Goal: Task Accomplishment & Management: Complete application form

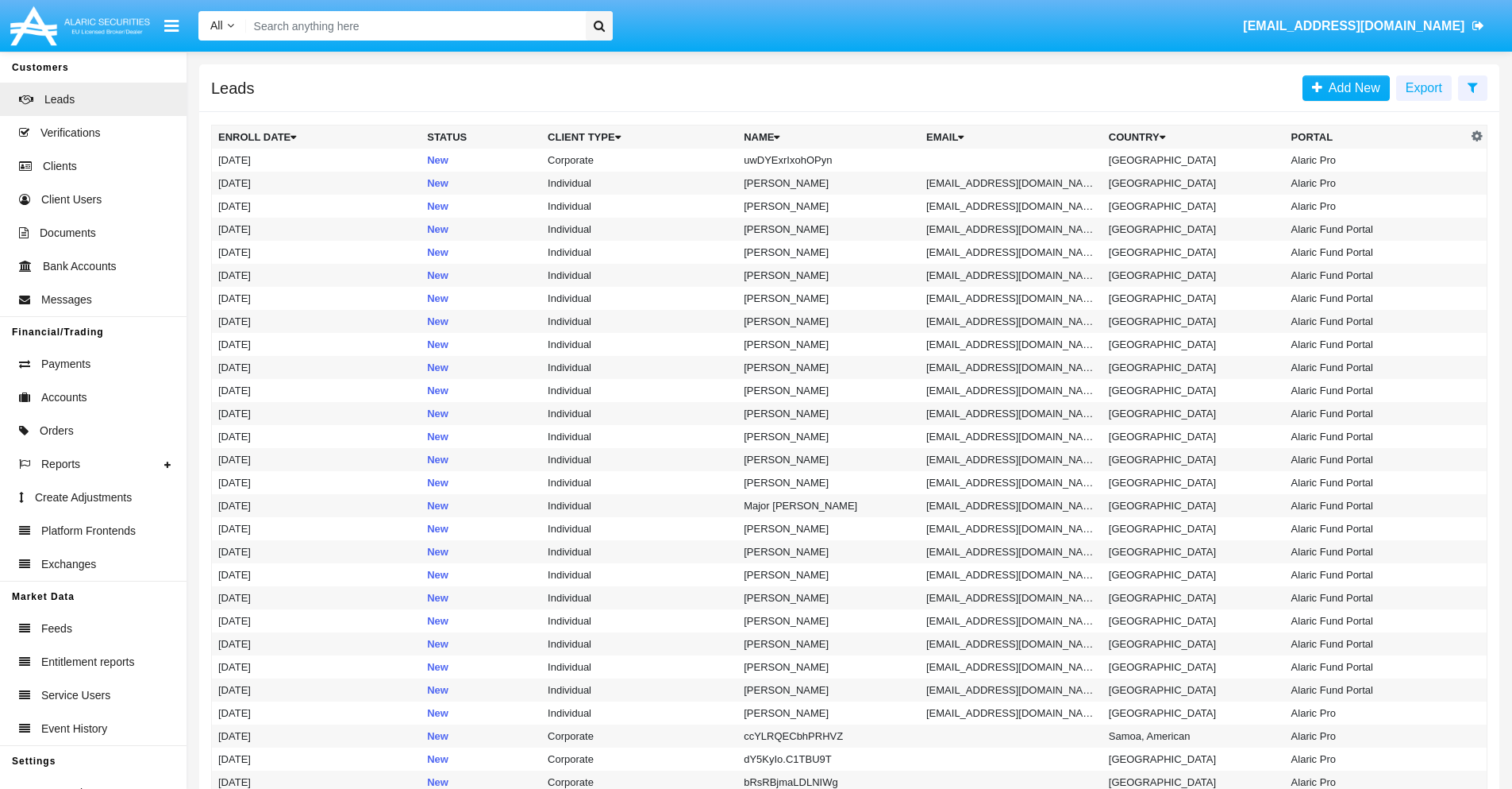
click at [1473, 86] on icon at bounding box center [1473, 87] width 11 height 13
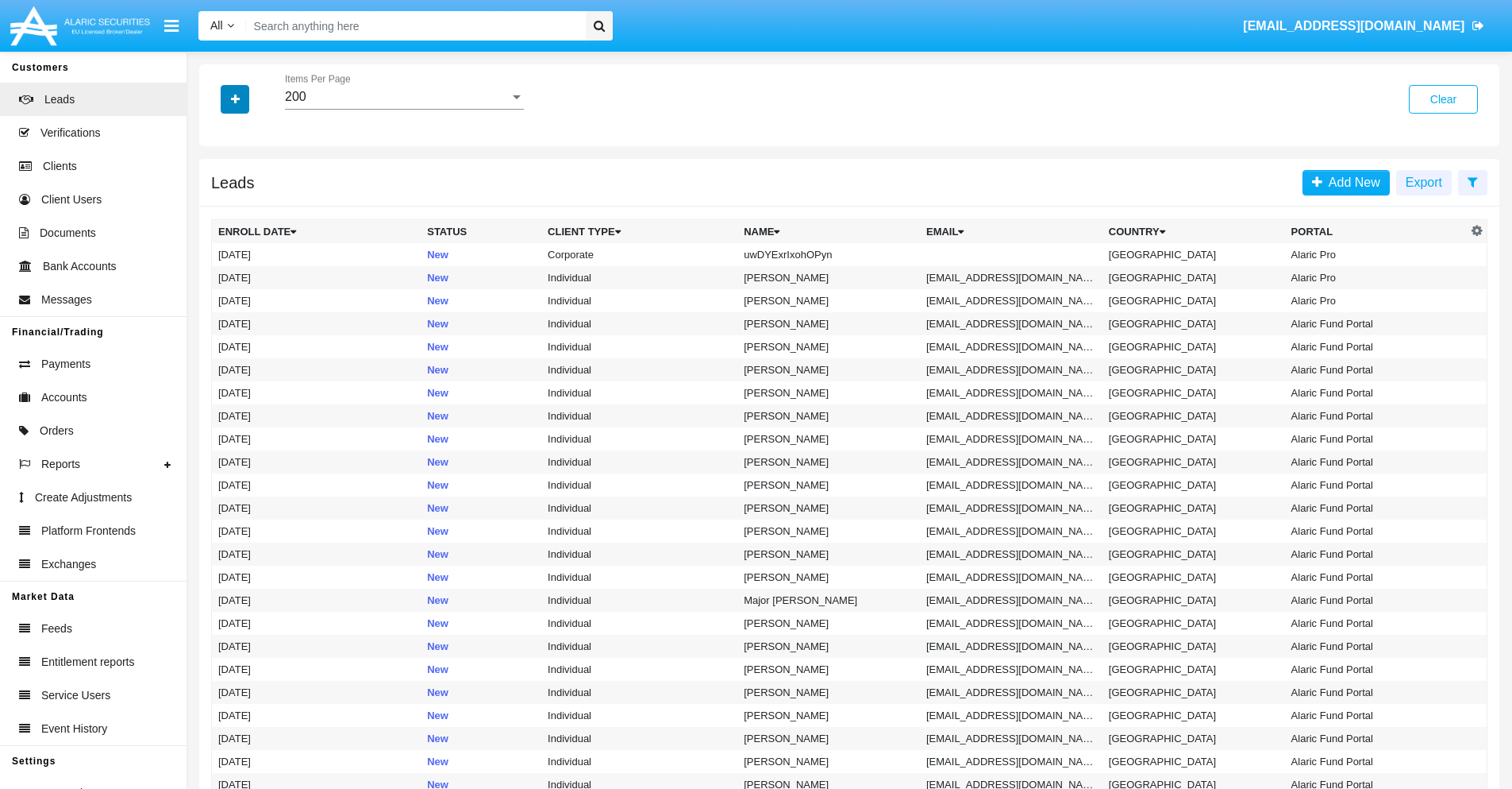
click at [235, 99] on icon "button" at bounding box center [235, 100] width 9 height 11
click at [248, 178] on span "Name" at bounding box center [248, 177] width 34 height 19
click at [219, 184] on input "Name" at bounding box center [218, 184] width 1 height 1
checkbox input "true"
click at [235, 99] on icon "button" at bounding box center [235, 100] width 9 height 11
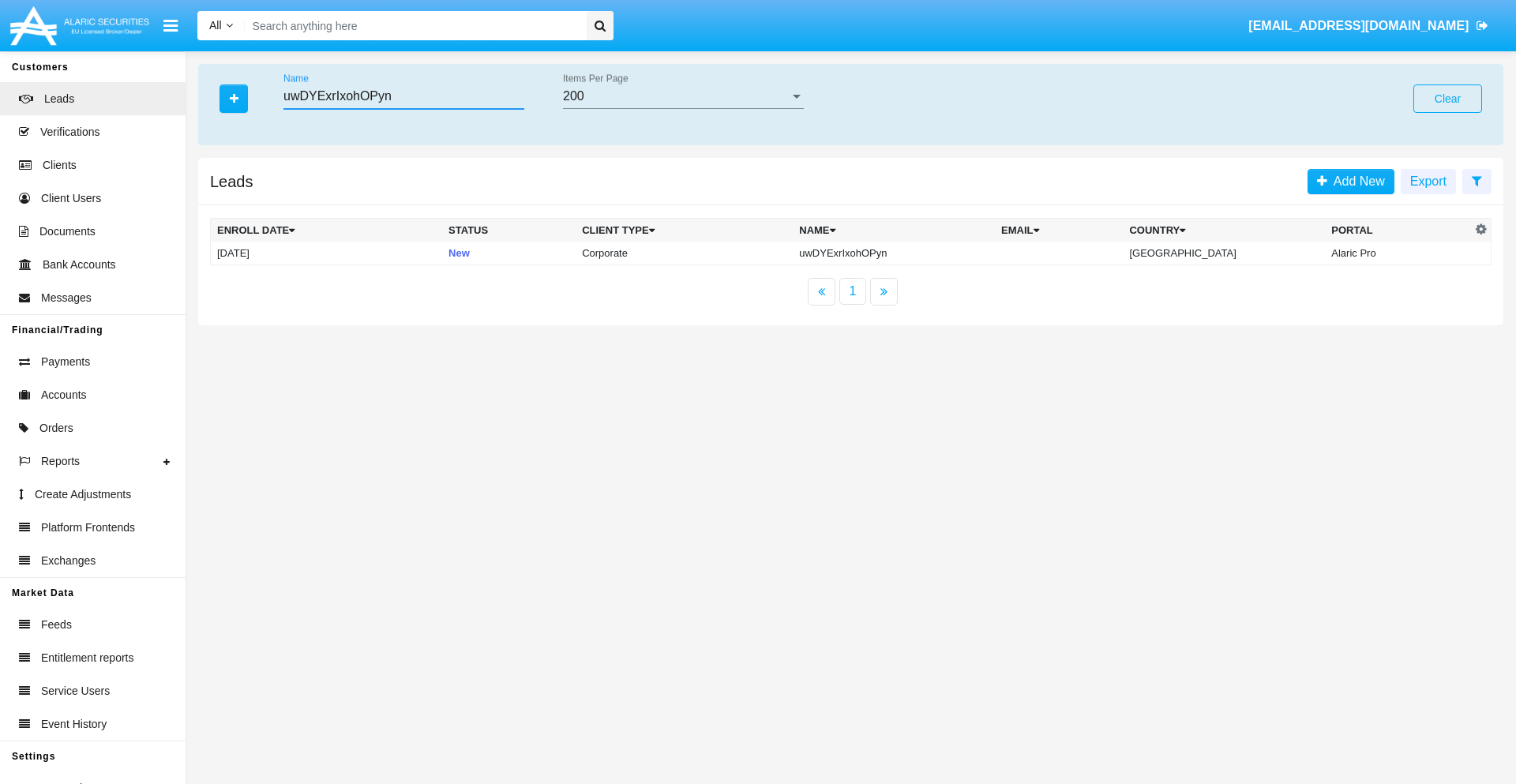
type input "uwDYExrIxohOPyn"
click at [907, 253] on td "uwDYExrIxohOPyn" at bounding box center [893, 253] width 202 height 24
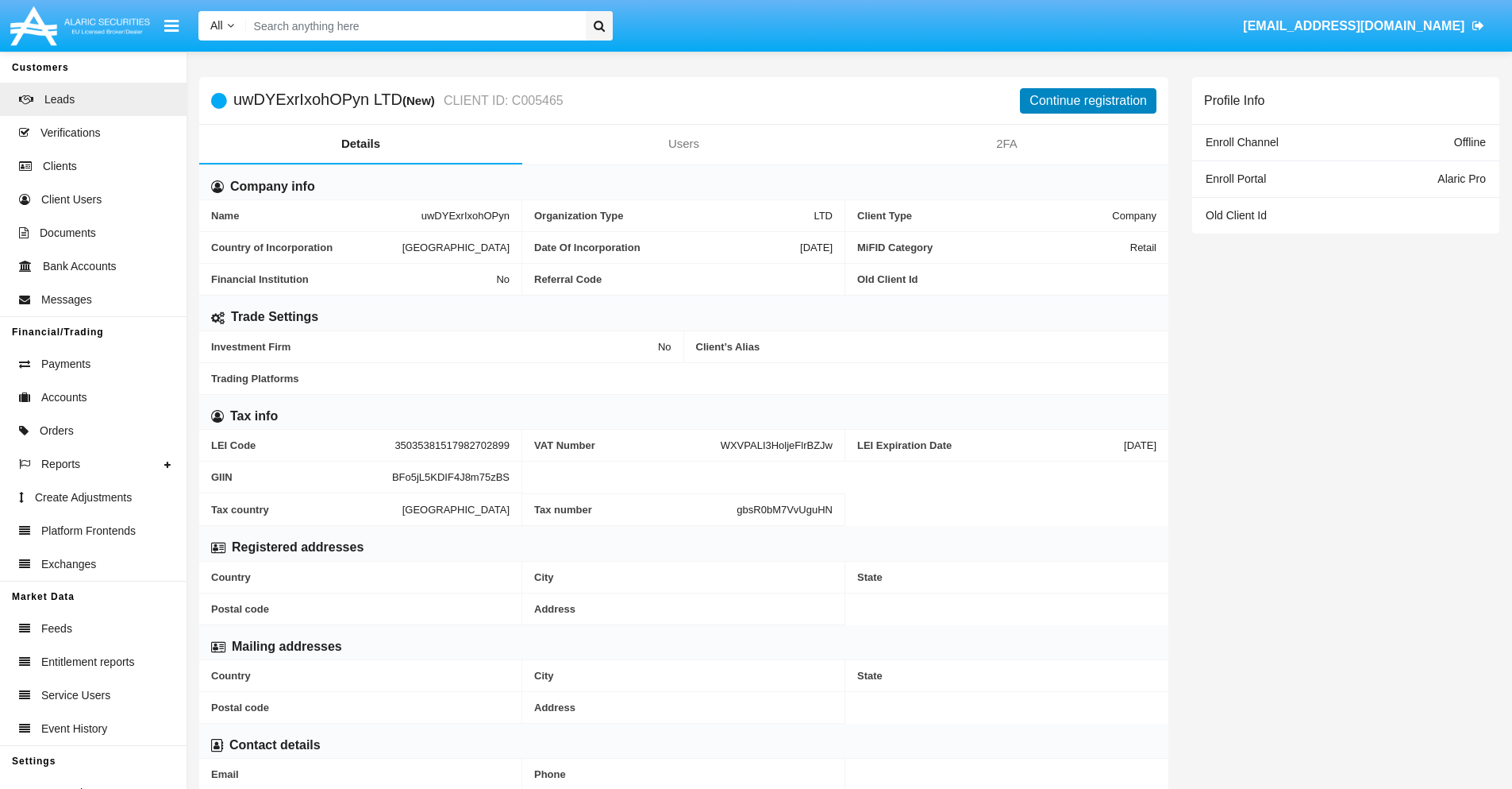
click at [1089, 100] on button "Continue registration" at bounding box center [1088, 100] width 136 height 25
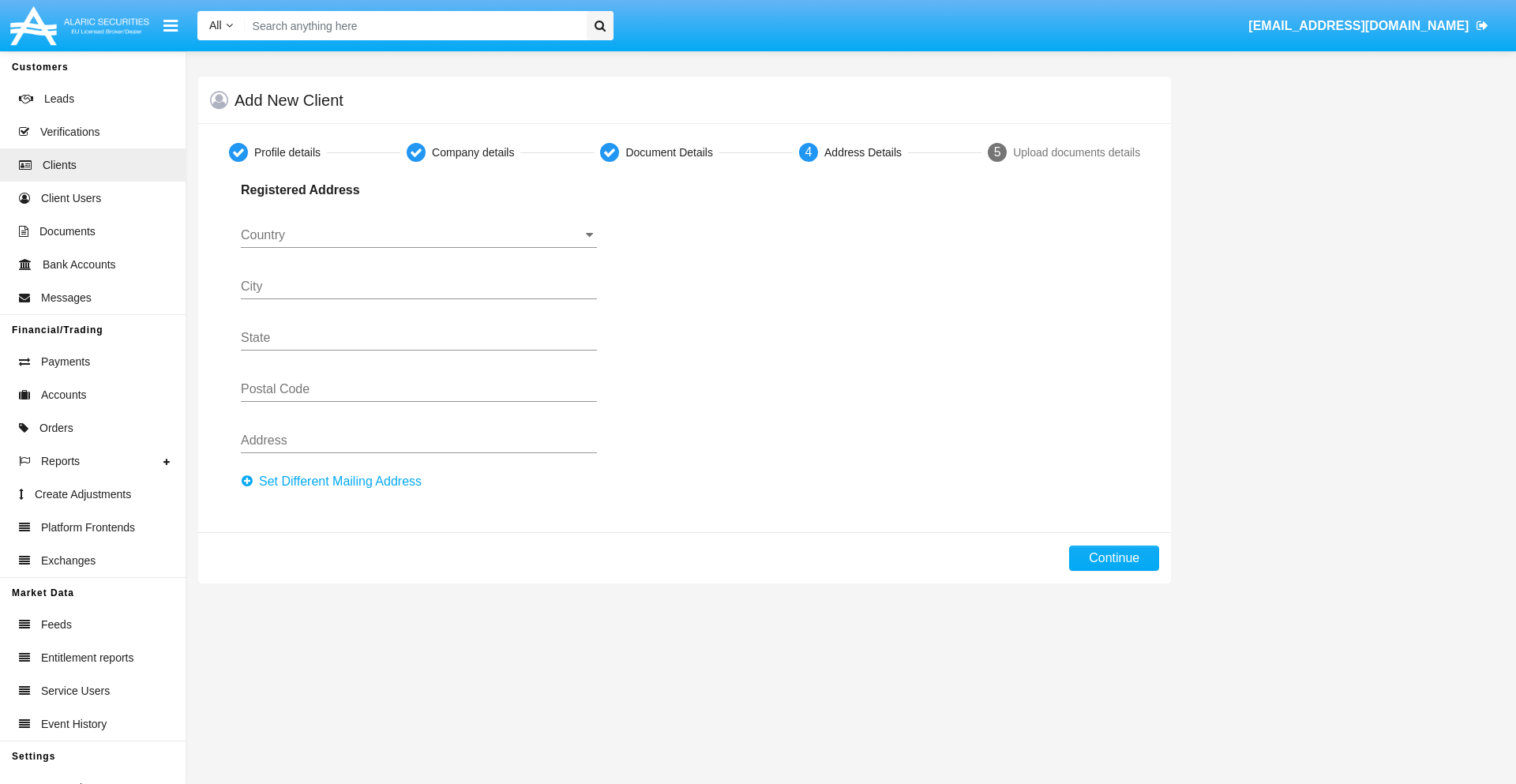
click at [336, 482] on button "Set Different Mailing Address" at bounding box center [336, 481] width 191 height 25
click at [419, 235] on input "Country" at bounding box center [419, 235] width 356 height 15
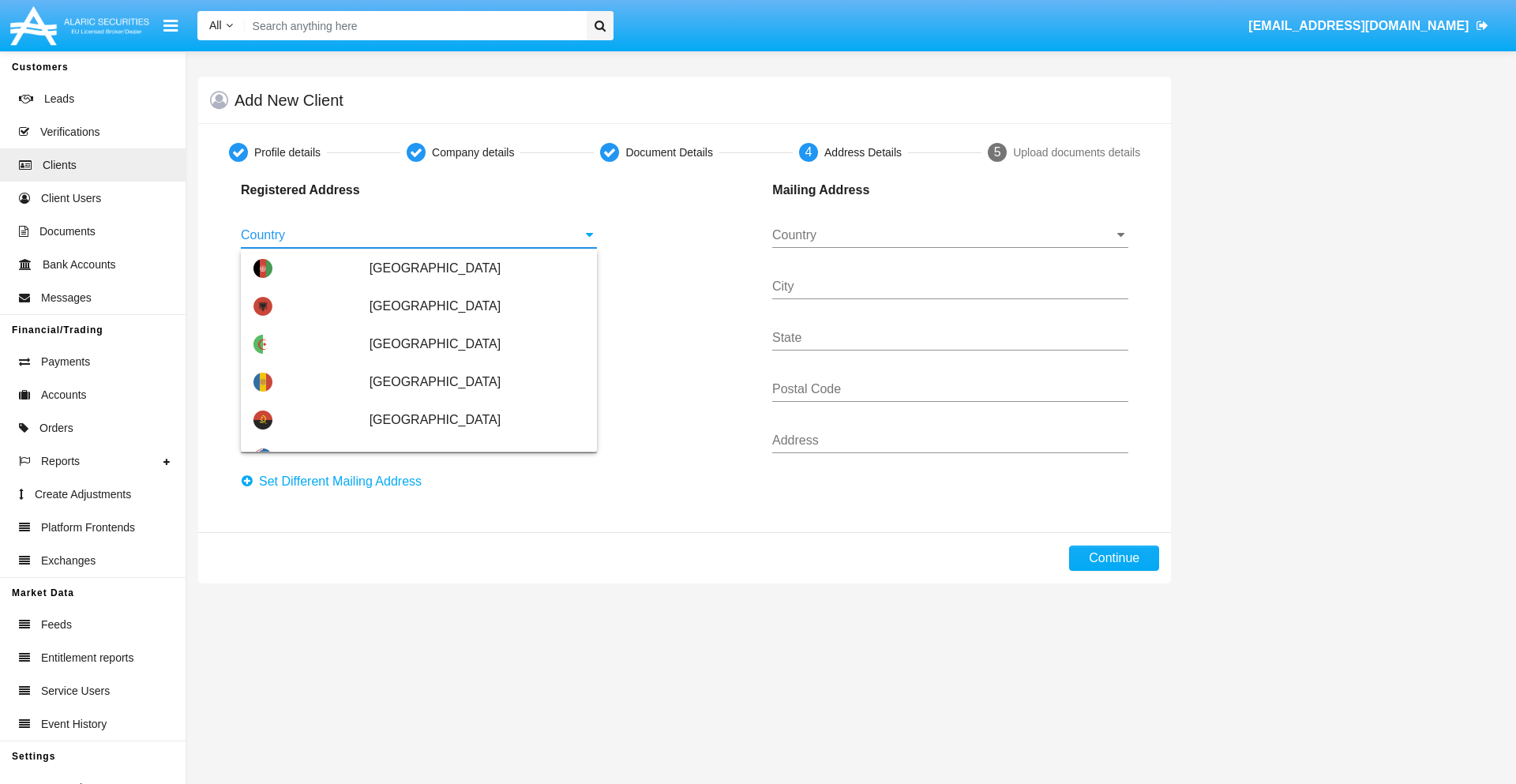
scroll to position [935, 0]
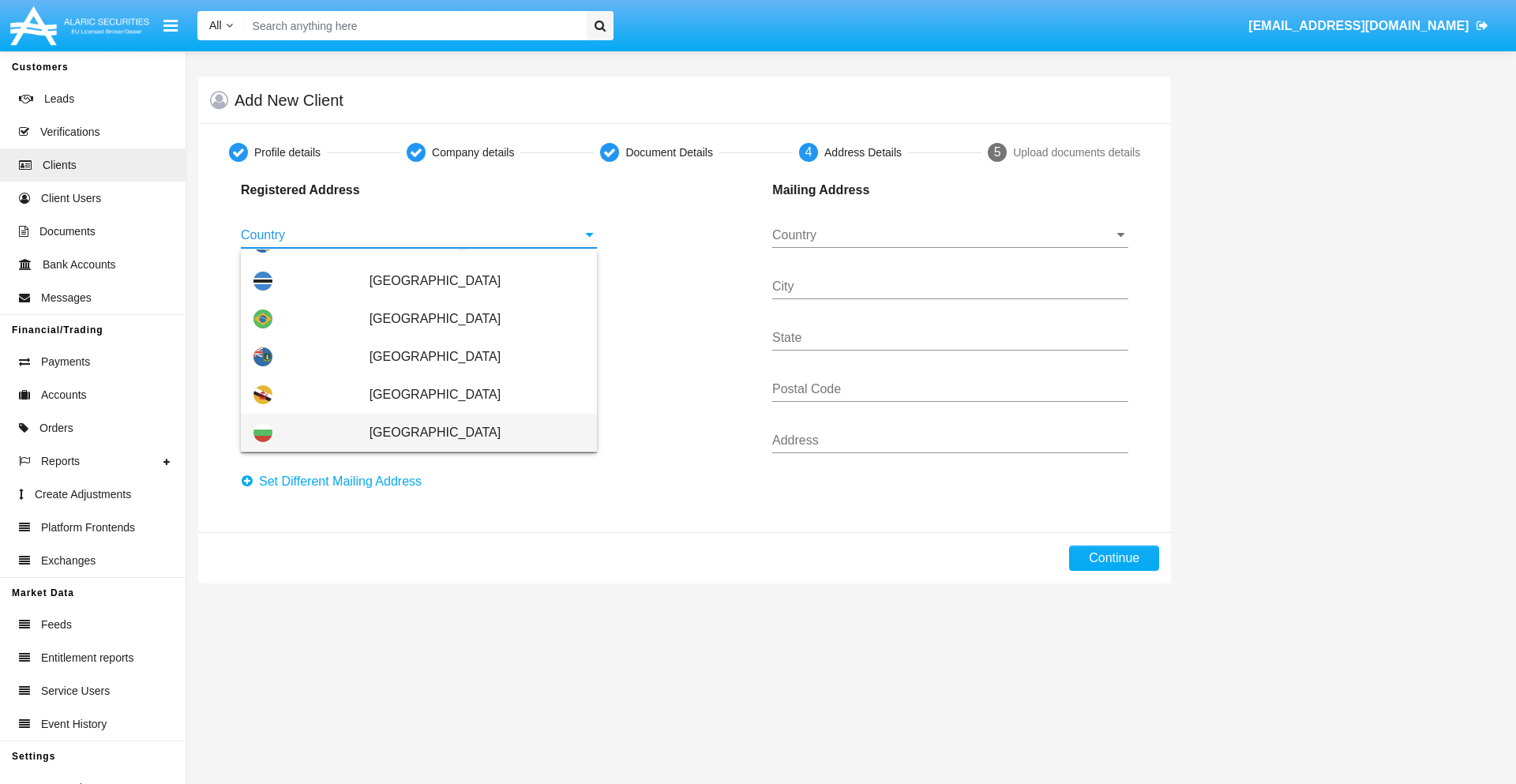
click at [468, 432] on span "[GEOGRAPHIC_DATA]" at bounding box center [477, 432] width 215 height 38
type input "[GEOGRAPHIC_DATA]"
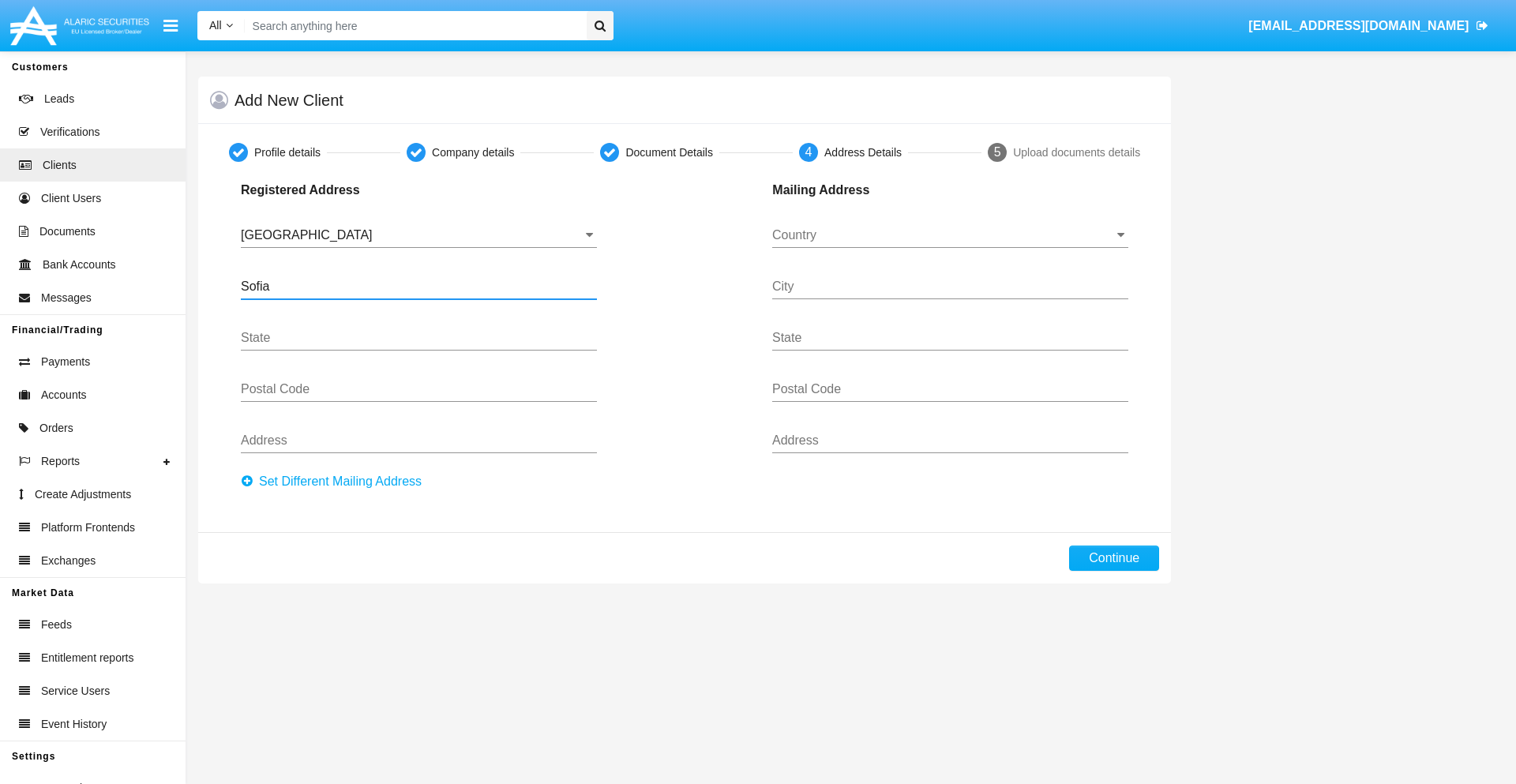
type input "Sofia"
type input "1000"
type input "[PERSON_NAME]"
click at [950, 235] on input "Country" at bounding box center [950, 235] width 356 height 15
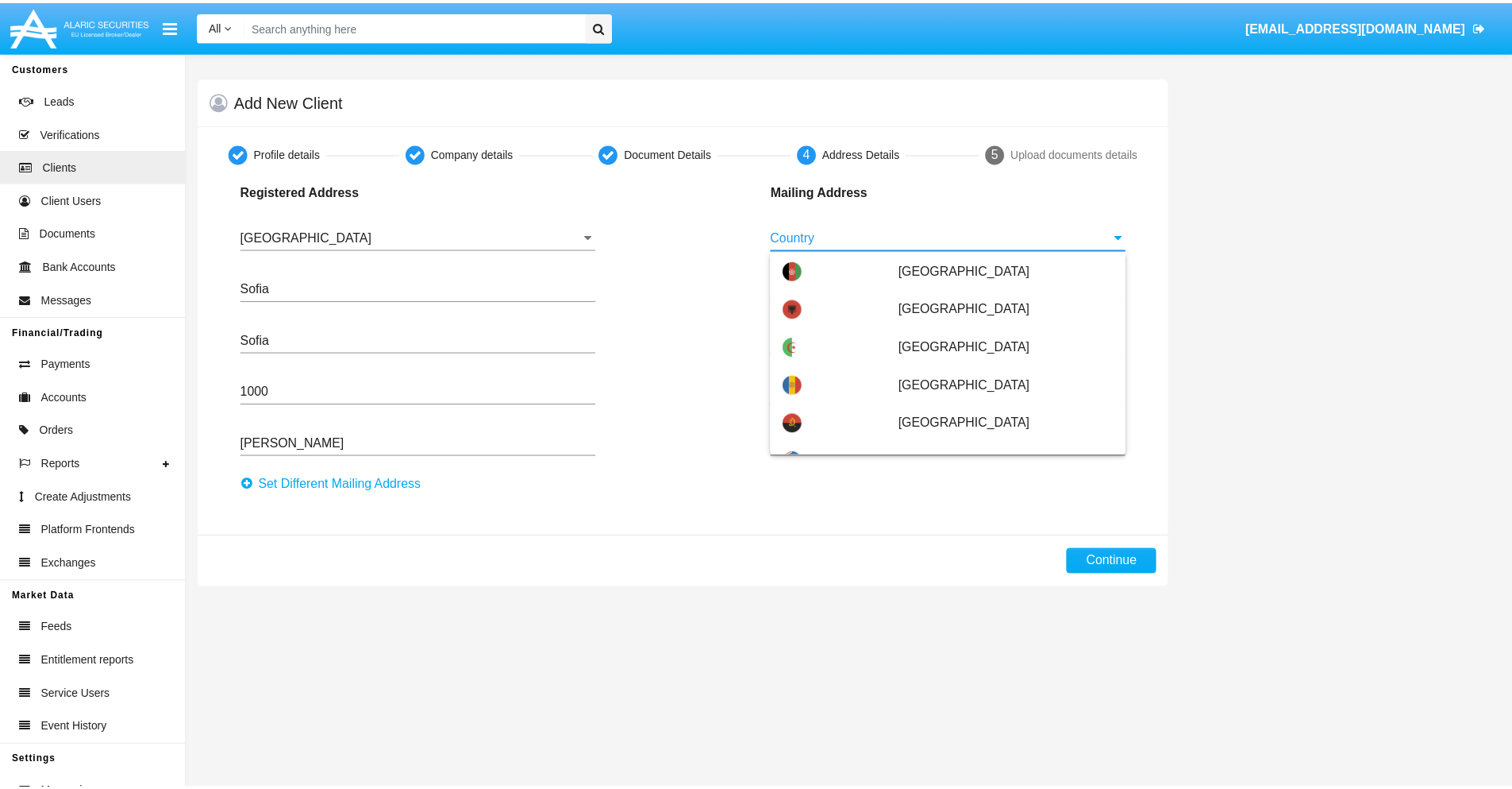
scroll to position [102, 0]
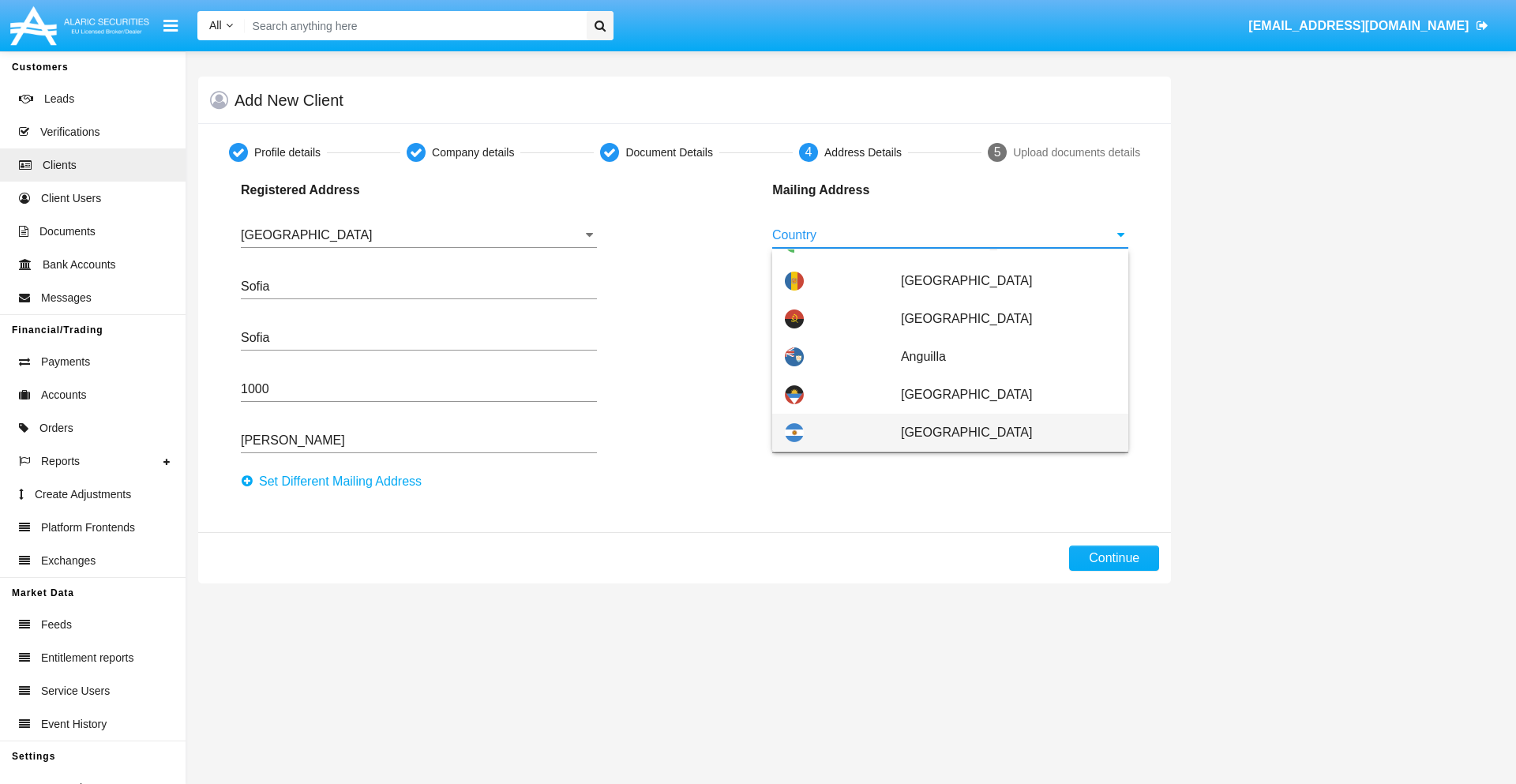
click at [999, 432] on span "[GEOGRAPHIC_DATA]" at bounding box center [1008, 432] width 215 height 38
type input "[GEOGRAPHIC_DATA]"
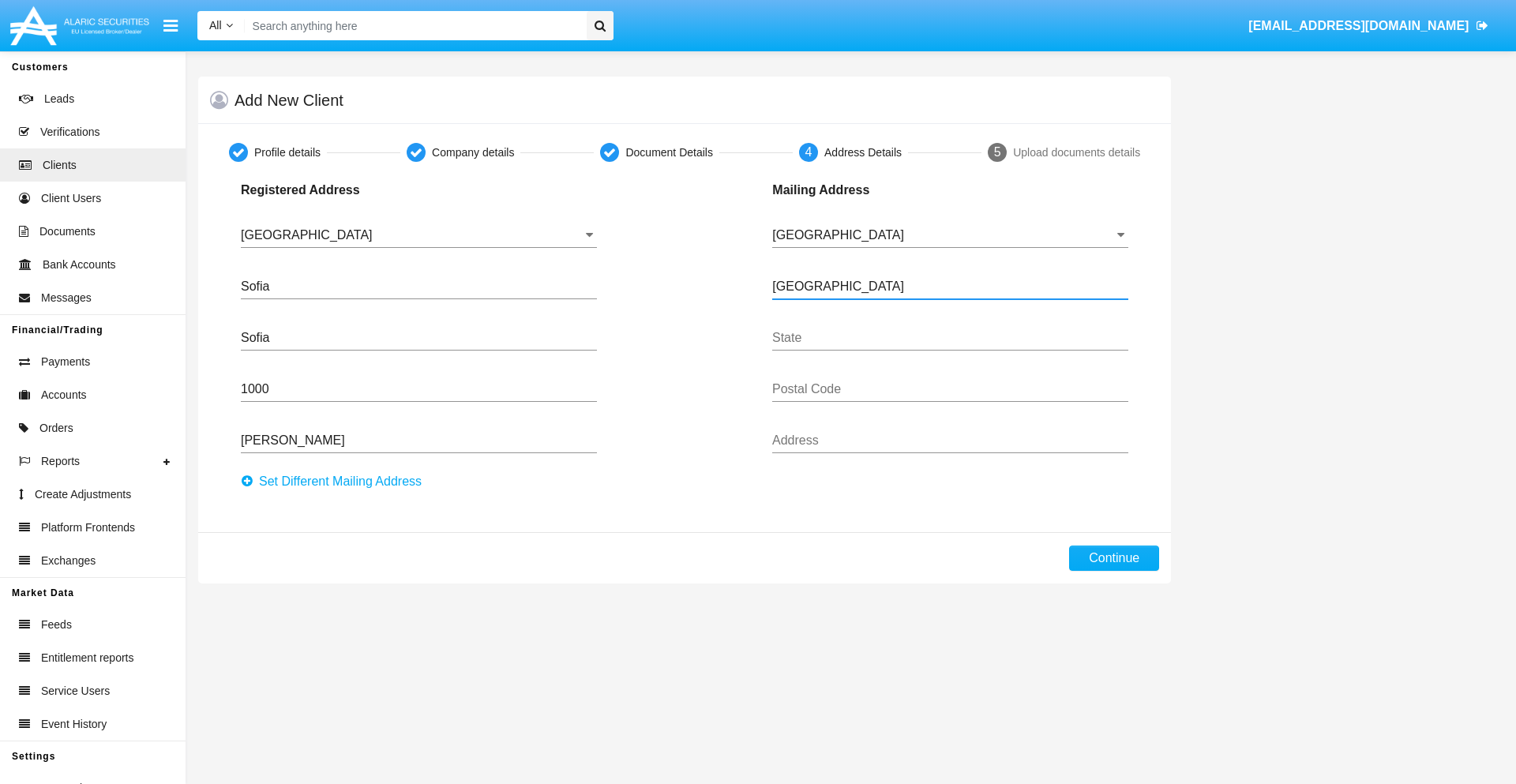
type input "[GEOGRAPHIC_DATA]"
type input "7777"
type input "Test Mail Address"
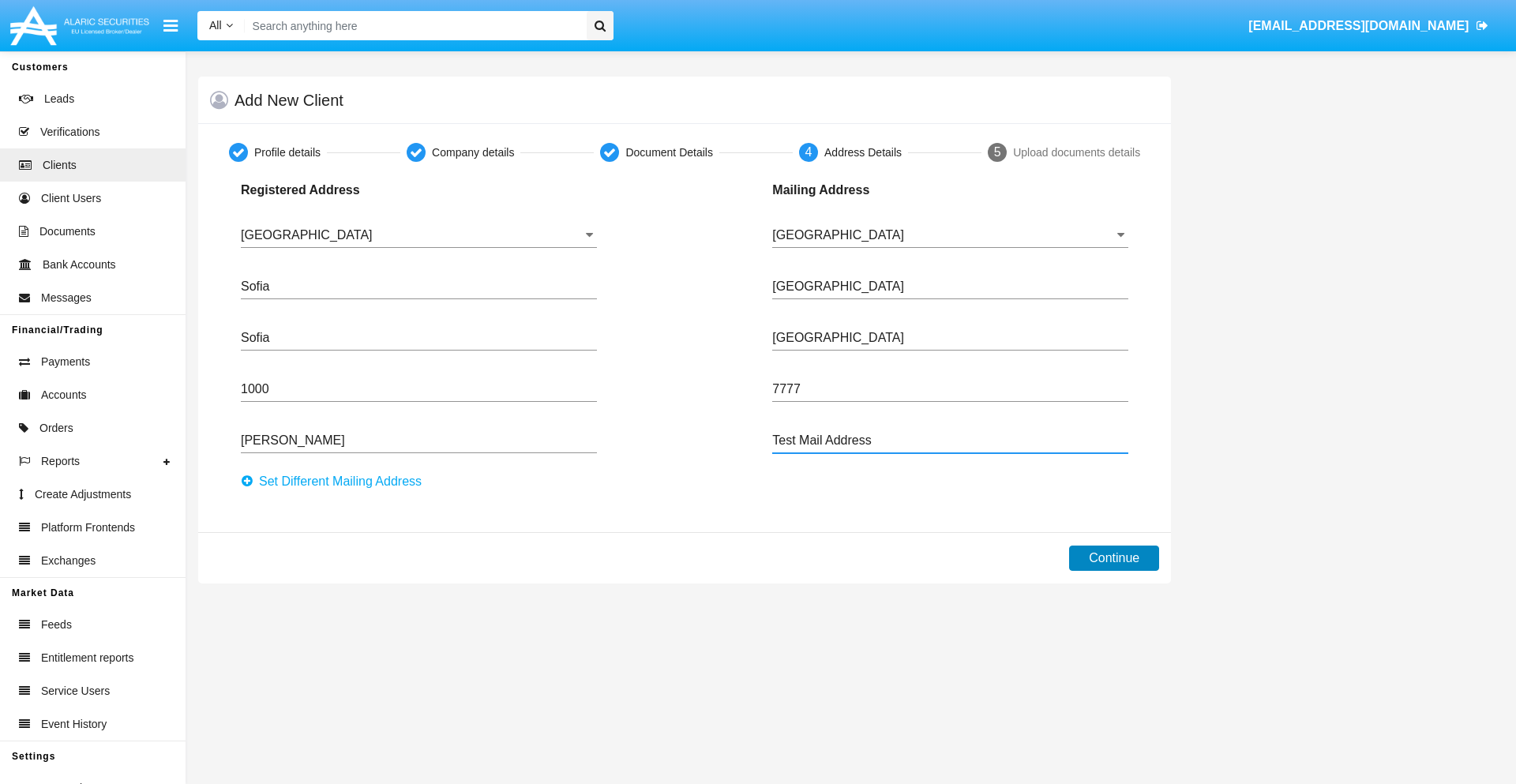
click at [1114, 558] on button "Continue" at bounding box center [1114, 558] width 90 height 25
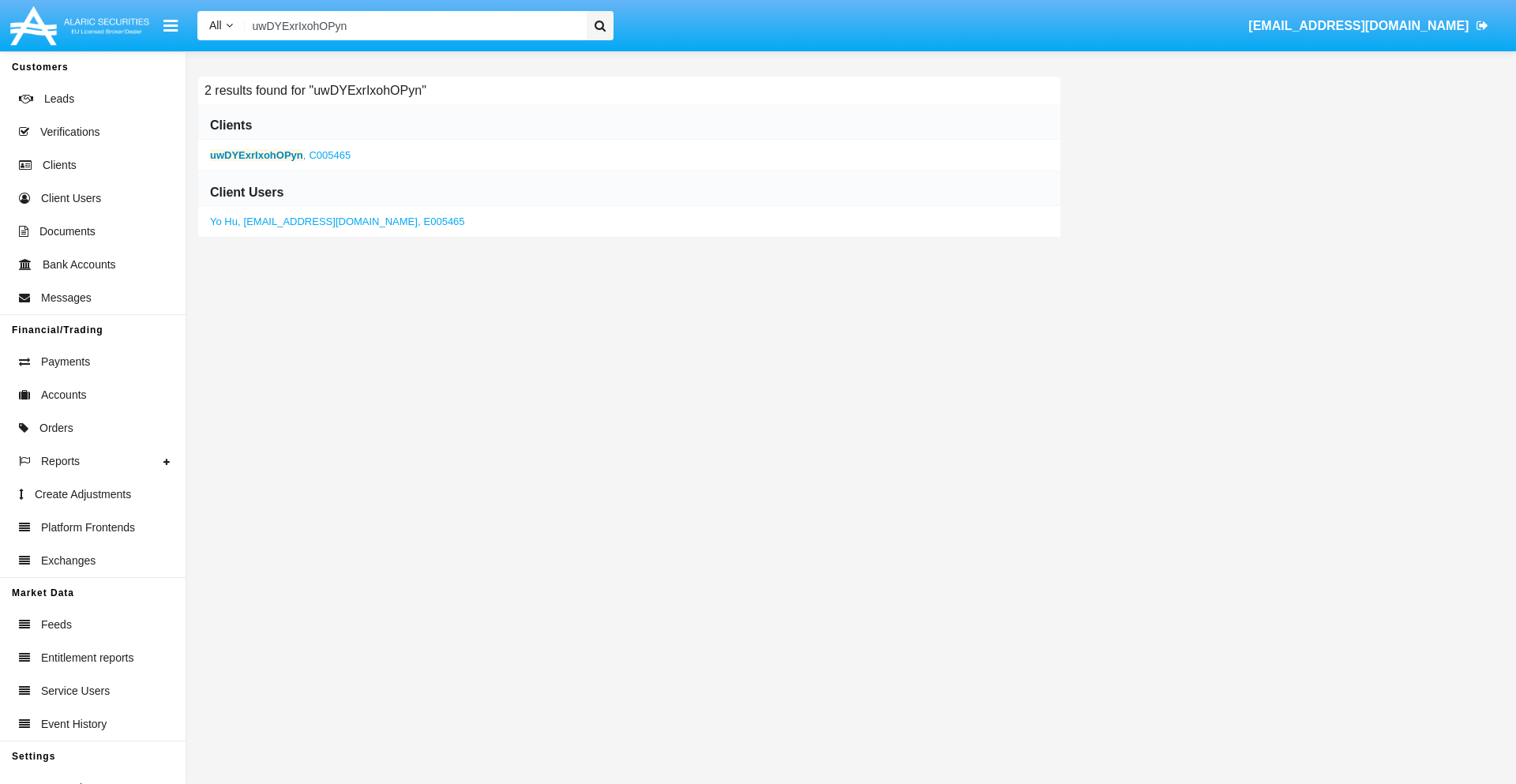
type input "uwDYExrIxohOPyn"
click at [256, 155] on b "uwDYExrIxohOPyn" at bounding box center [256, 155] width 93 height 12
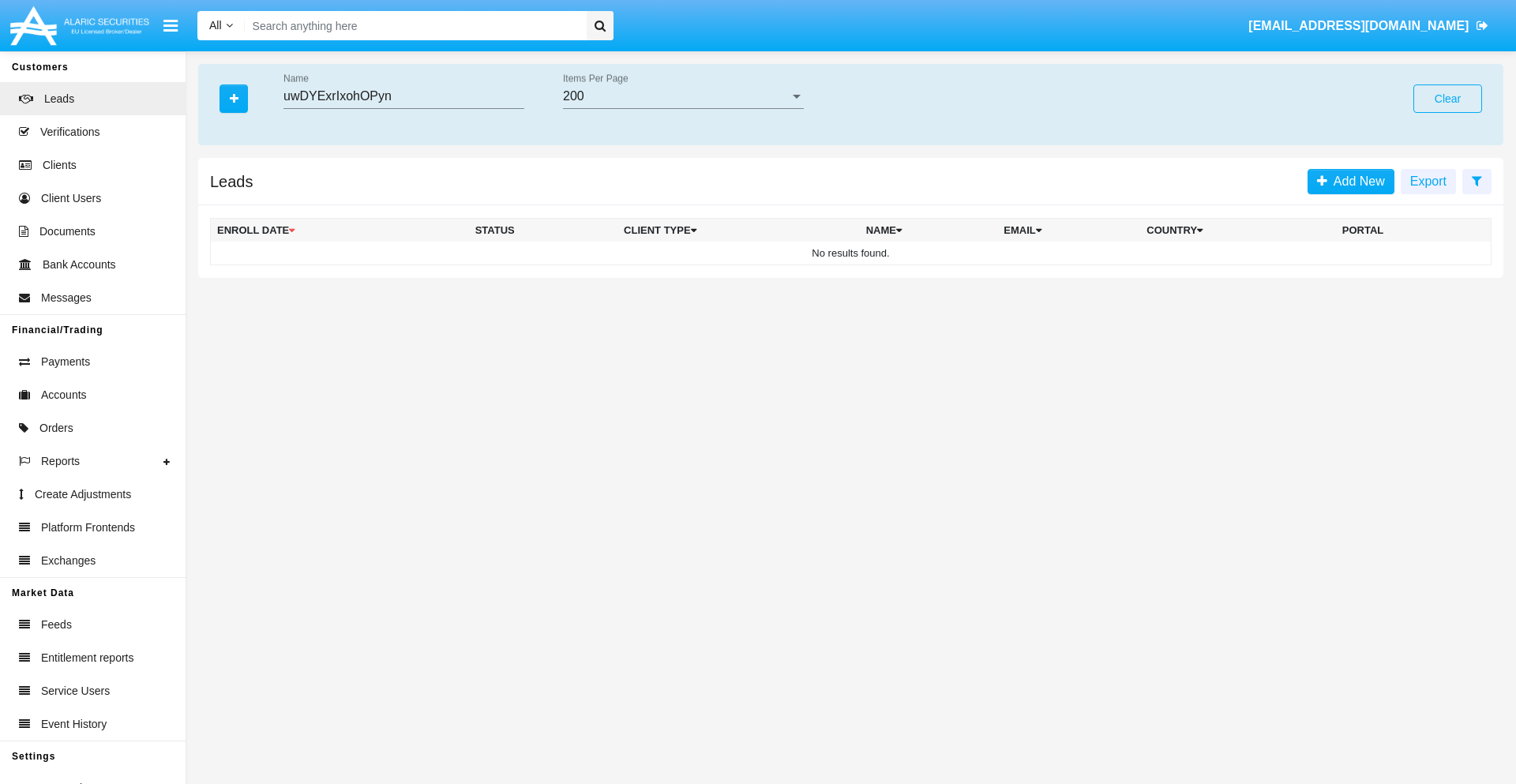
click at [1447, 99] on button "Clear" at bounding box center [1447, 98] width 69 height 28
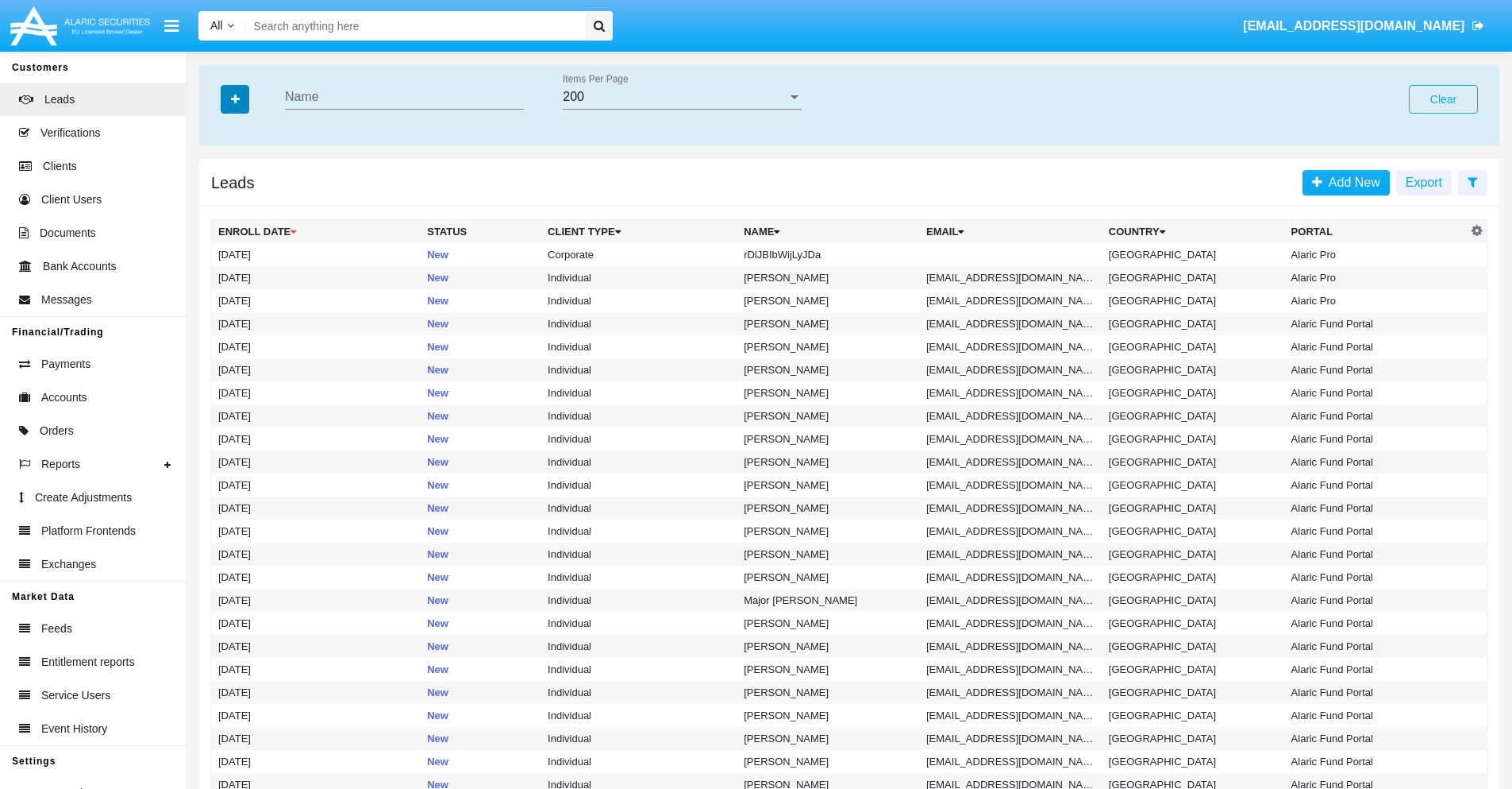
click at [235, 99] on icon "button" at bounding box center [235, 100] width 9 height 11
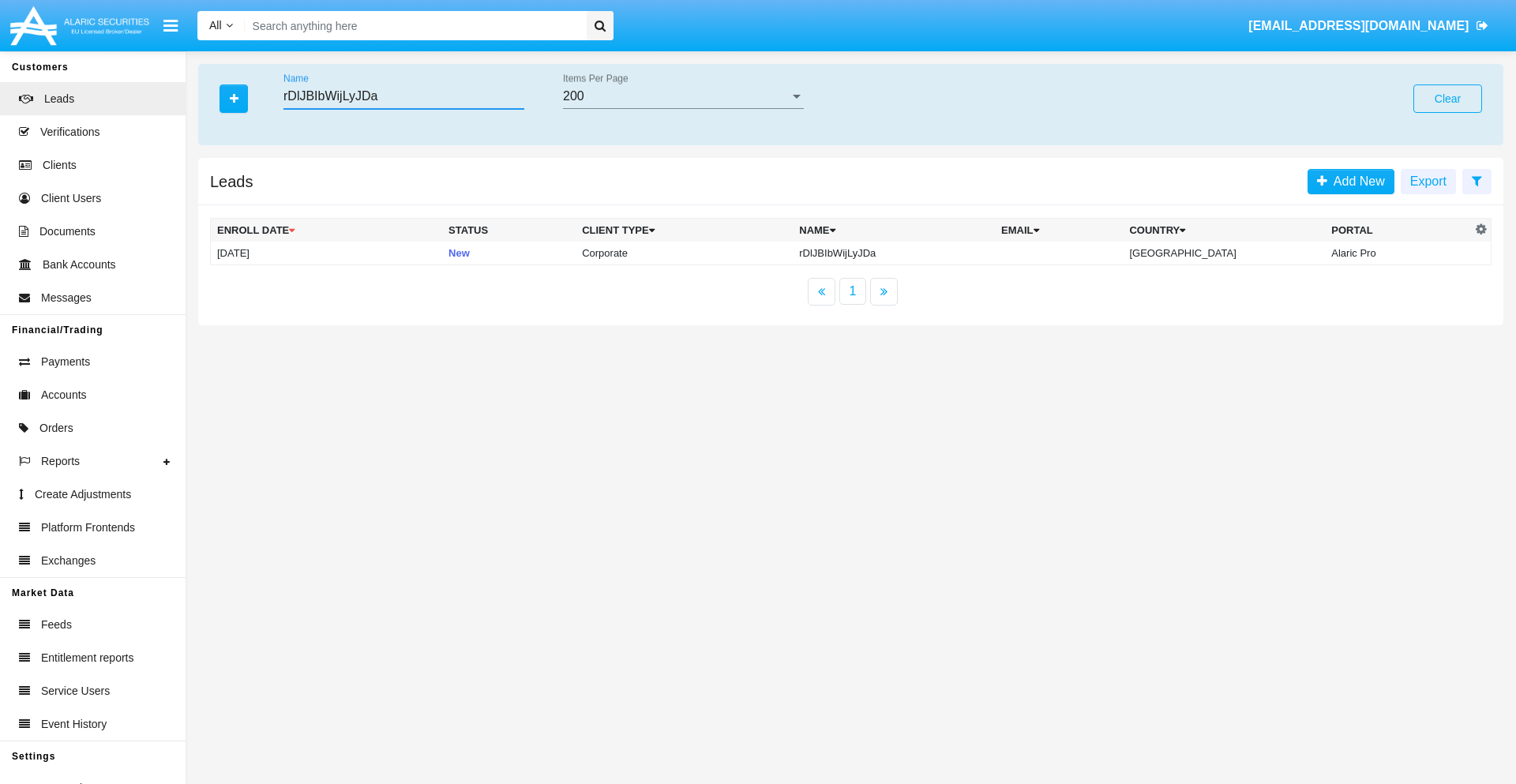
type input "rDlJBIbWijLyJDa"
click at [907, 253] on td "rDlJBIbWijLyJDa" at bounding box center [893, 253] width 202 height 24
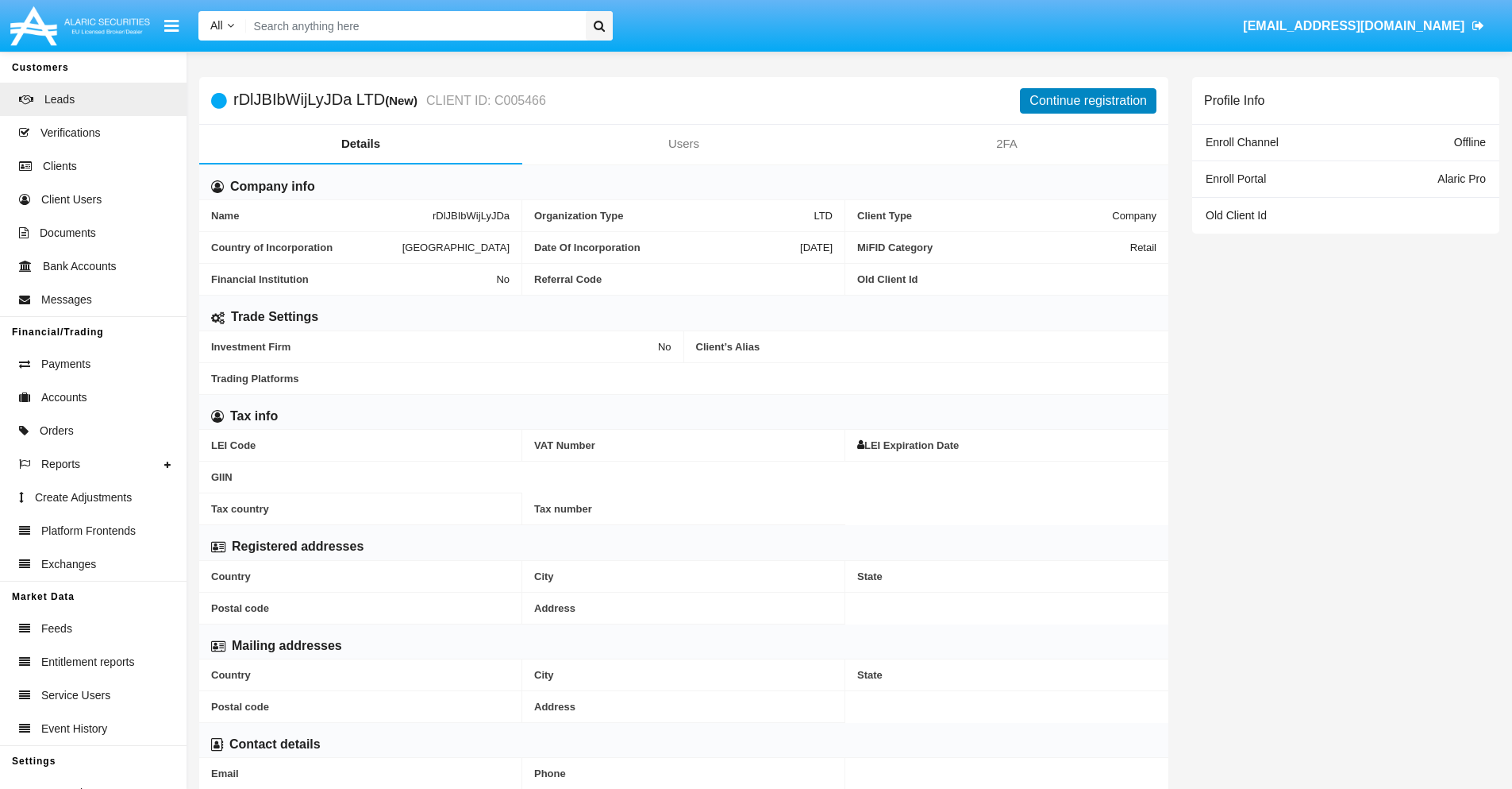
click at [1089, 100] on button "Continue registration" at bounding box center [1088, 100] width 136 height 25
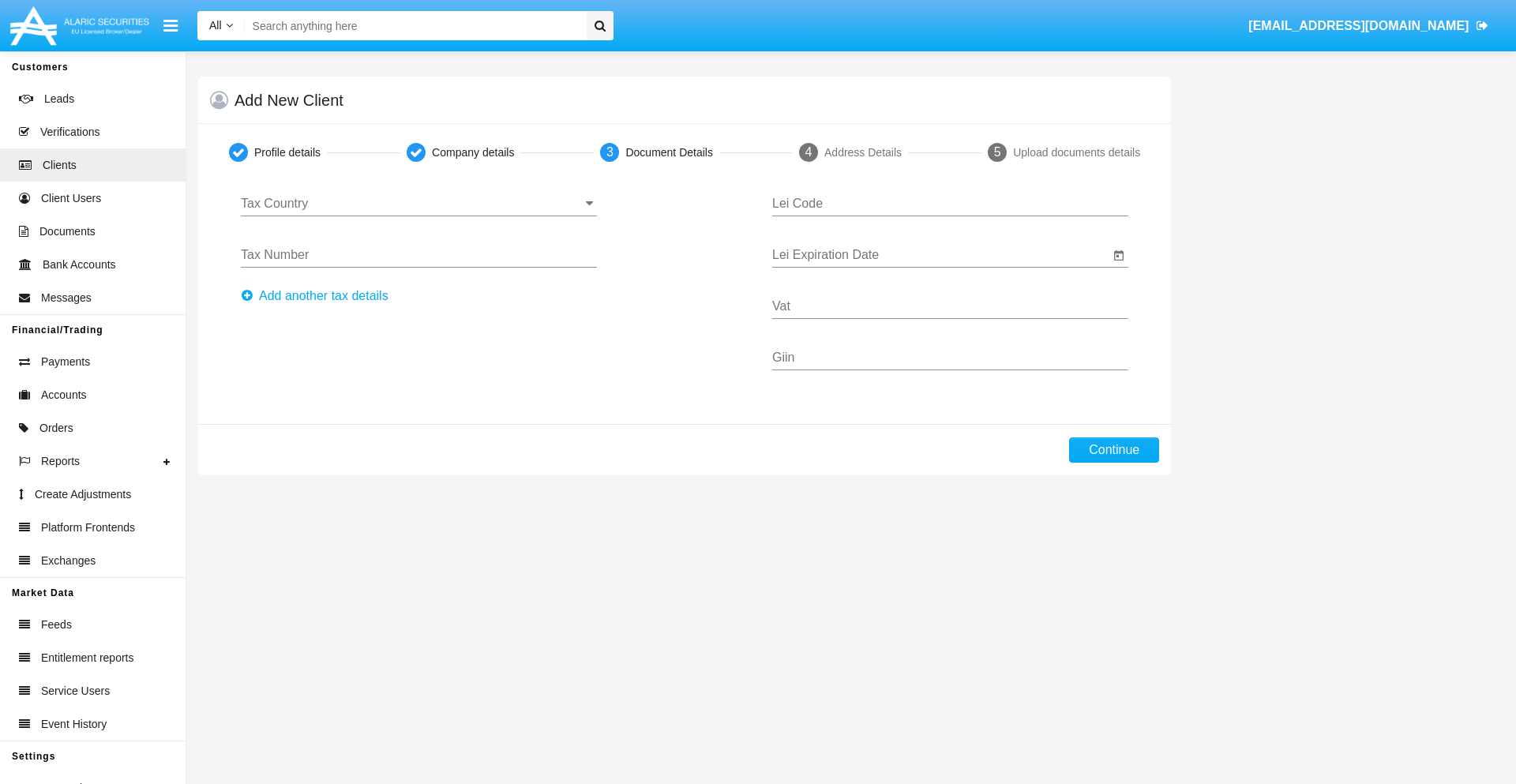
click at [419, 203] on input "Tax Country" at bounding box center [419, 203] width 356 height 15
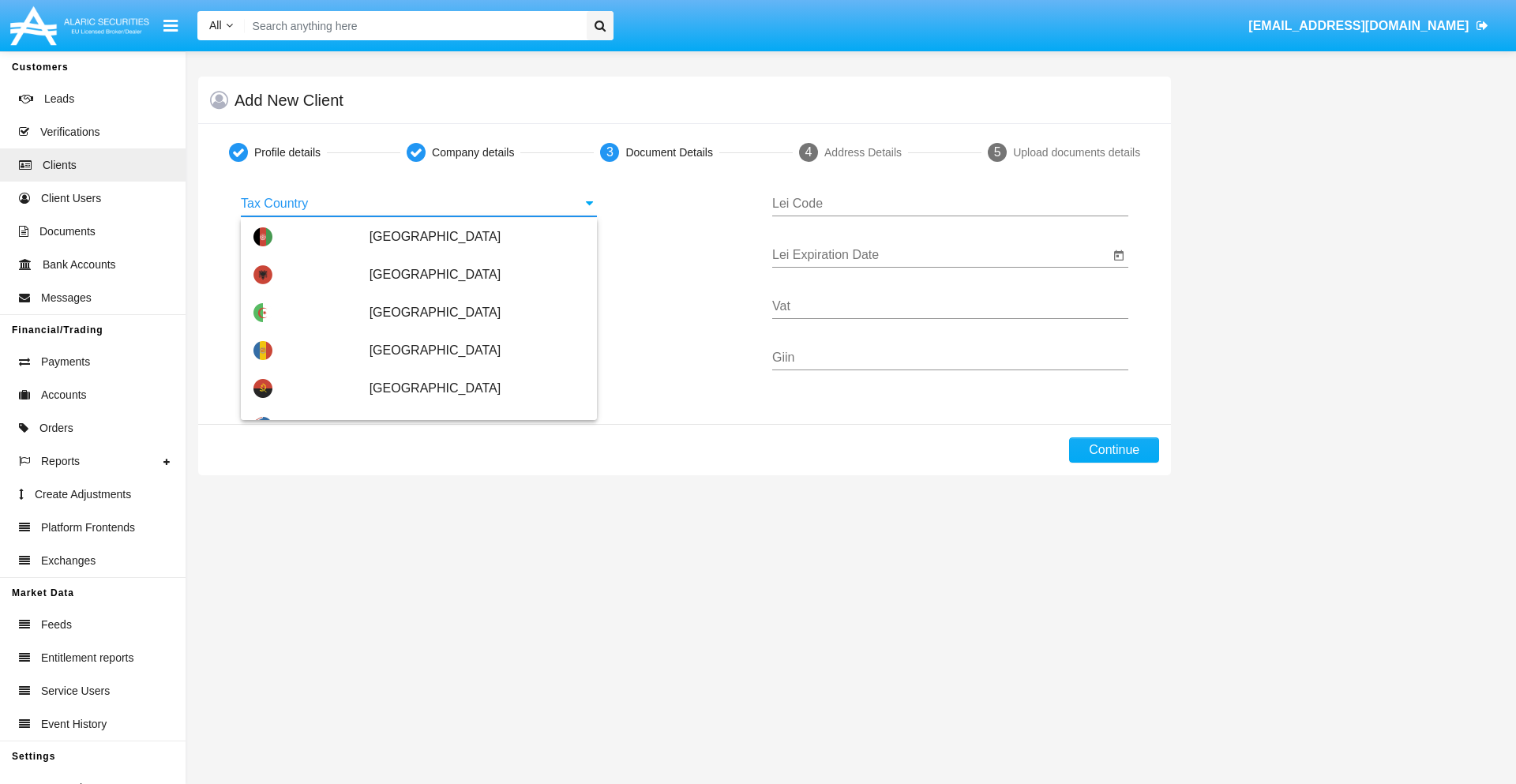
scroll to position [935, 0]
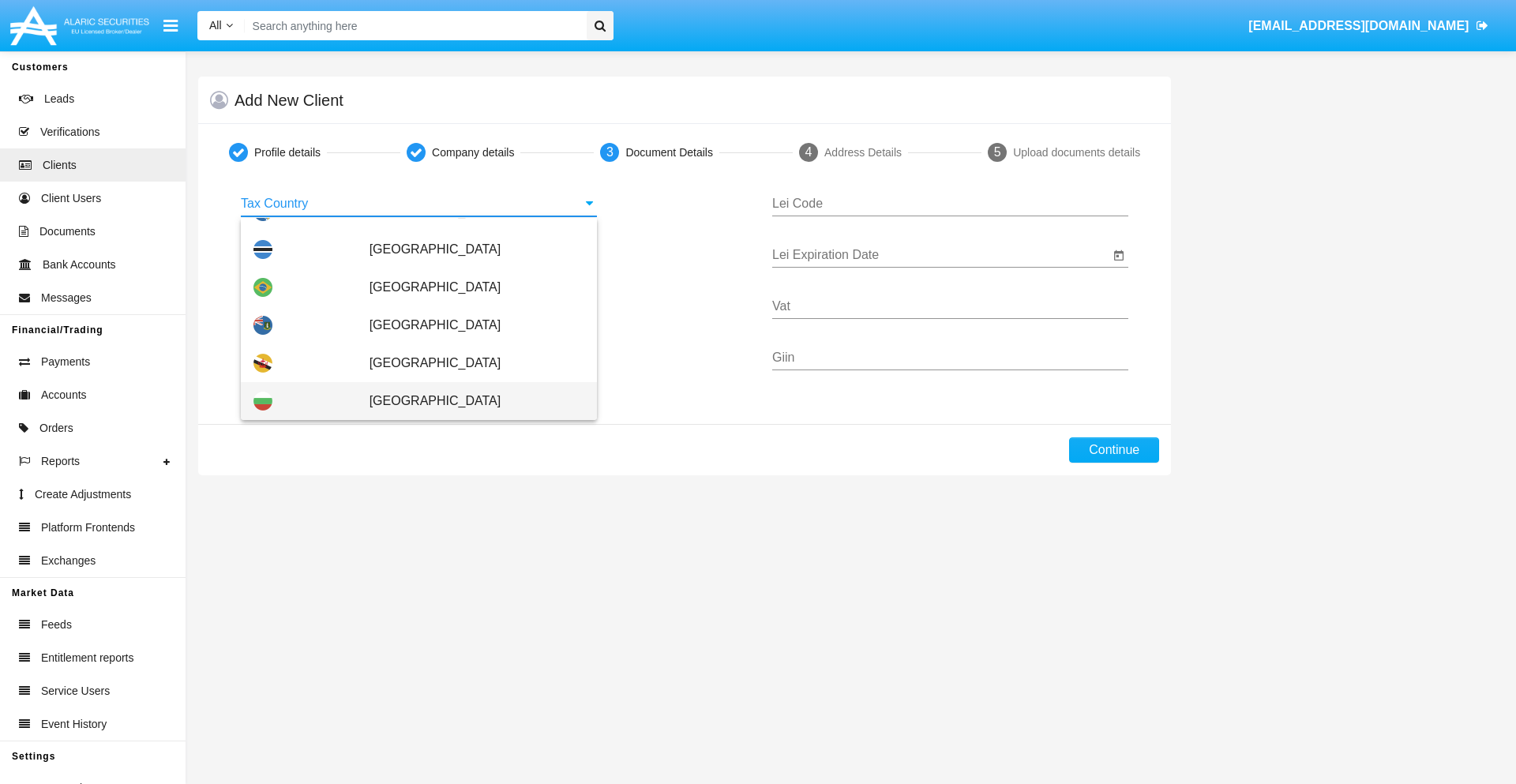
click at [468, 401] on span "[GEOGRAPHIC_DATA]" at bounding box center [477, 401] width 215 height 38
type input "[GEOGRAPHIC_DATA]"
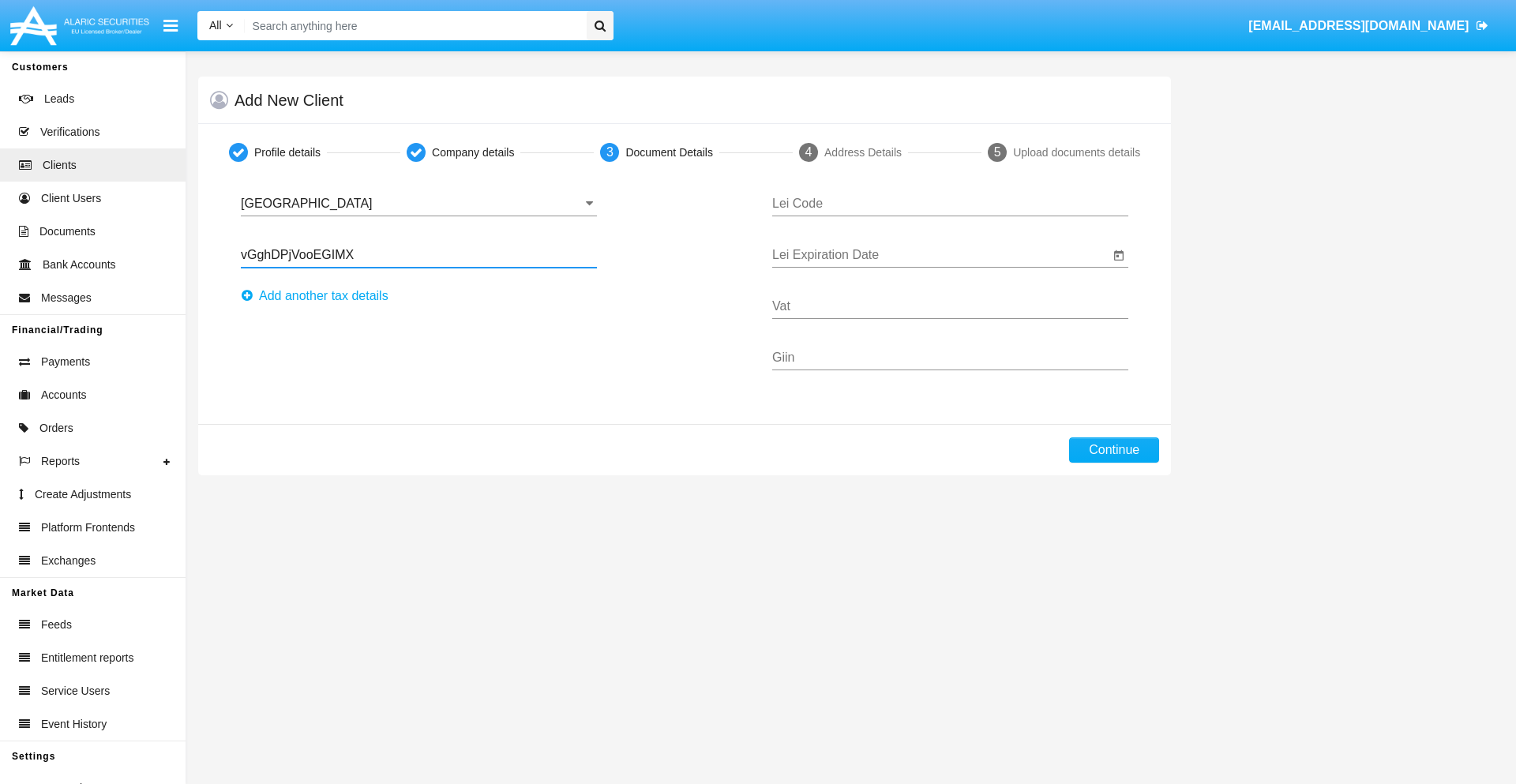
type input "vGghDPjVooEGIMX"
click at [319, 296] on button "Аdd another tax details" at bounding box center [320, 295] width 157 height 25
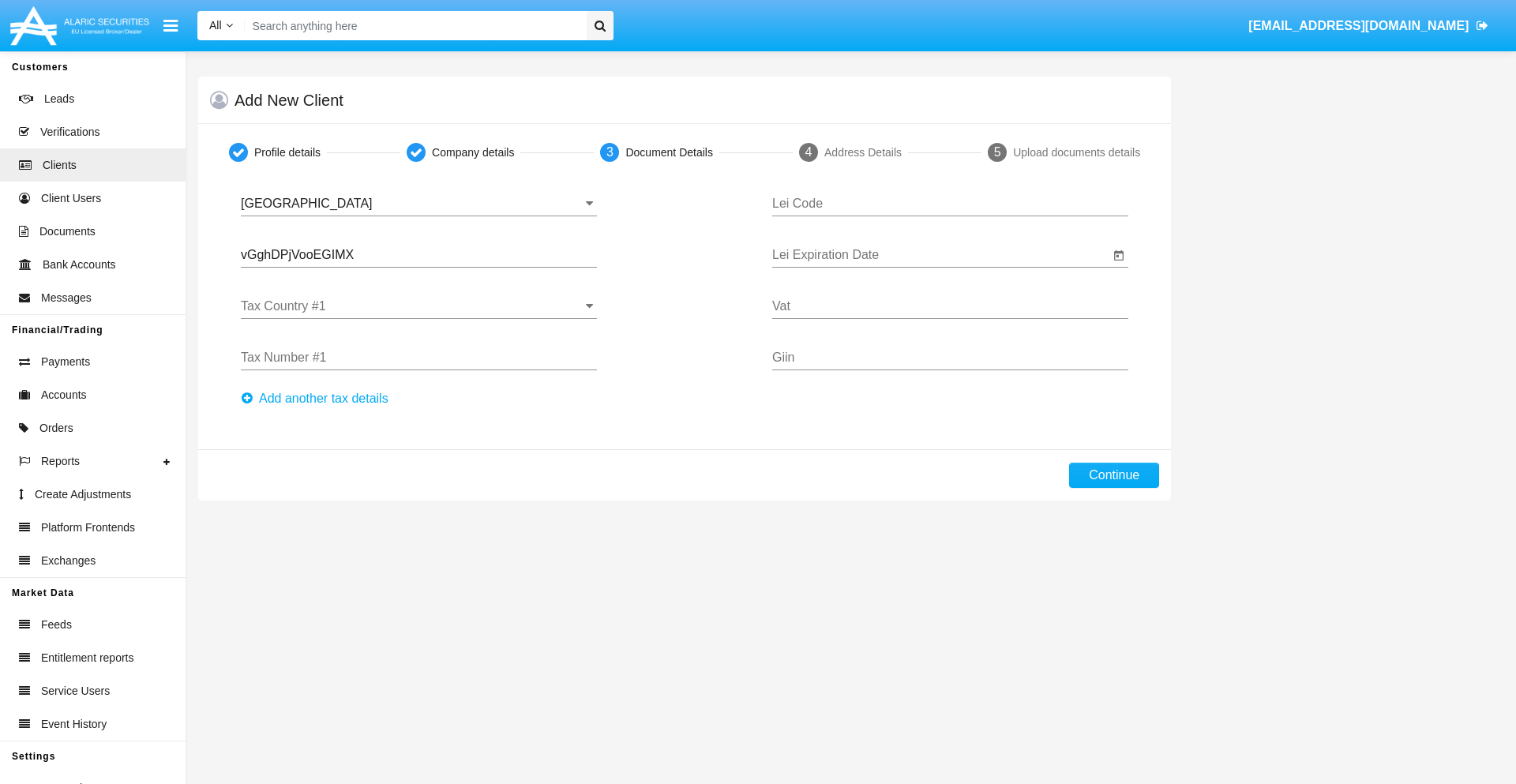
click at [419, 306] on input "Tax Country #1" at bounding box center [419, 306] width 356 height 15
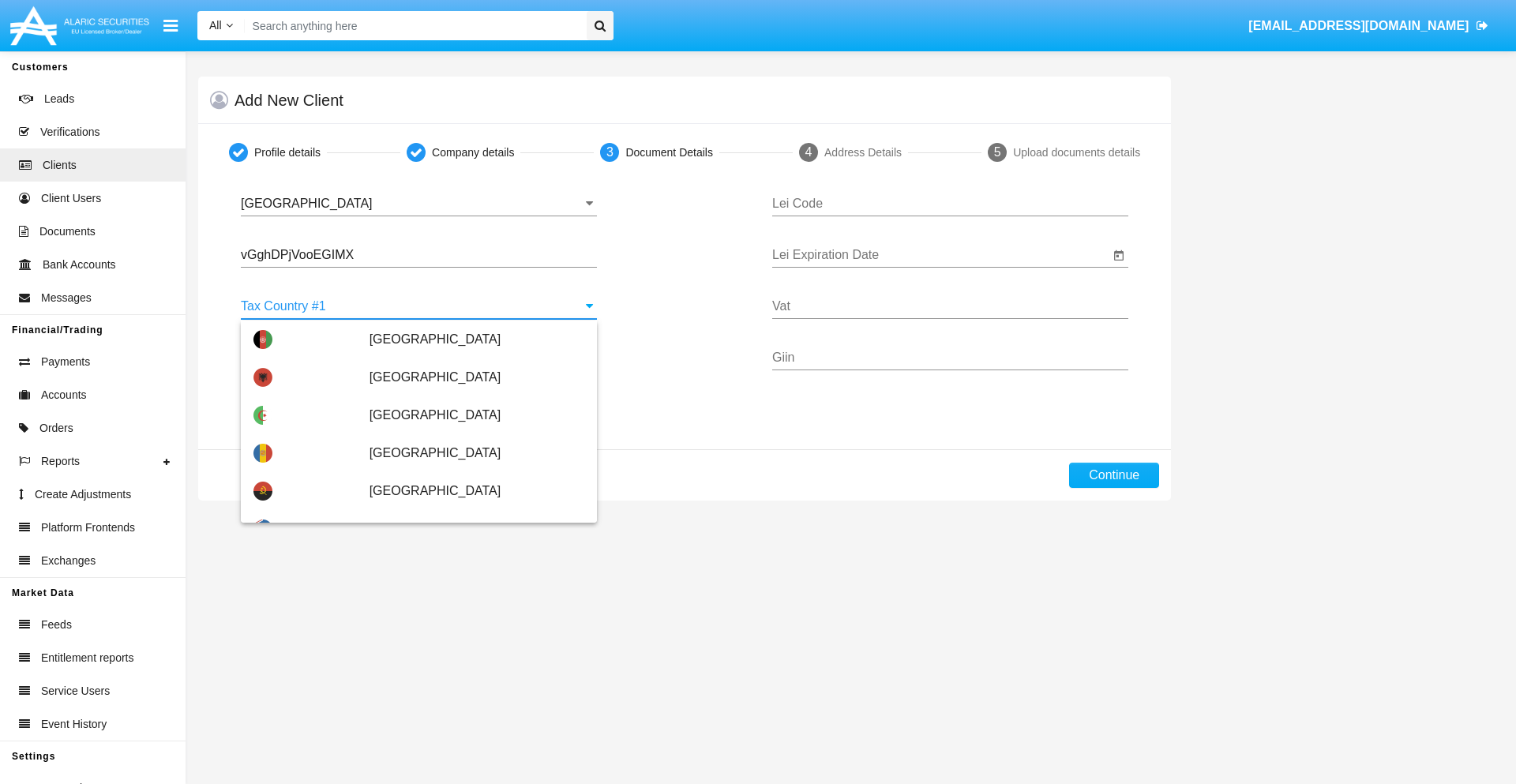
scroll to position [3511, 0]
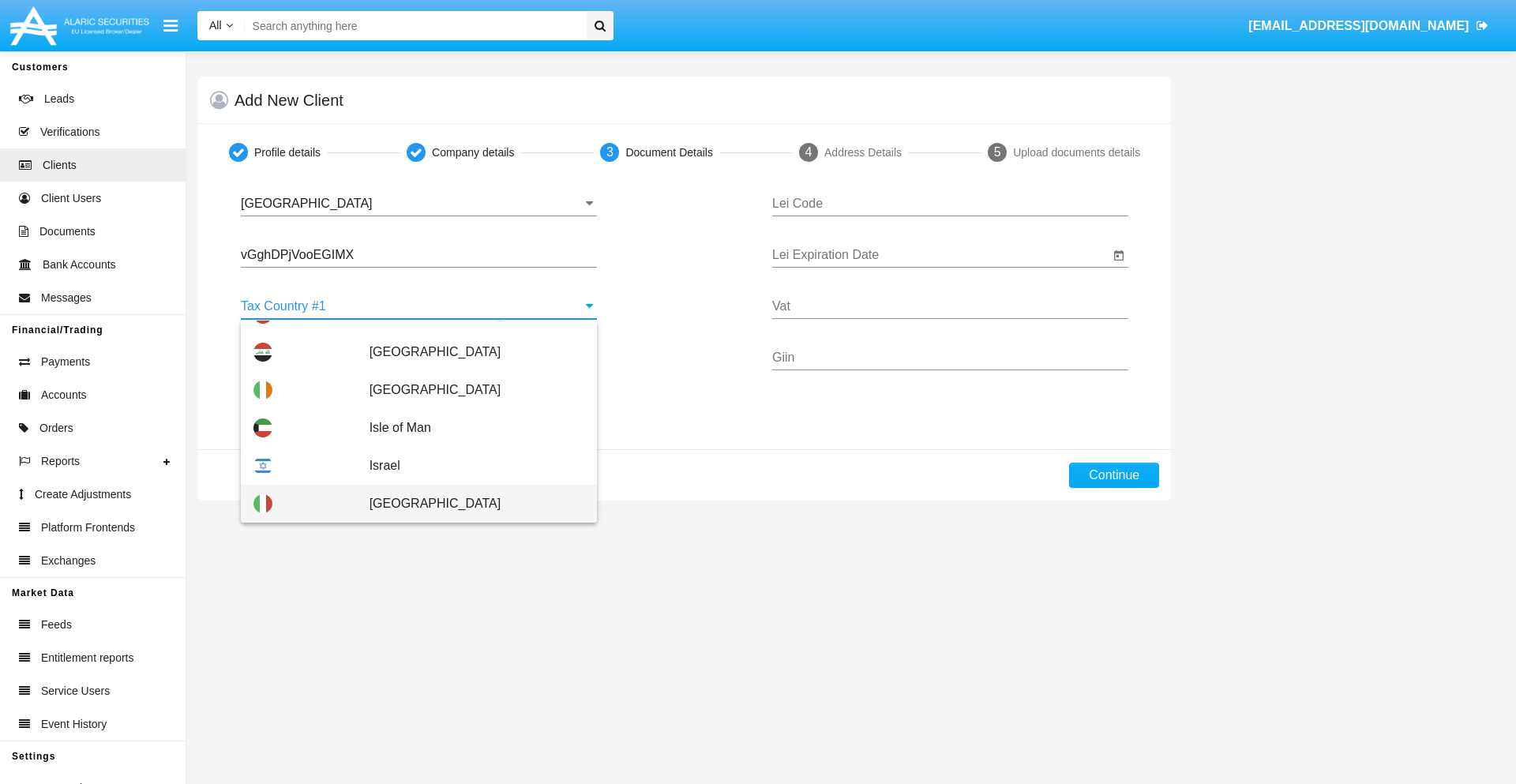
click at [468, 503] on span "[GEOGRAPHIC_DATA]" at bounding box center [477, 503] width 215 height 38
type input "[GEOGRAPHIC_DATA]"
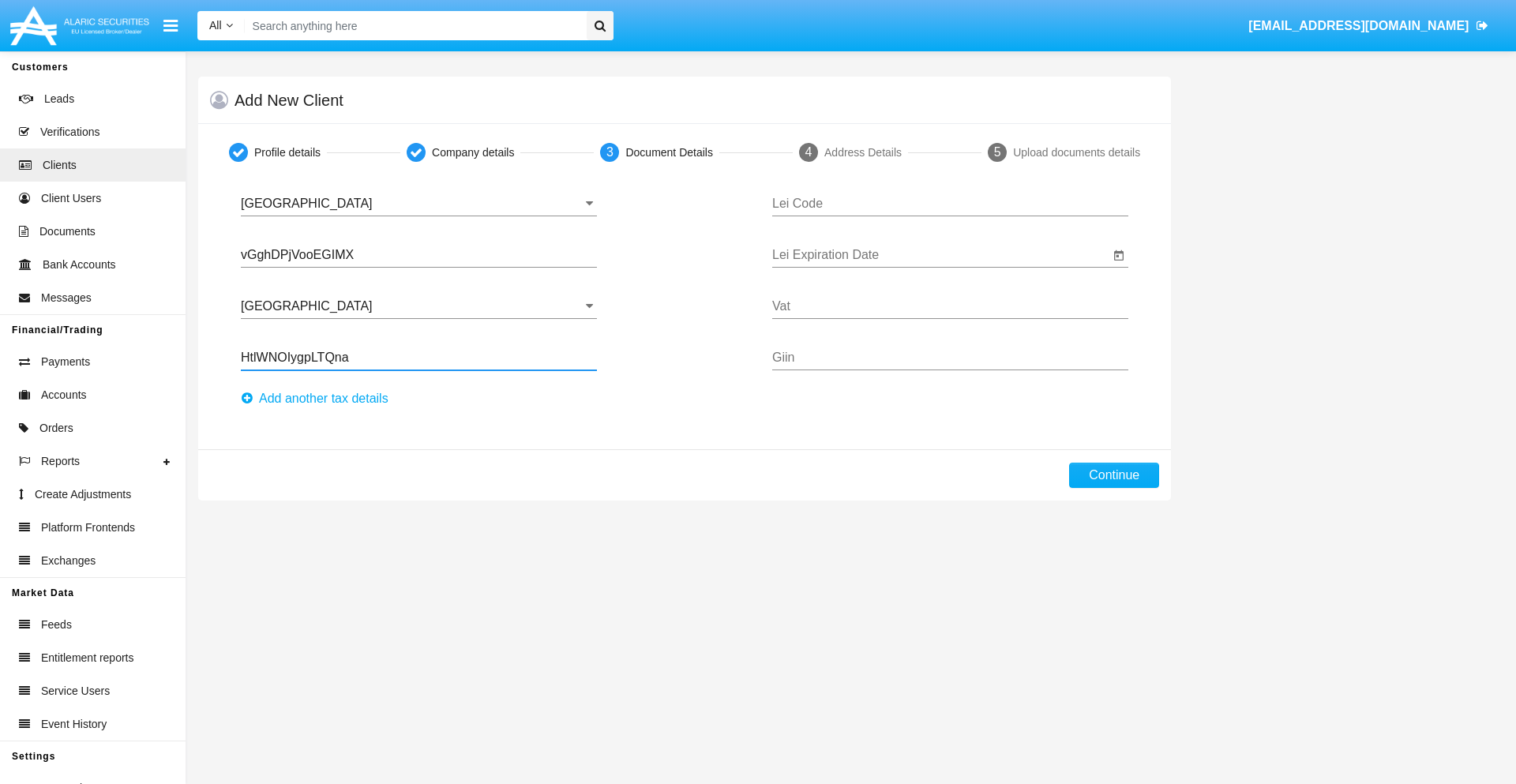
type input "HtlWNOIygpLTQna"
click at [319, 399] on button "Аdd another tax details" at bounding box center [320, 398] width 157 height 25
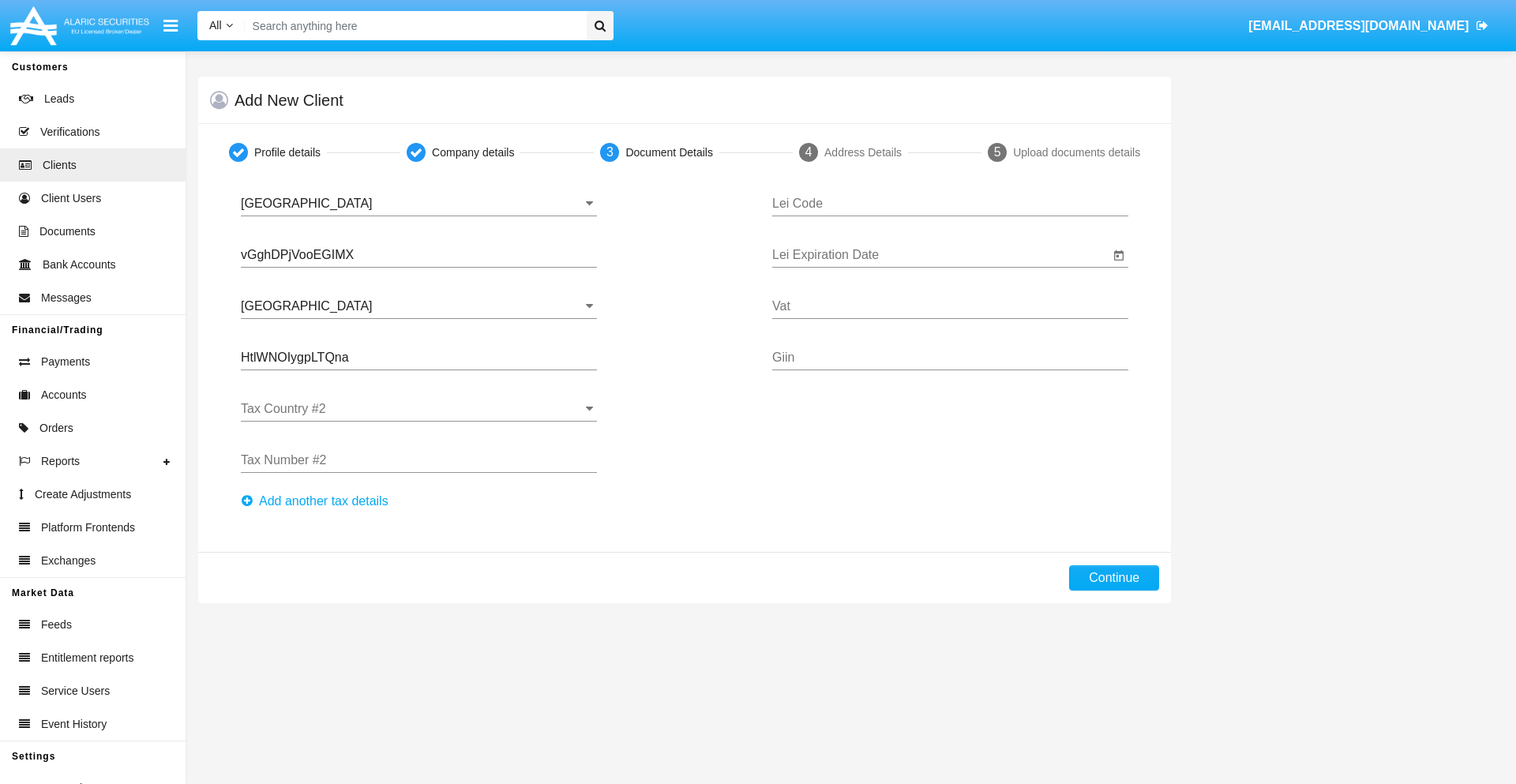
click at [419, 409] on input "Tax Country #2" at bounding box center [419, 409] width 356 height 15
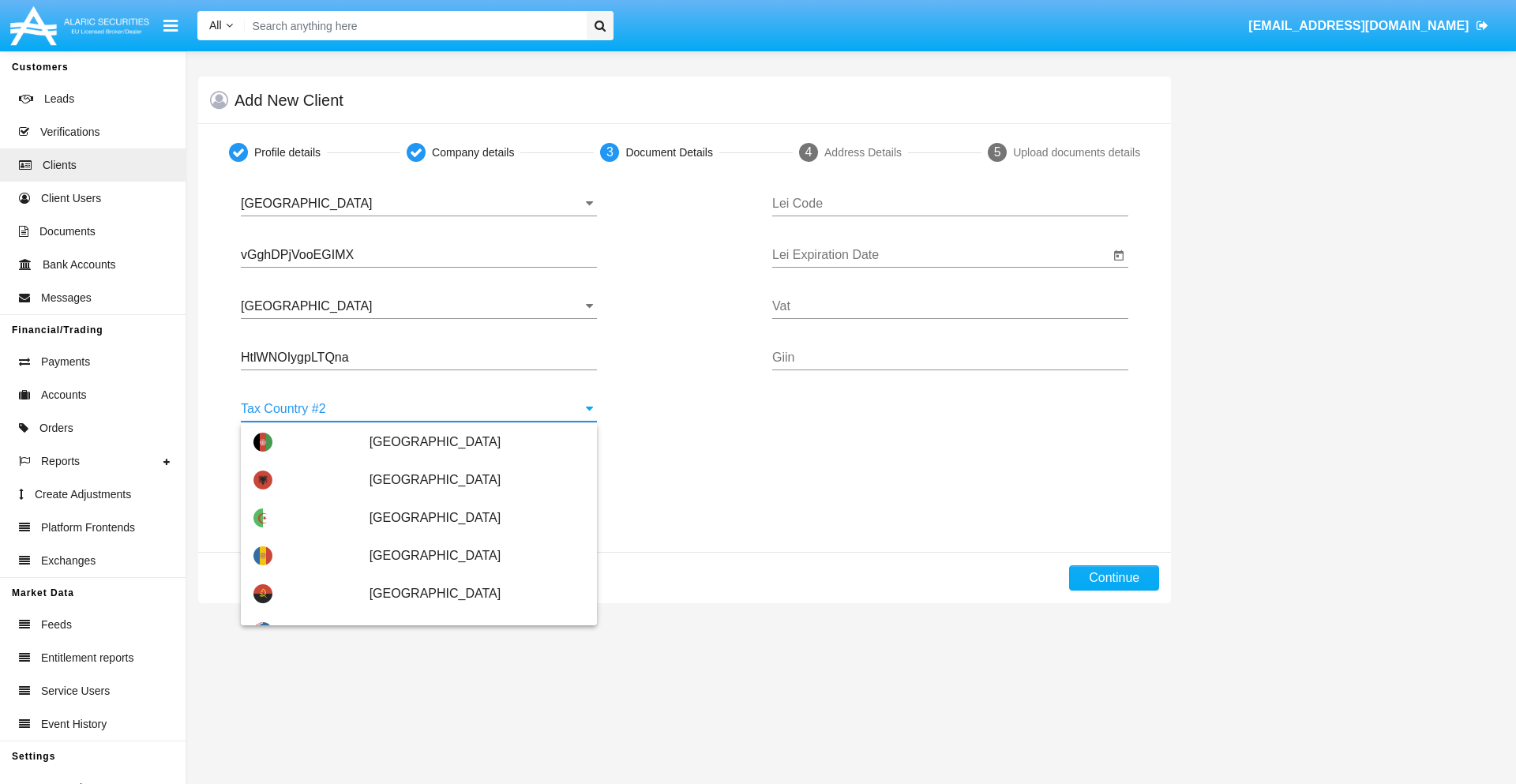
type input "[GEOGRAPHIC_DATA]"
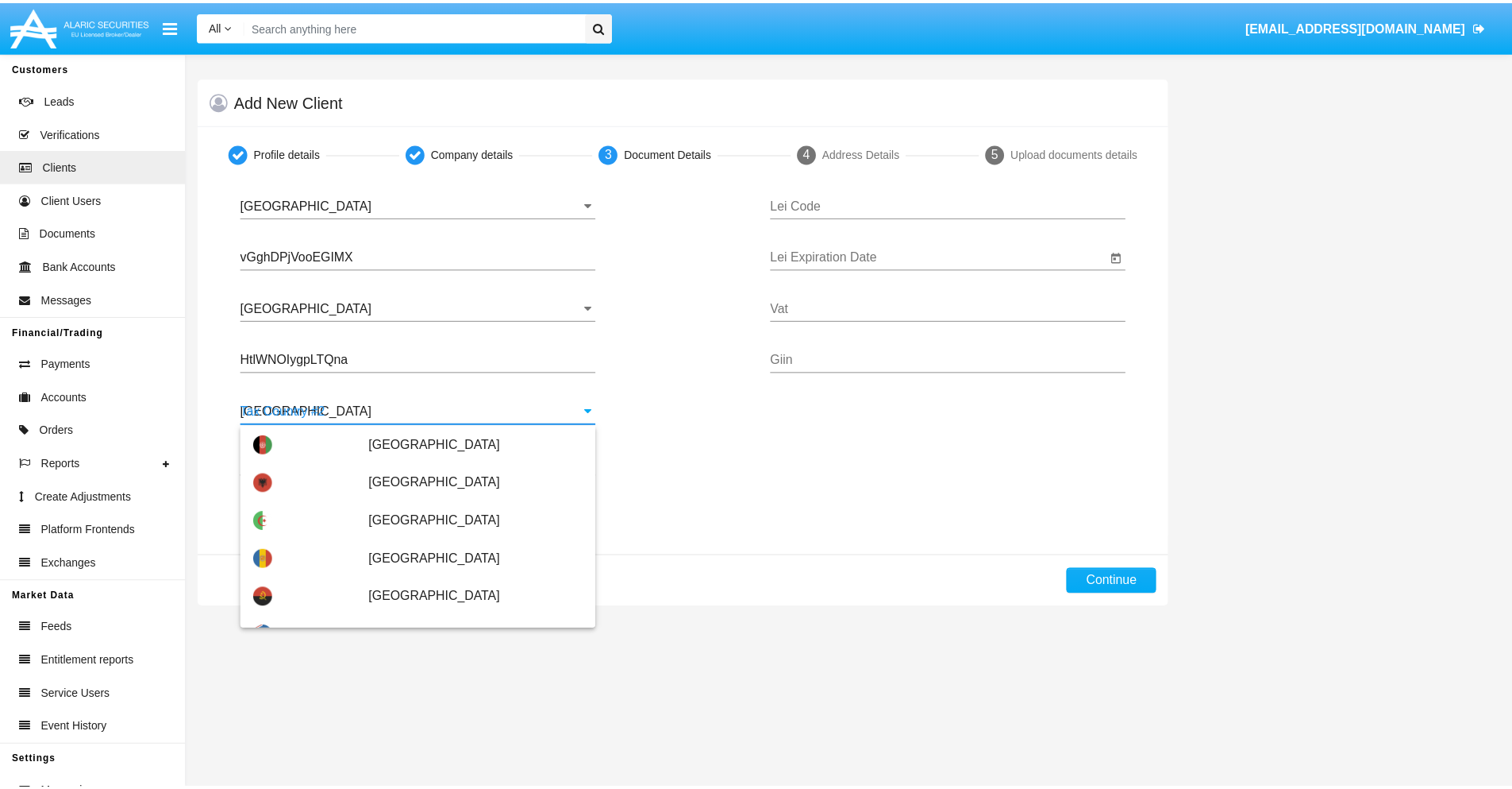
scroll to position [0, 0]
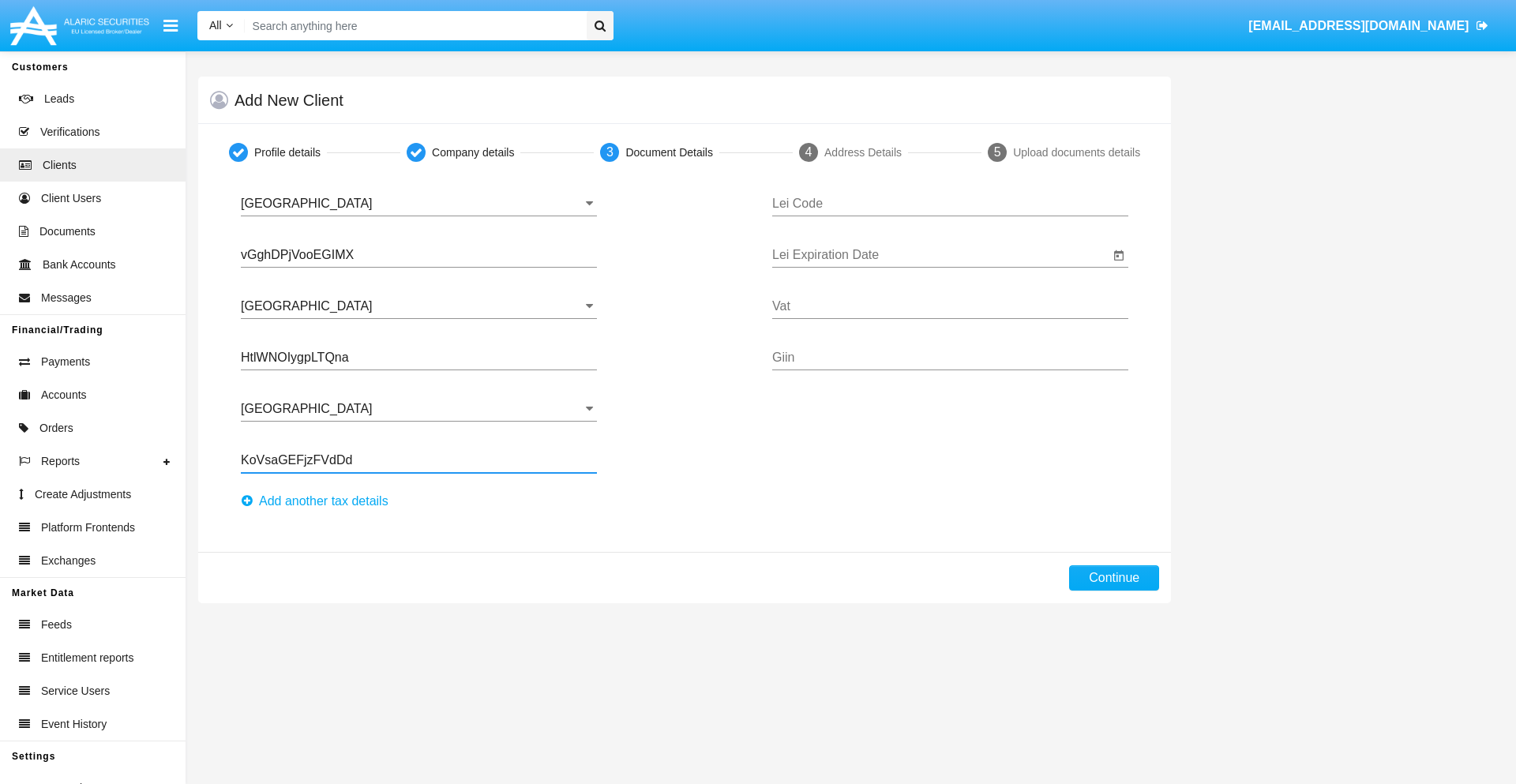
type input "KoVsaGEFjzFVdDd"
type input "BGHIWBAEEDXAALLJJMAV"
click at [940, 255] on input "Lei Expiration Date" at bounding box center [941, 255] width 337 height 15
click at [820, 301] on span "AUG 2025" at bounding box center [806, 302] width 35 height 13
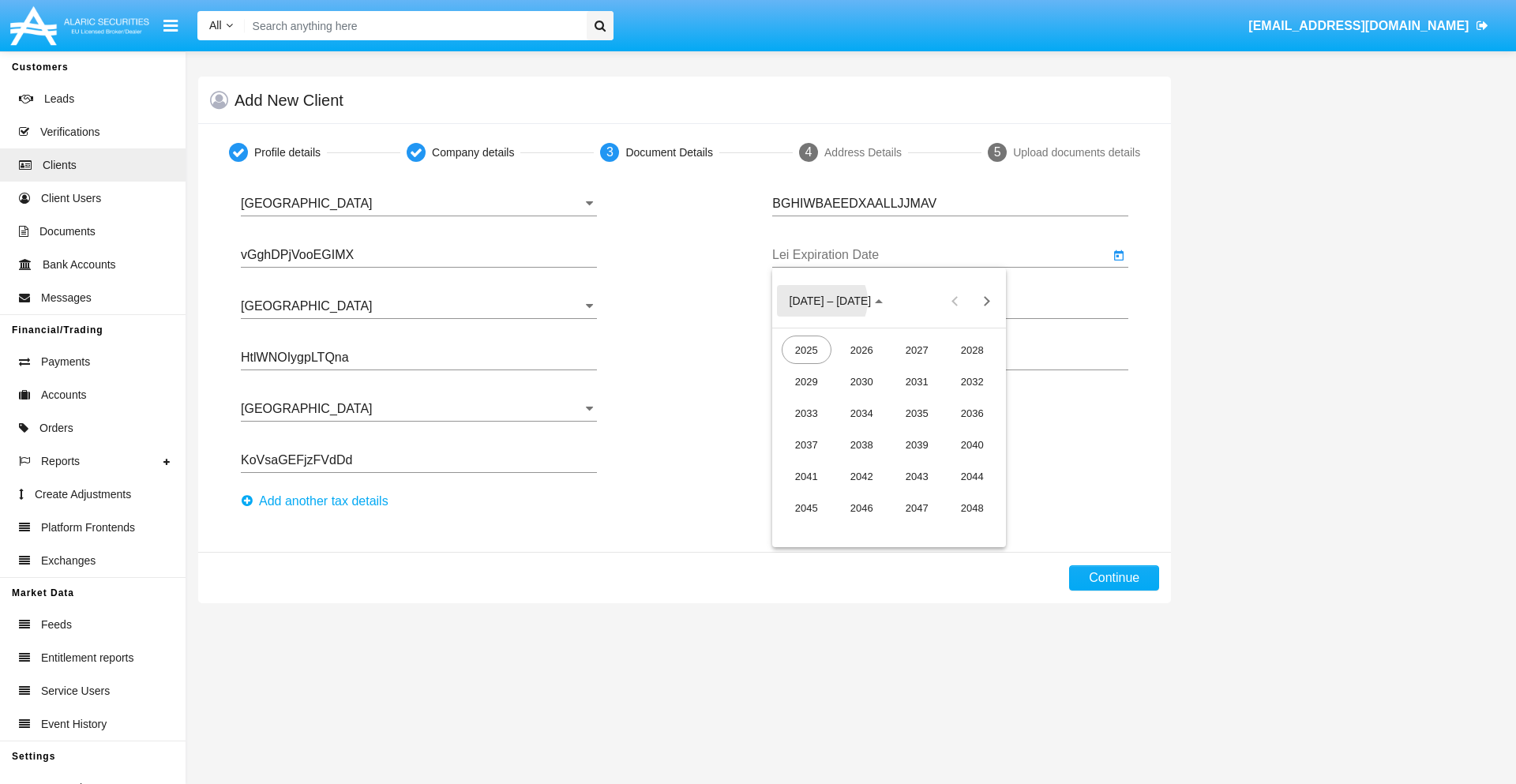
click at [972, 444] on div "2040" at bounding box center [972, 444] width 49 height 28
click at [861, 413] on div "JUN" at bounding box center [861, 413] width 49 height 28
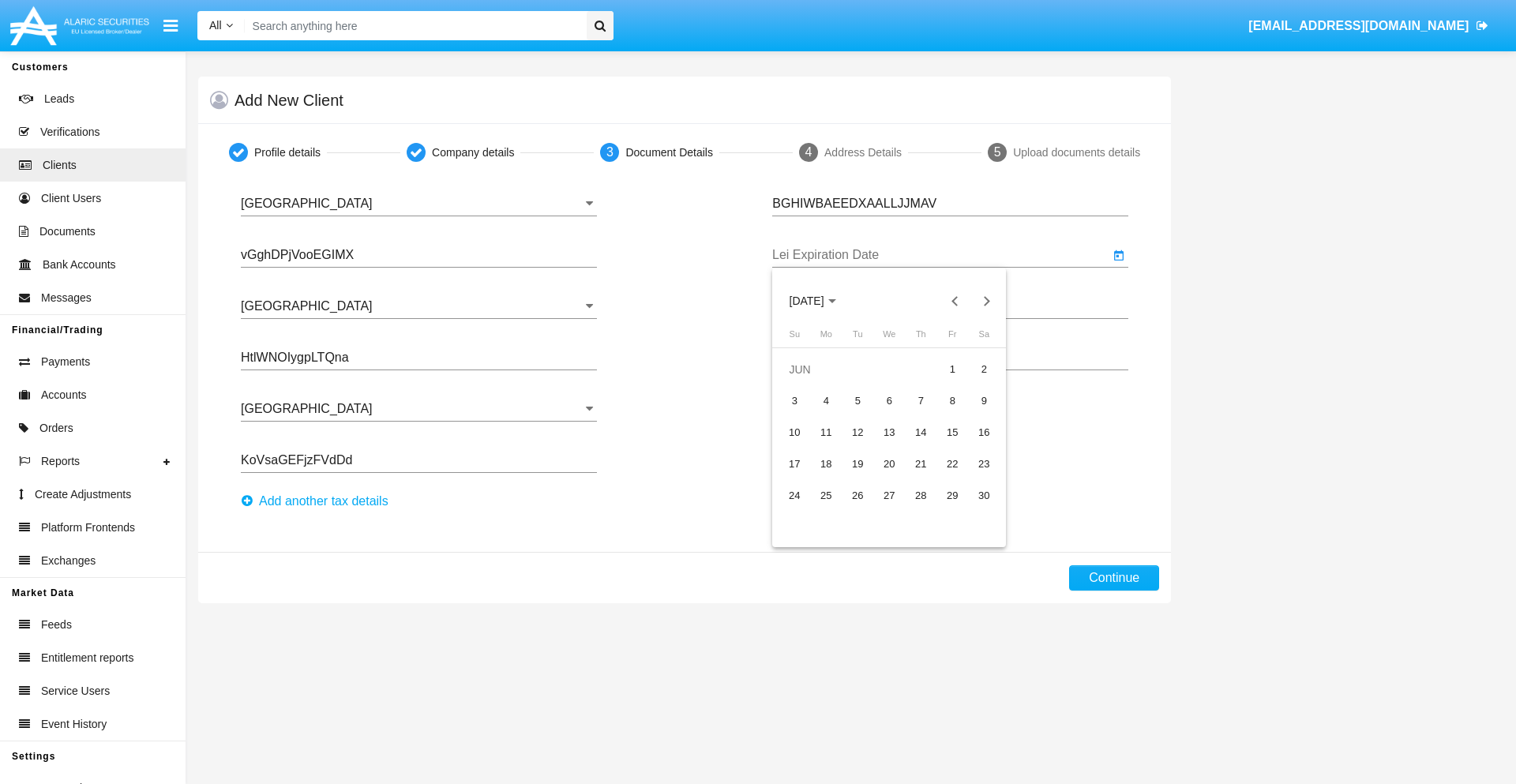
click at [952, 431] on div "15" at bounding box center [951, 432] width 28 height 28
type input "[DATE]"
type input "QWzOBNdijJgKgvK"
type input "QoSbvdfIAVHJrkp"
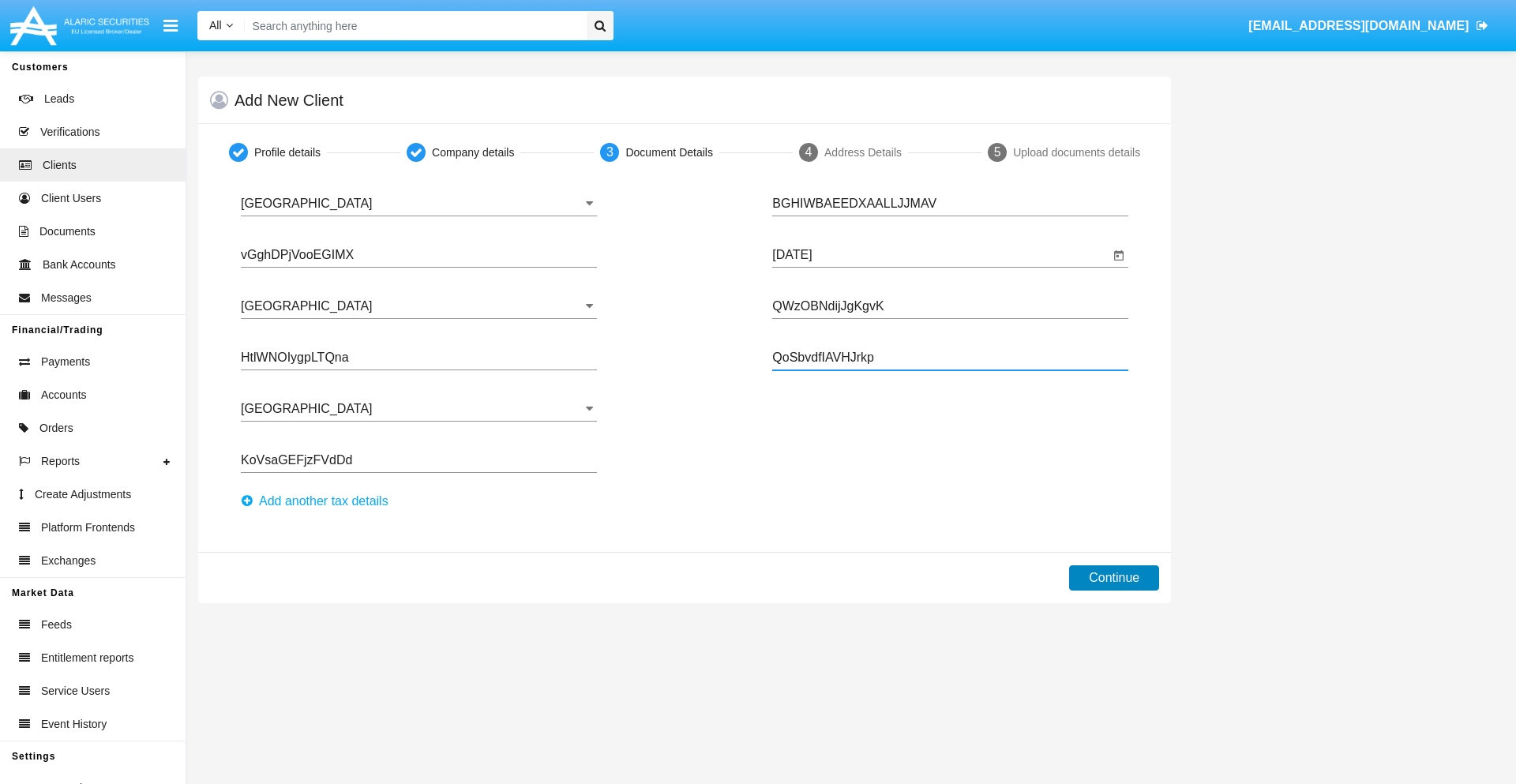
click at [1114, 578] on button "Continue" at bounding box center [1114, 577] width 90 height 25
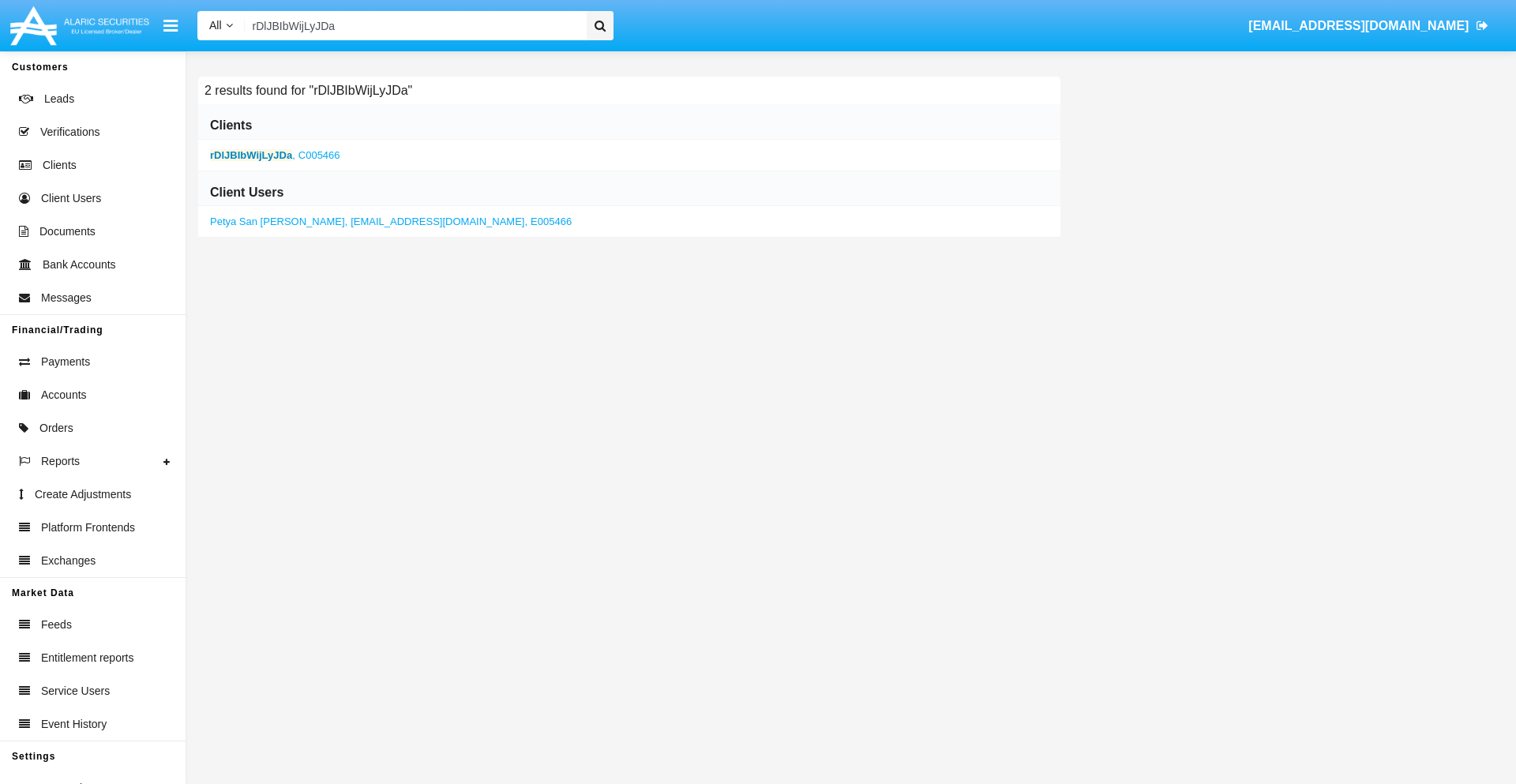
type input "rDlJBIbWijLyJDa"
click at [251, 155] on b "rDlJBIbWijLyJDa" at bounding box center [251, 155] width 82 height 12
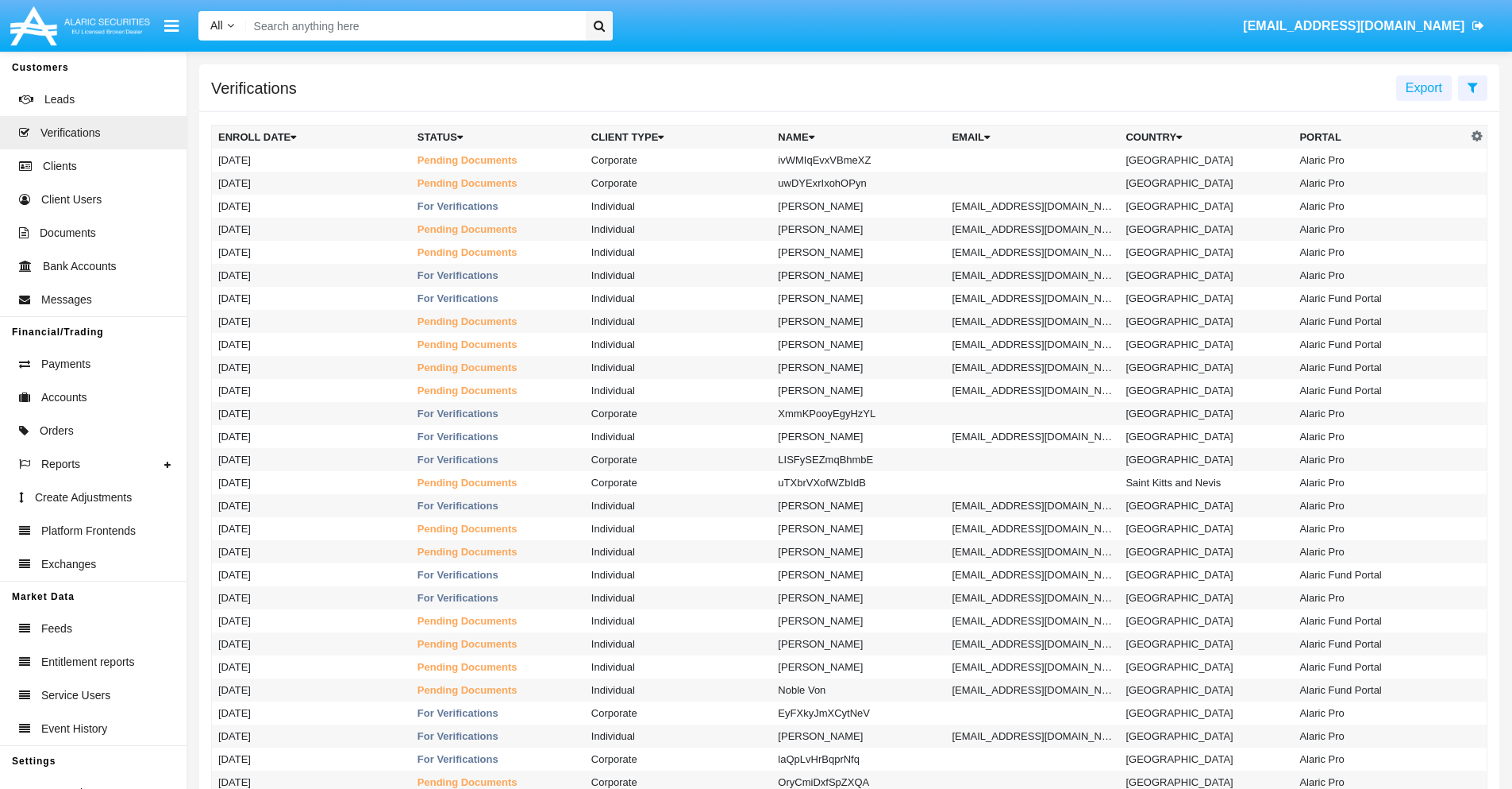
click at [1473, 86] on icon at bounding box center [1473, 87] width 11 height 13
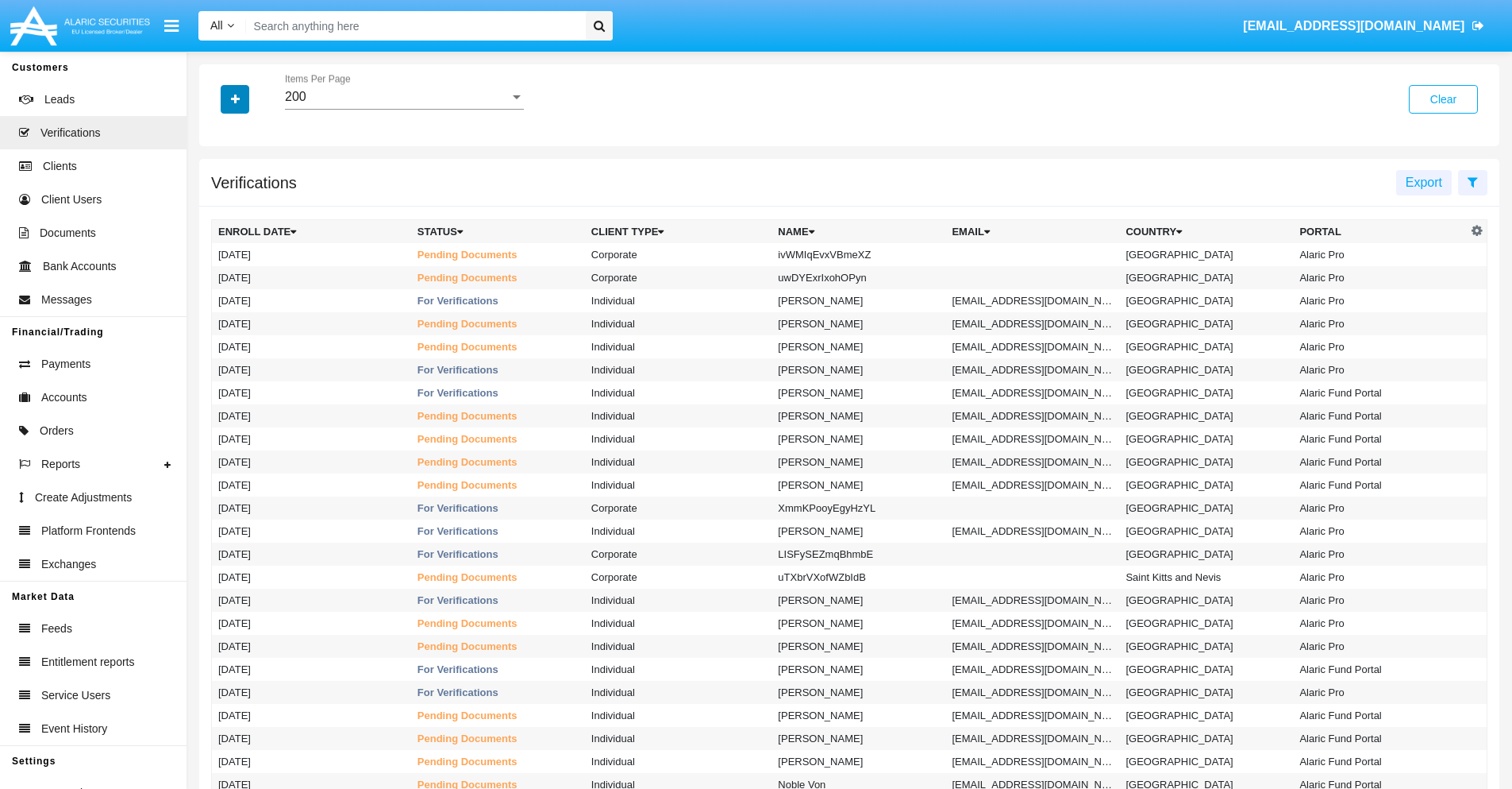
click at [235, 99] on icon "button" at bounding box center [235, 100] width 9 height 11
click at [248, 201] on span "Name" at bounding box center [248, 201] width 34 height 19
click at [219, 207] on input "Name" at bounding box center [218, 207] width 1 height 1
checkbox input "true"
click at [235, 99] on icon "button" at bounding box center [235, 100] width 9 height 11
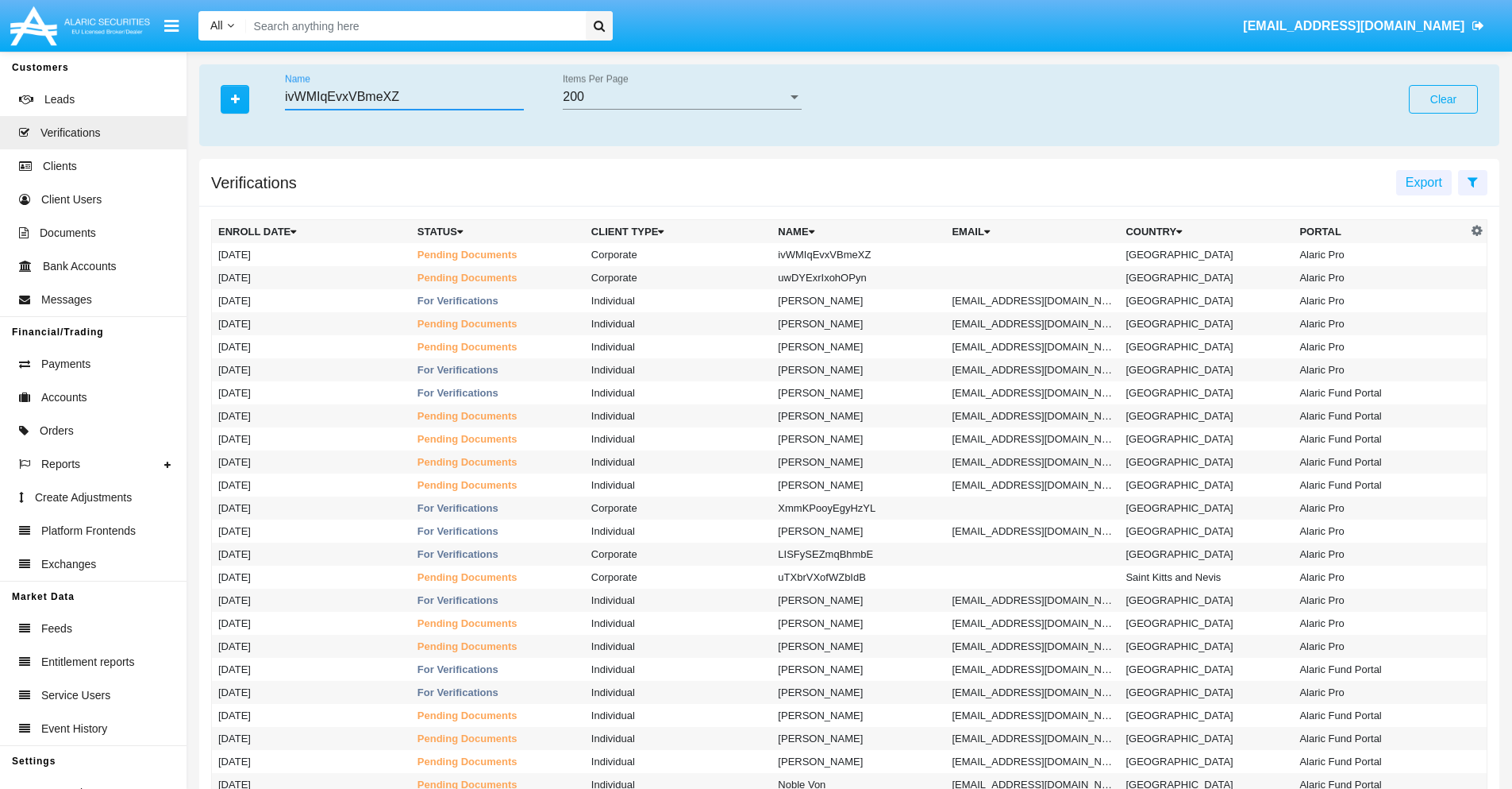
type input "ivWMIqEvxVBmeXZ"
click at [865, 255] on td "ivWMIqEvxVBmeXZ" at bounding box center [858, 255] width 174 height 23
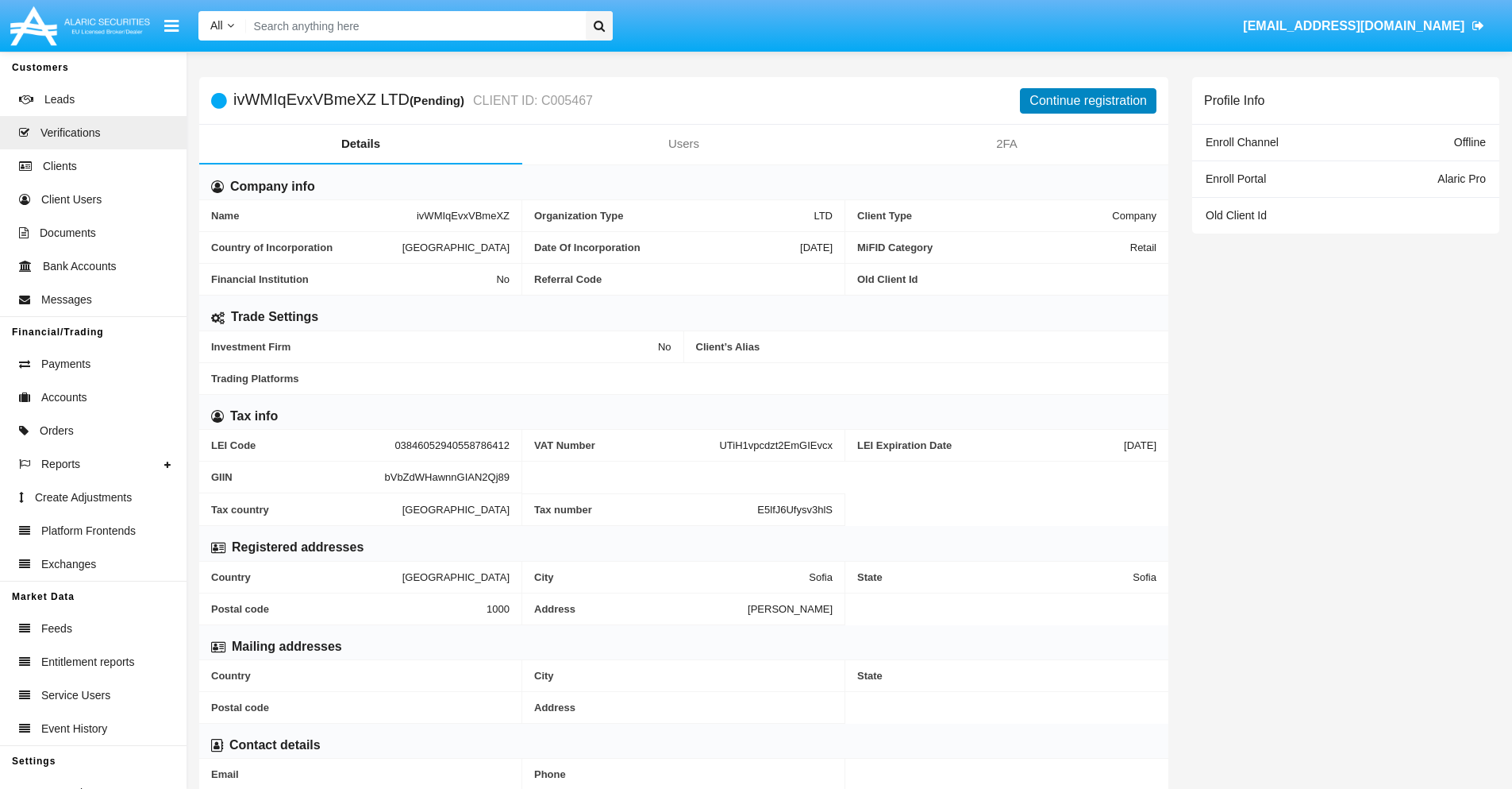
click at [1089, 100] on button "Continue registration" at bounding box center [1088, 100] width 136 height 25
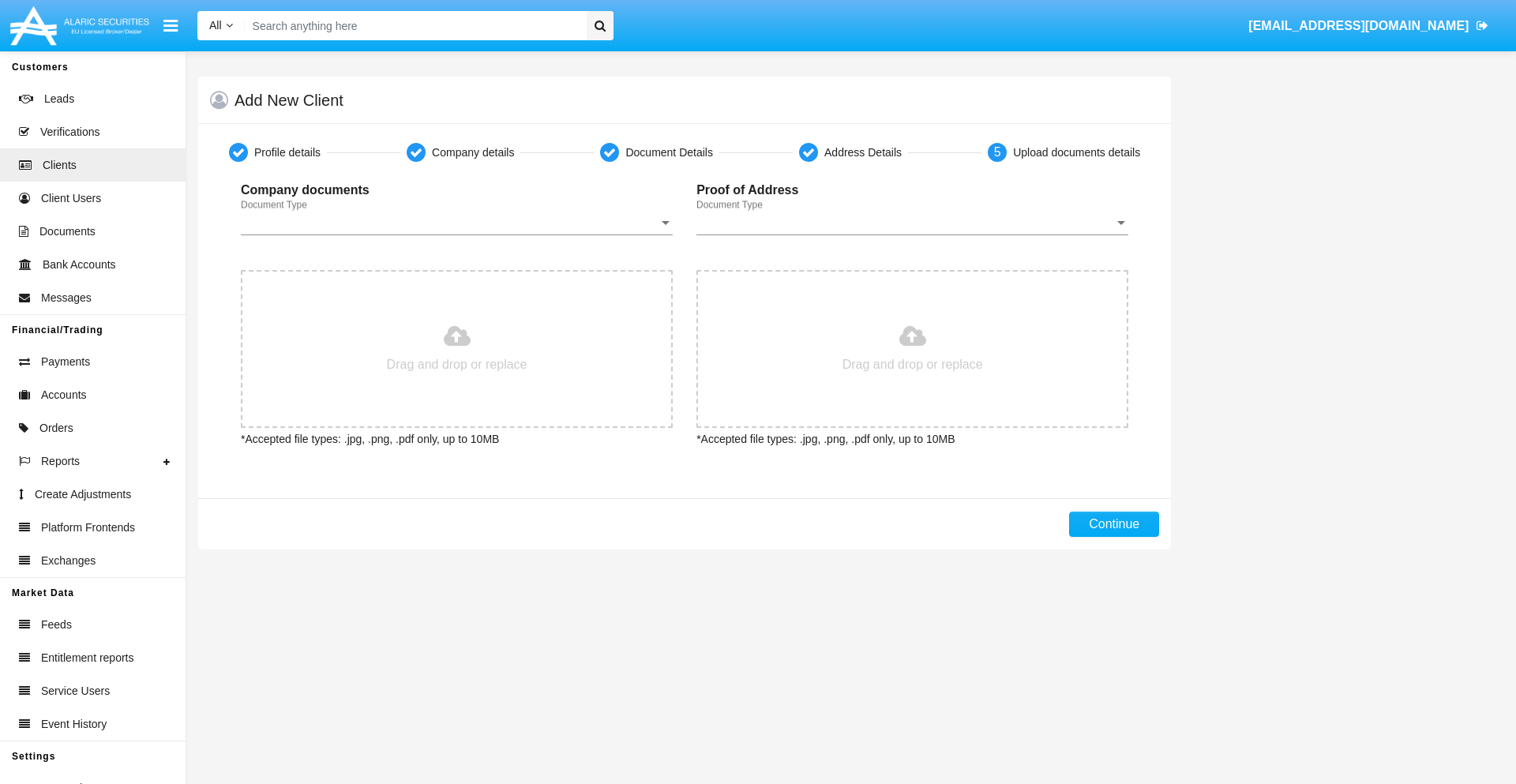
click at [457, 223] on span "Document Type" at bounding box center [449, 223] width 418 height 15
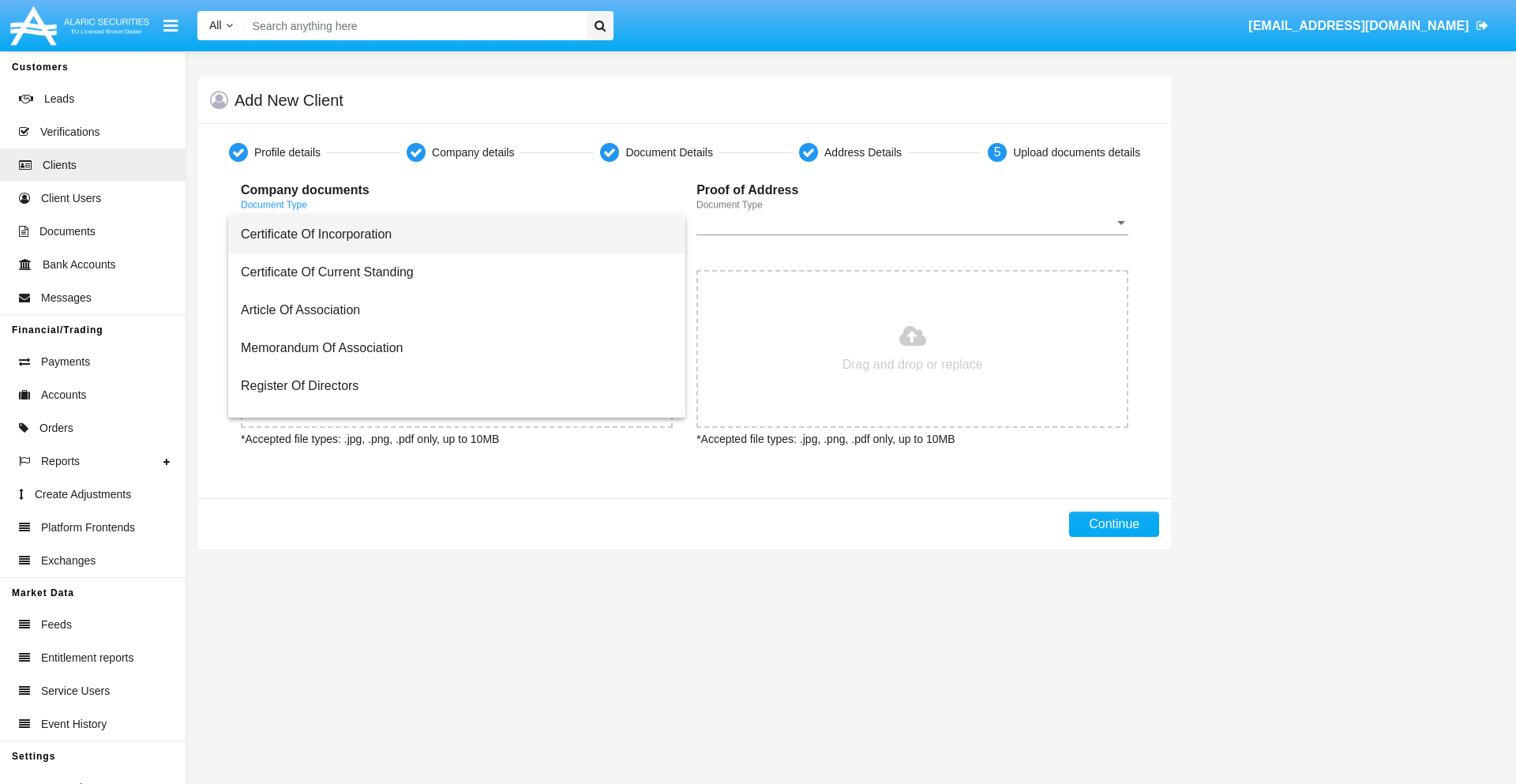
click at [451, 234] on span "Certificate Of Incorporation" at bounding box center [457, 234] width 432 height 38
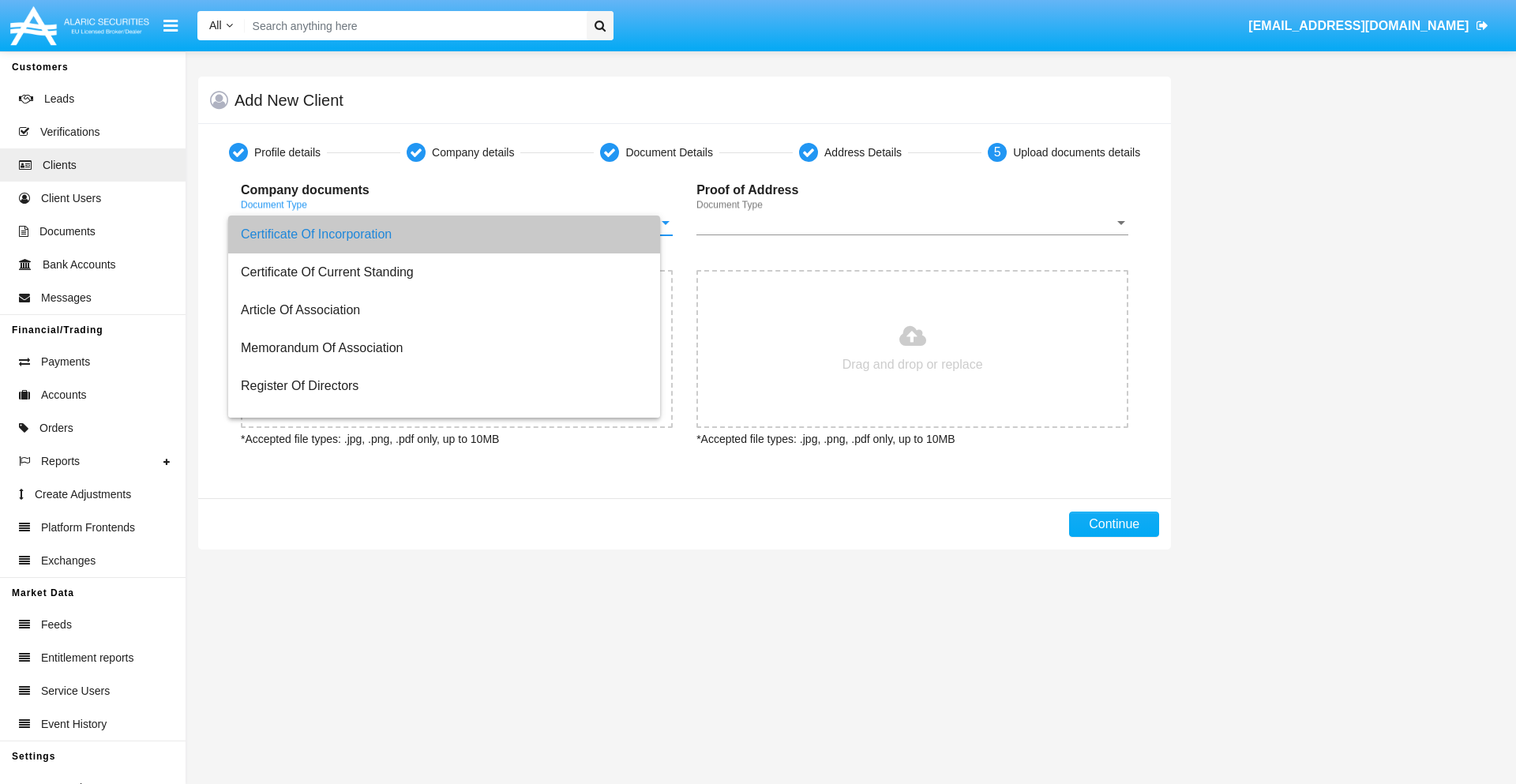
type input "C:\fakepath\passport.png"
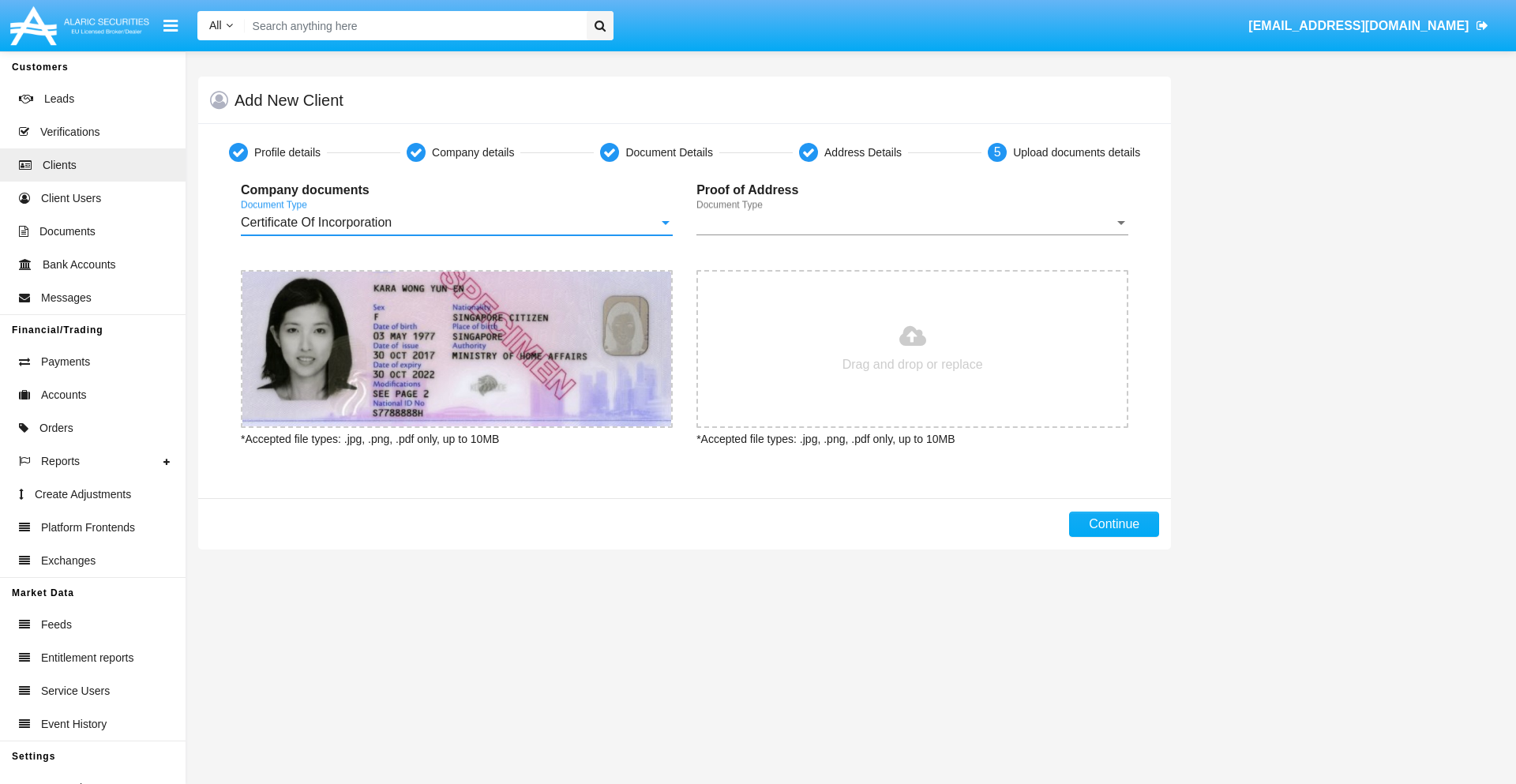
click at [912, 223] on span "Document Type" at bounding box center [905, 223] width 418 height 15
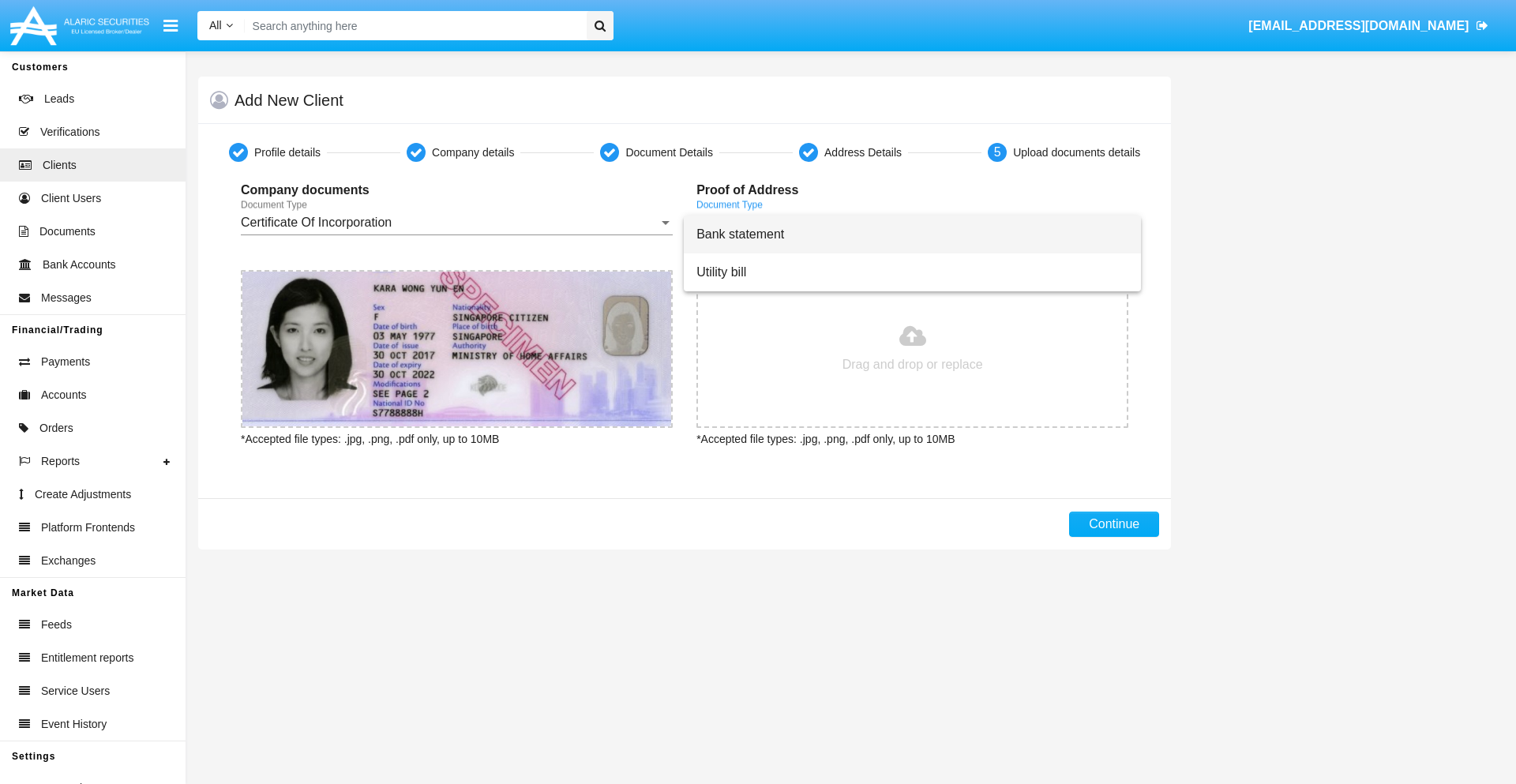
click at [912, 234] on span "Bank statement" at bounding box center [913, 234] width 432 height 38
type input "C:\fakepath\bank-statement.png"
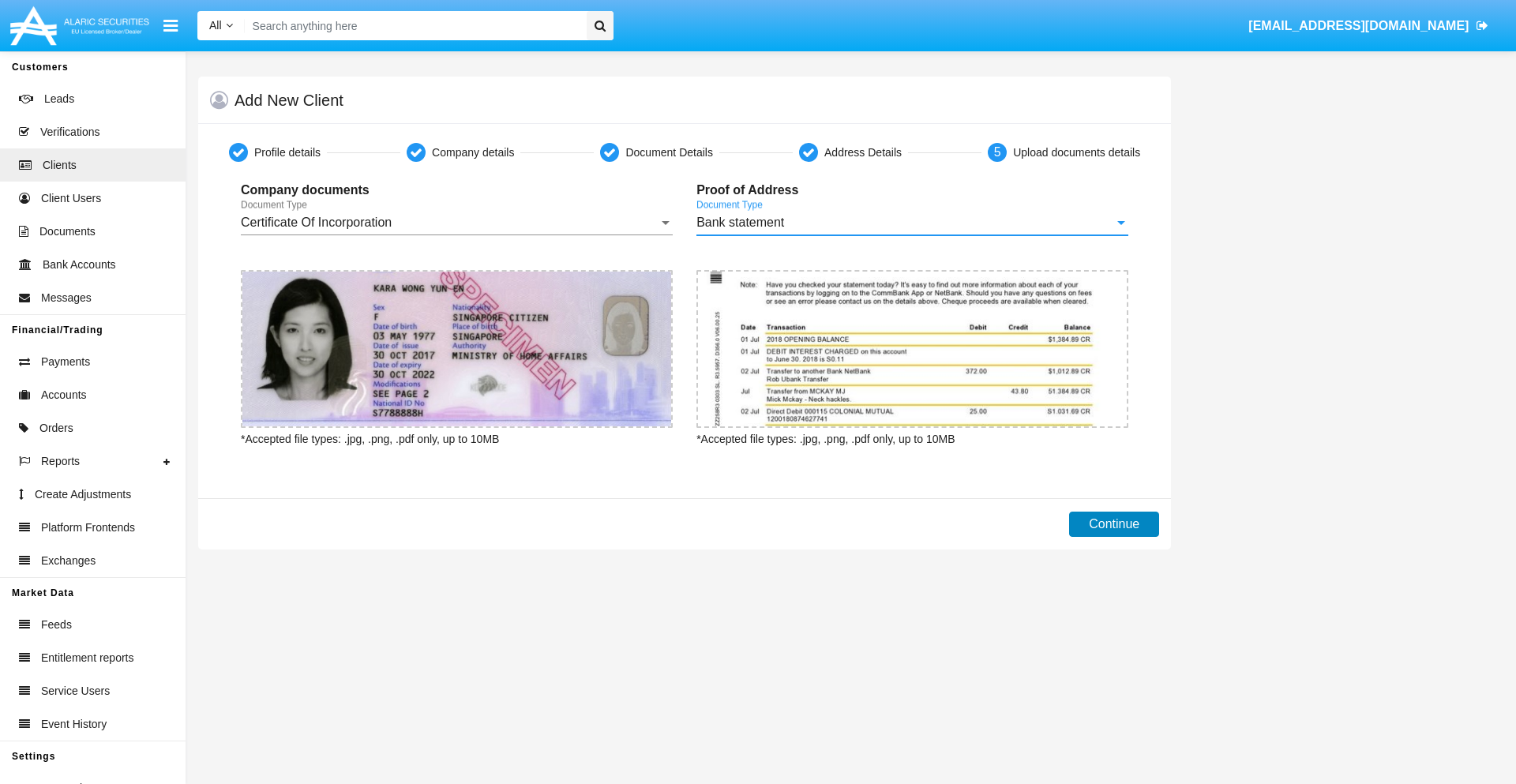
click at [1114, 524] on button "Continue" at bounding box center [1114, 524] width 90 height 25
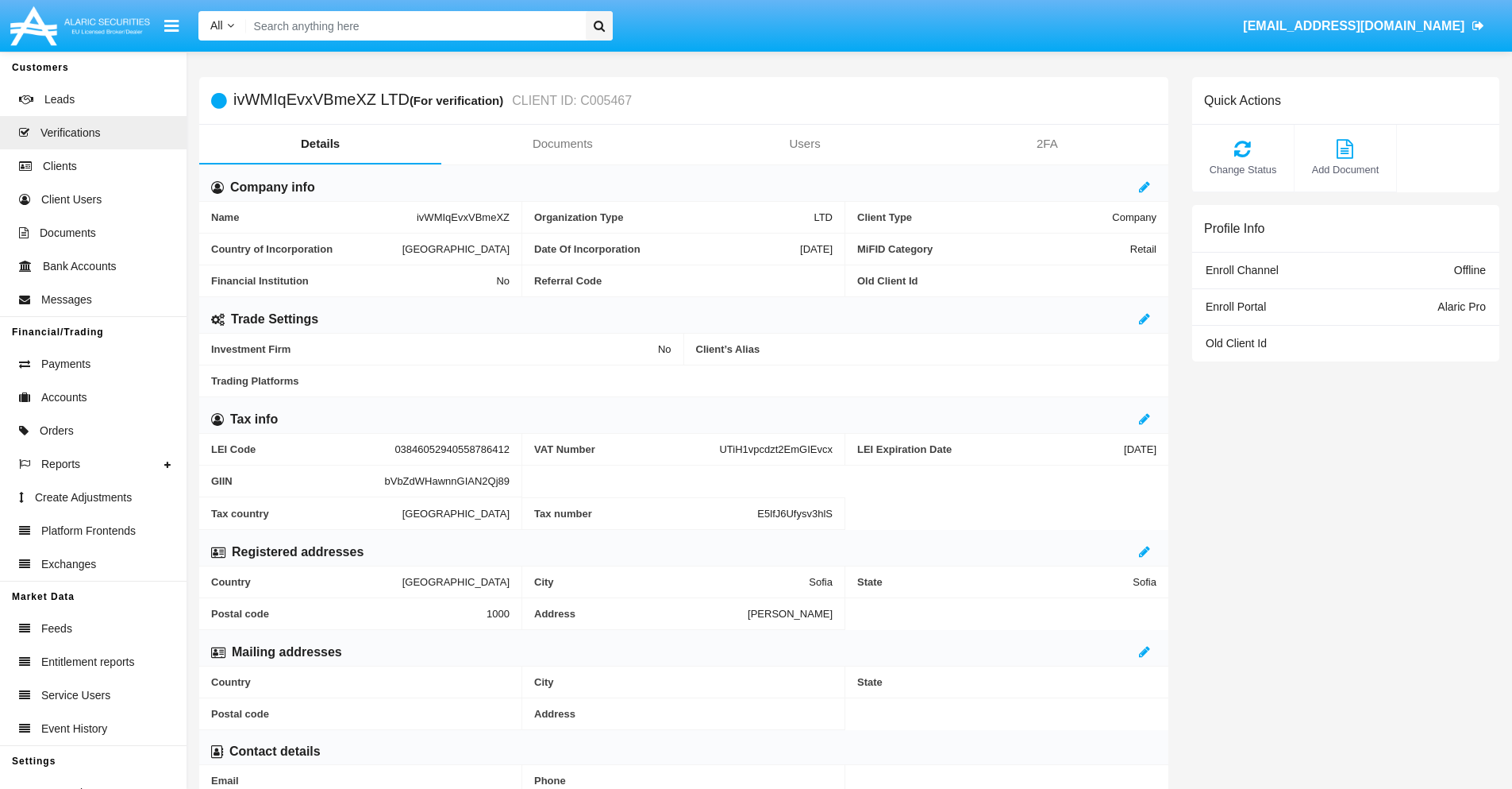
click at [562, 144] on link "Documents" at bounding box center [562, 144] width 242 height 38
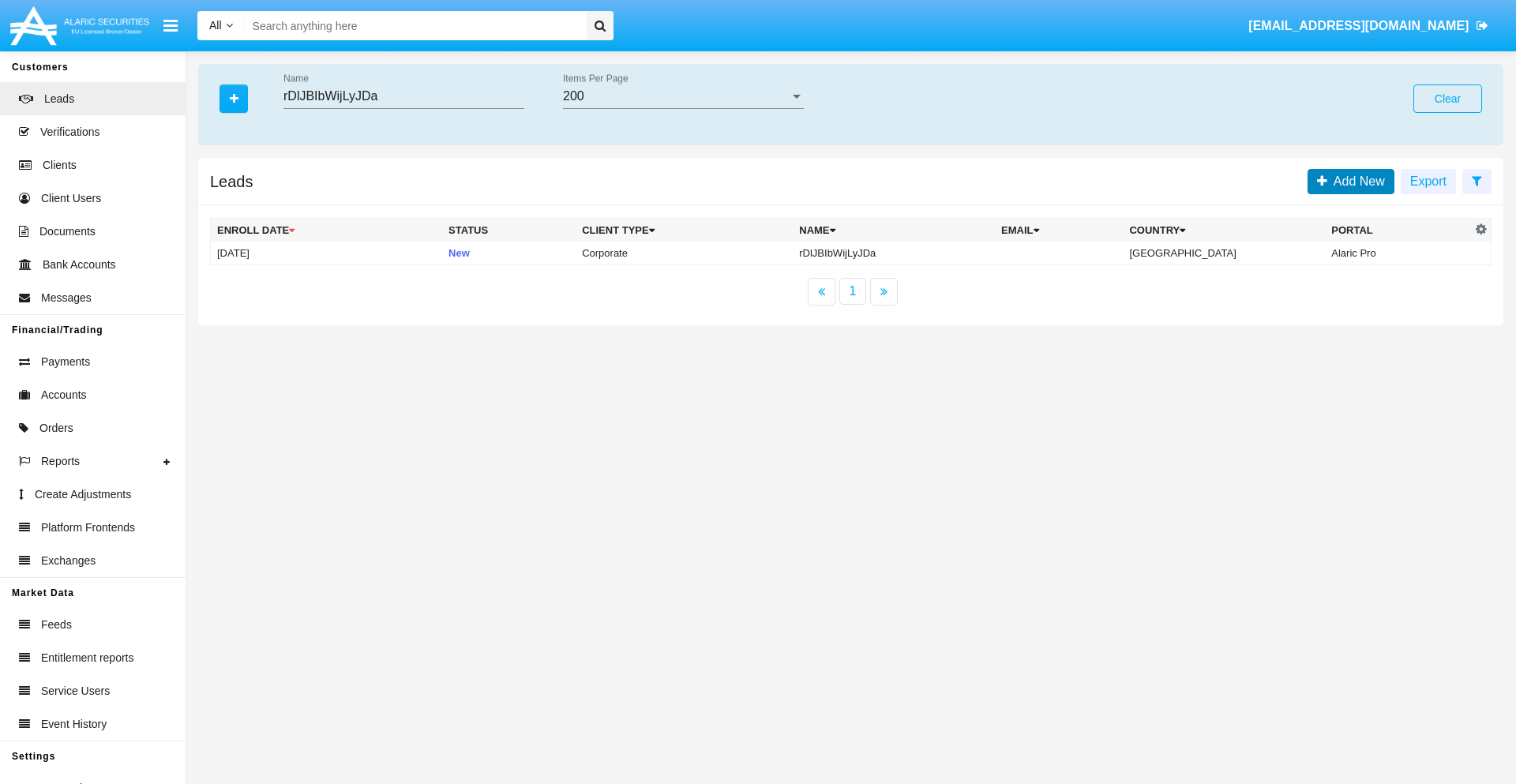
click at [1355, 181] on span "Add New" at bounding box center [1355, 181] width 58 height 14
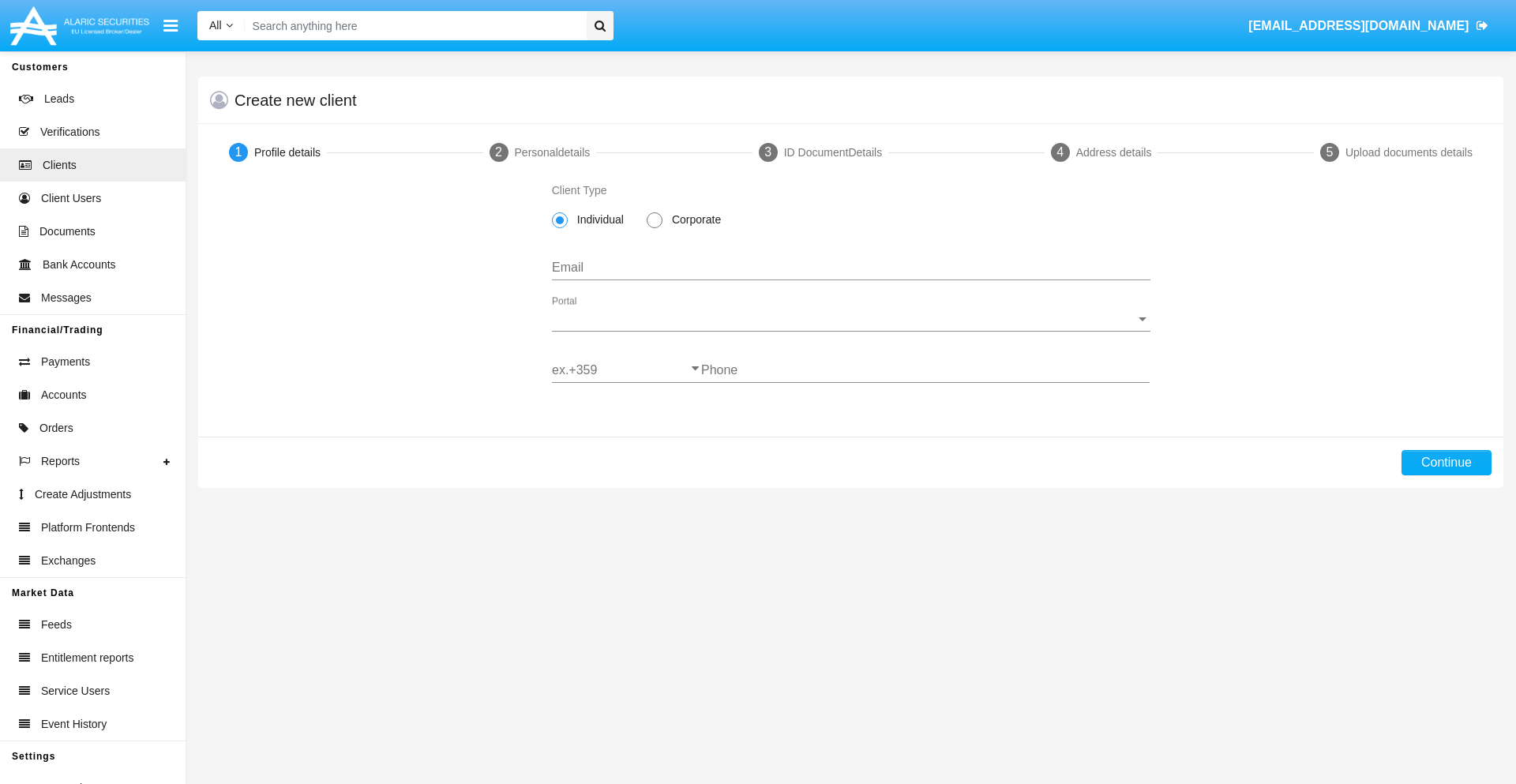
click at [694, 220] on span "Corporate" at bounding box center [694, 220] width 62 height 16
click at [655, 228] on input "Corporate" at bounding box center [654, 228] width 1 height 1
radio input "true"
type input "0el-e5gb@zjoz5xo7l.jp"
click at [850, 319] on span "Portal" at bounding box center [844, 319] width 584 height 15
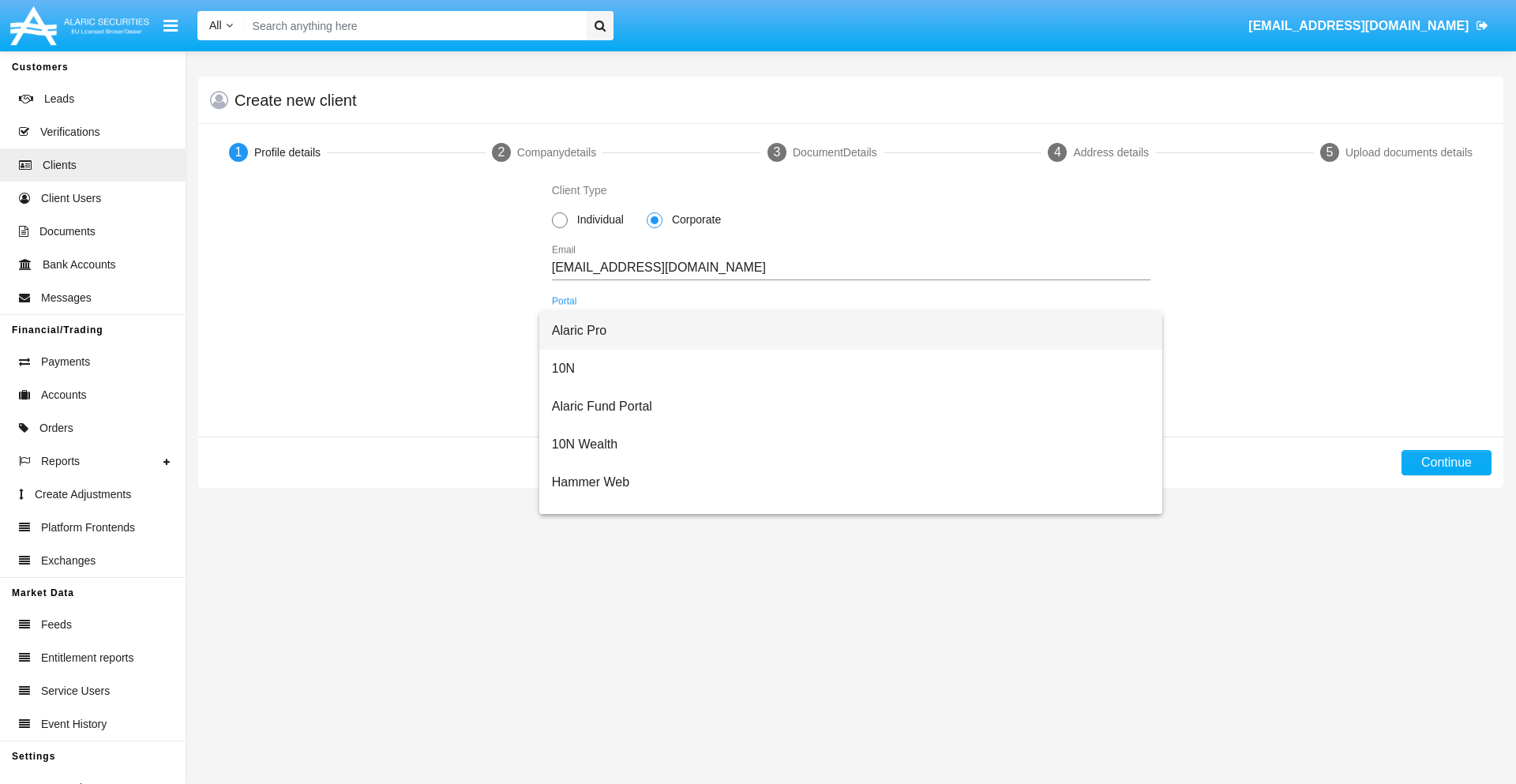
click at [845, 331] on span "Alaric Pro" at bounding box center [851, 331] width 599 height 38
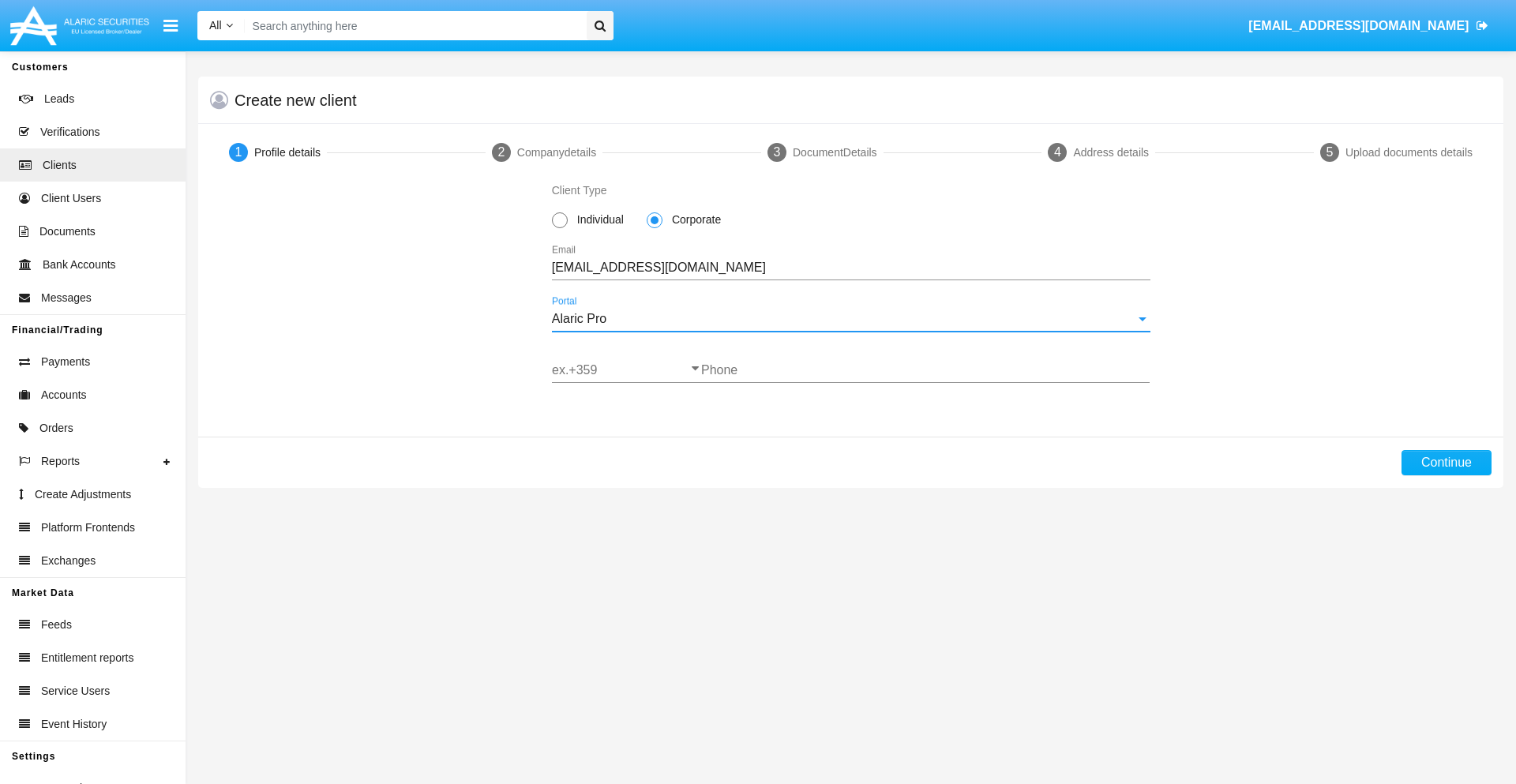
click at [626, 371] on input "ex.+359" at bounding box center [626, 371] width 149 height 15
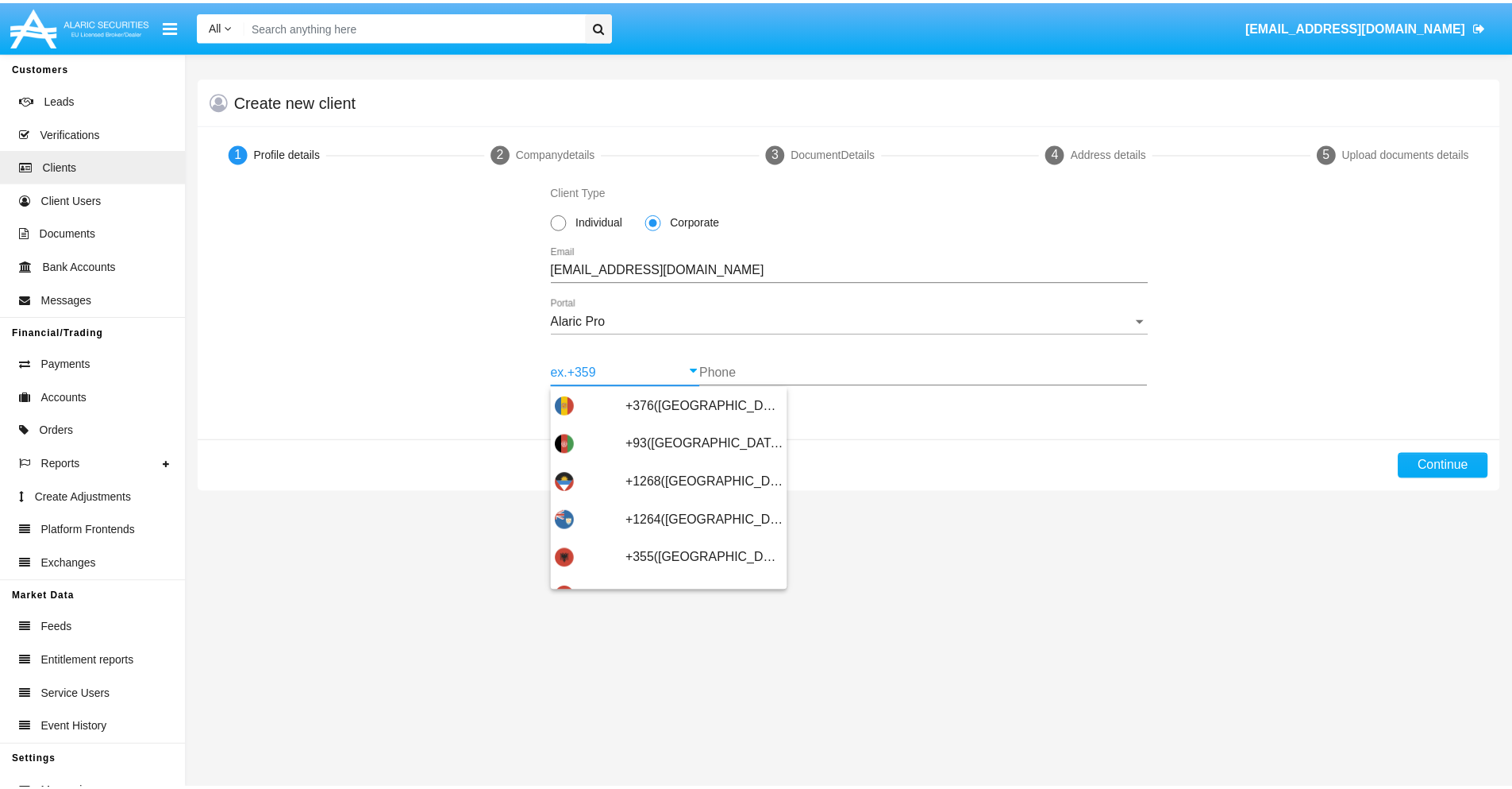
scroll to position [521, 0]
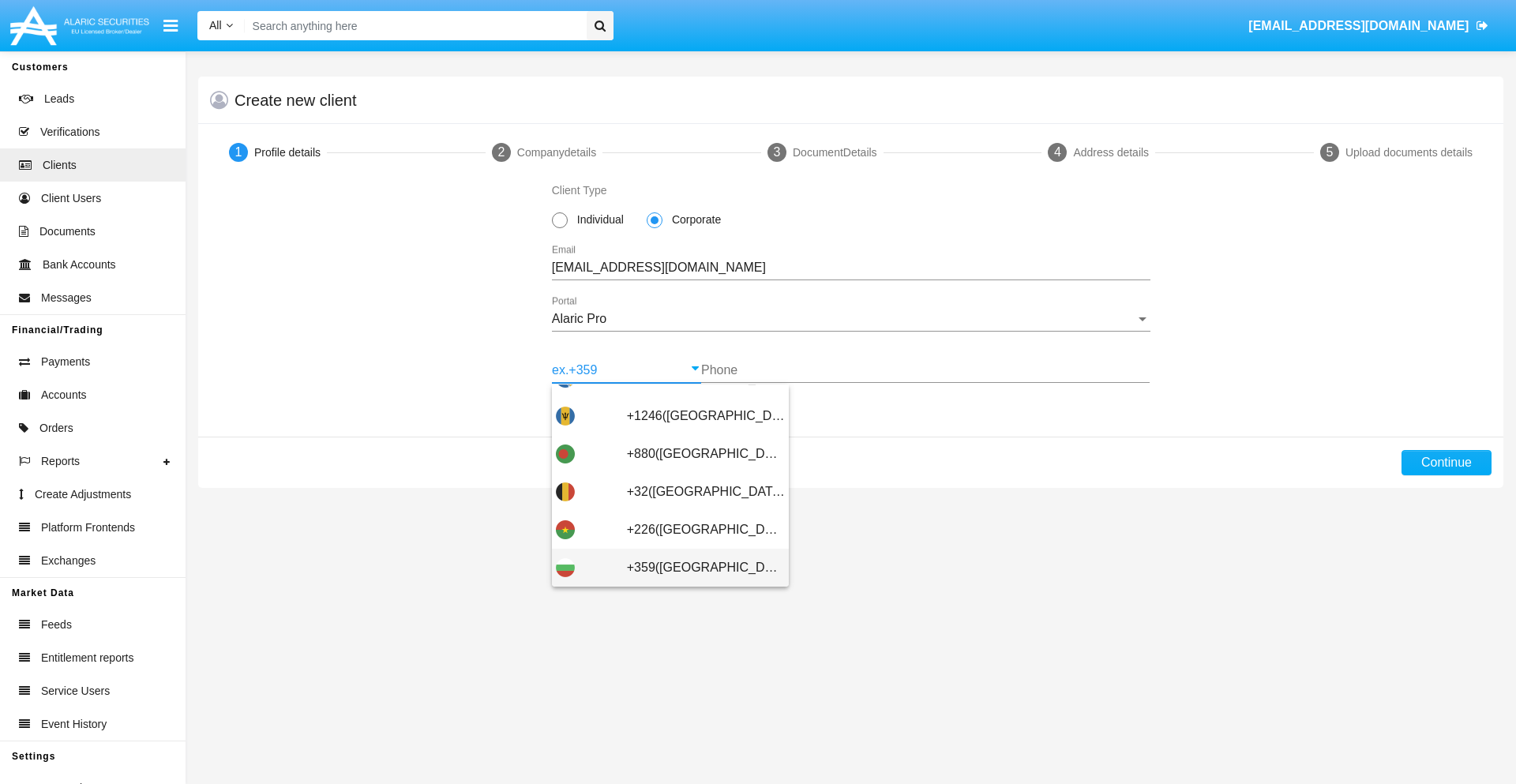
click at [694, 568] on span "+359(Bulgaria)" at bounding box center [706, 568] width 158 height 38
type input "+359(Bulgaria)"
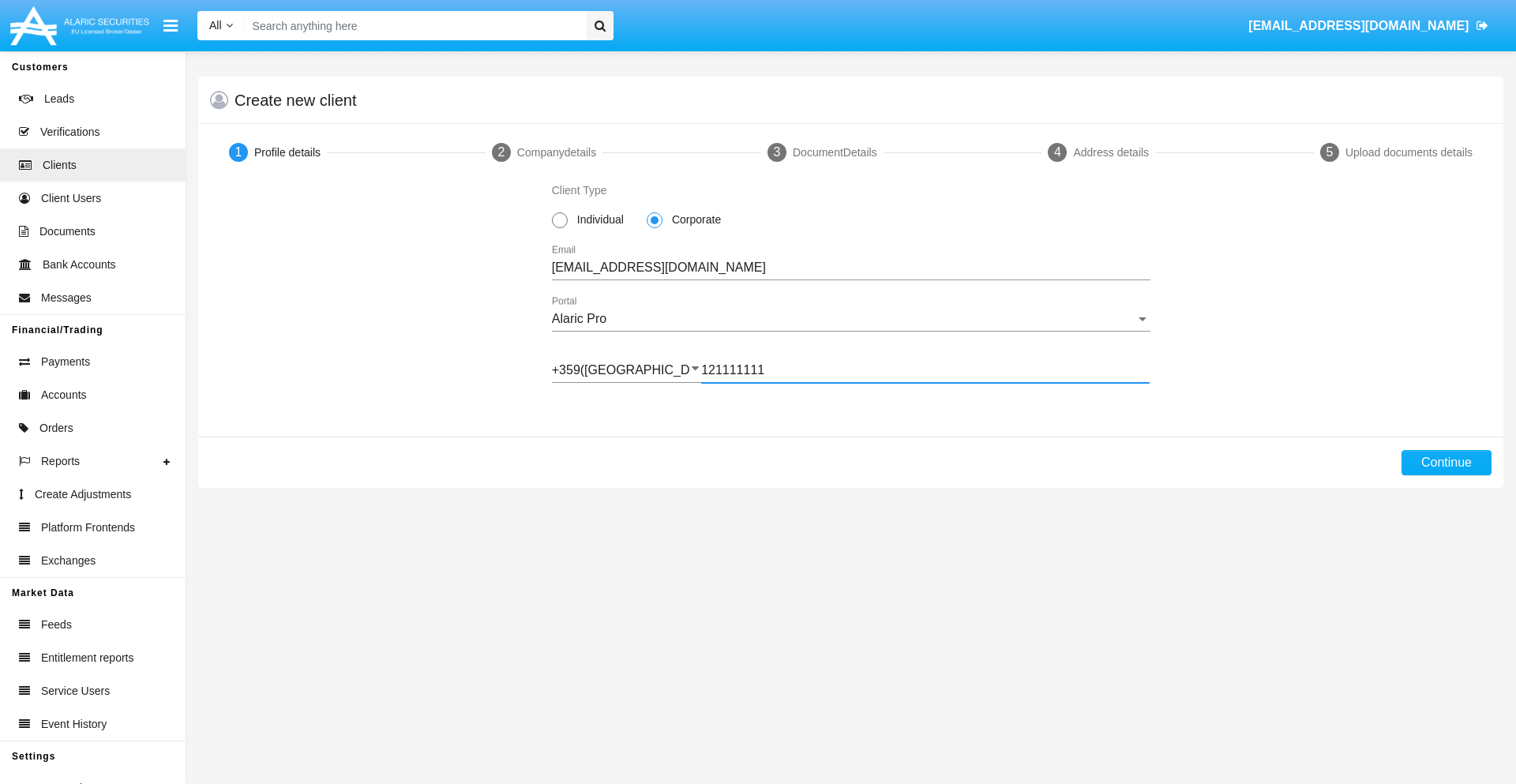
type input "121111111"
click at [1445, 462] on button "Continue" at bounding box center [1446, 462] width 90 height 25
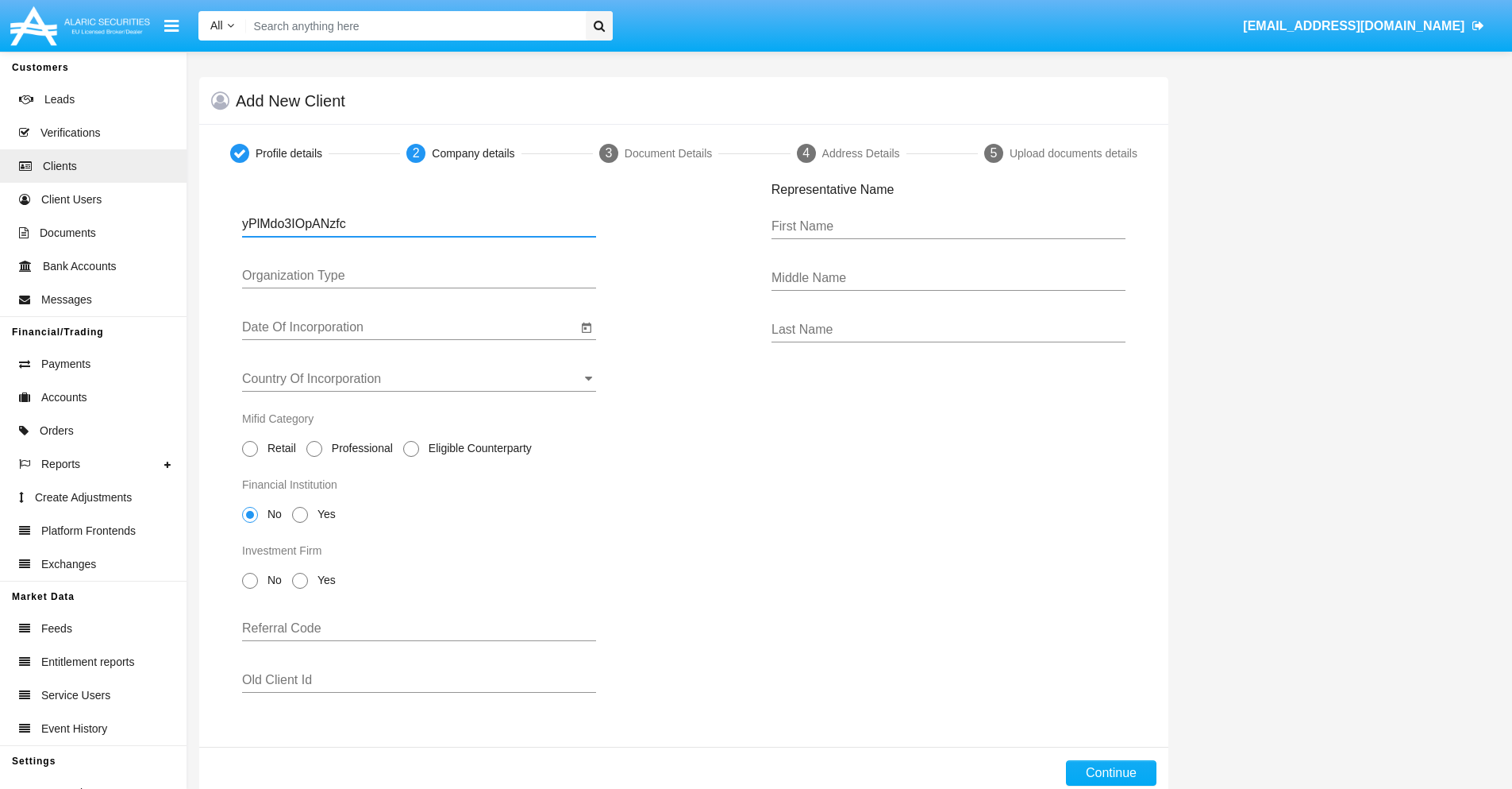
type input "yPlMdo3IOpANzfc"
type input "LTD"
click at [409, 327] on input "Date Of Incorporation" at bounding box center [409, 327] width 335 height 15
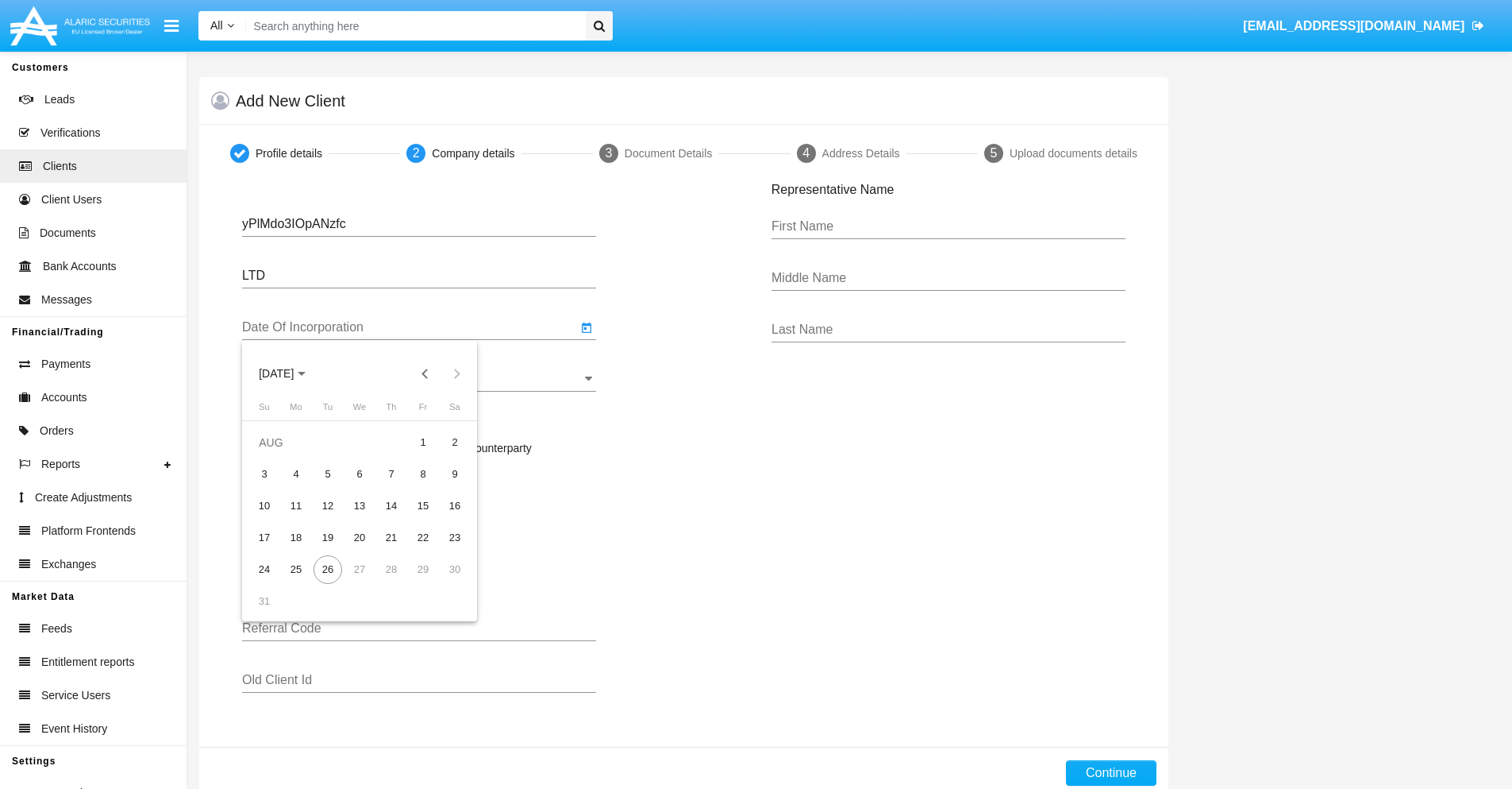
click at [290, 374] on span "AUG 2025" at bounding box center [276, 375] width 35 height 13
click at [425, 374] on button "Previous 20 years" at bounding box center [425, 373] width 32 height 32
click at [387, 582] on div "2000" at bounding box center [387, 581] width 50 height 29
click at [276, 454] on div "JAN" at bounding box center [276, 454] width 50 height 29
click at [455, 441] on div "1" at bounding box center [454, 442] width 29 height 29
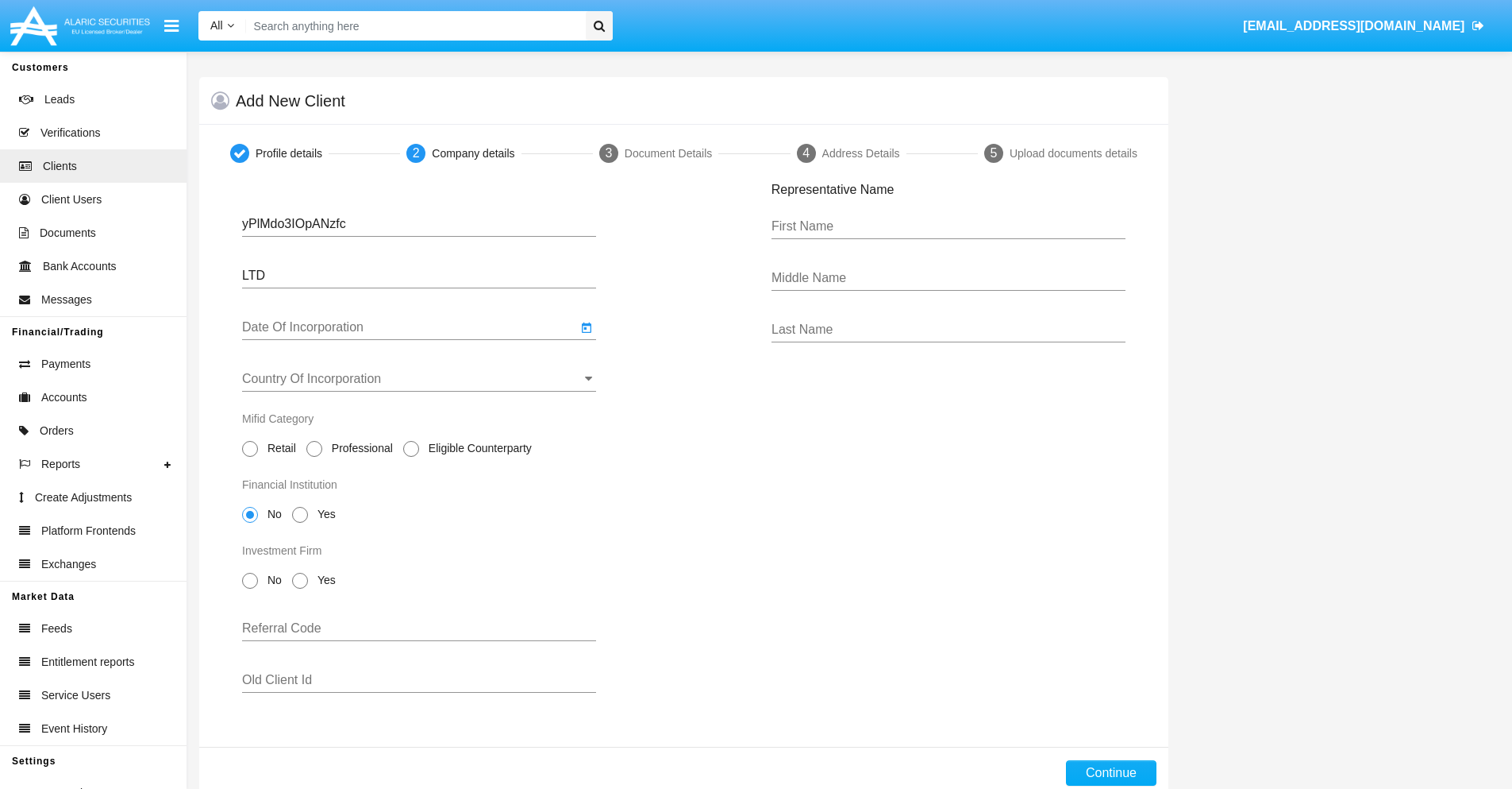
type input "01/01/00"
click at [419, 379] on input "Country Of Incorporation" at bounding box center [419, 379] width 354 height 15
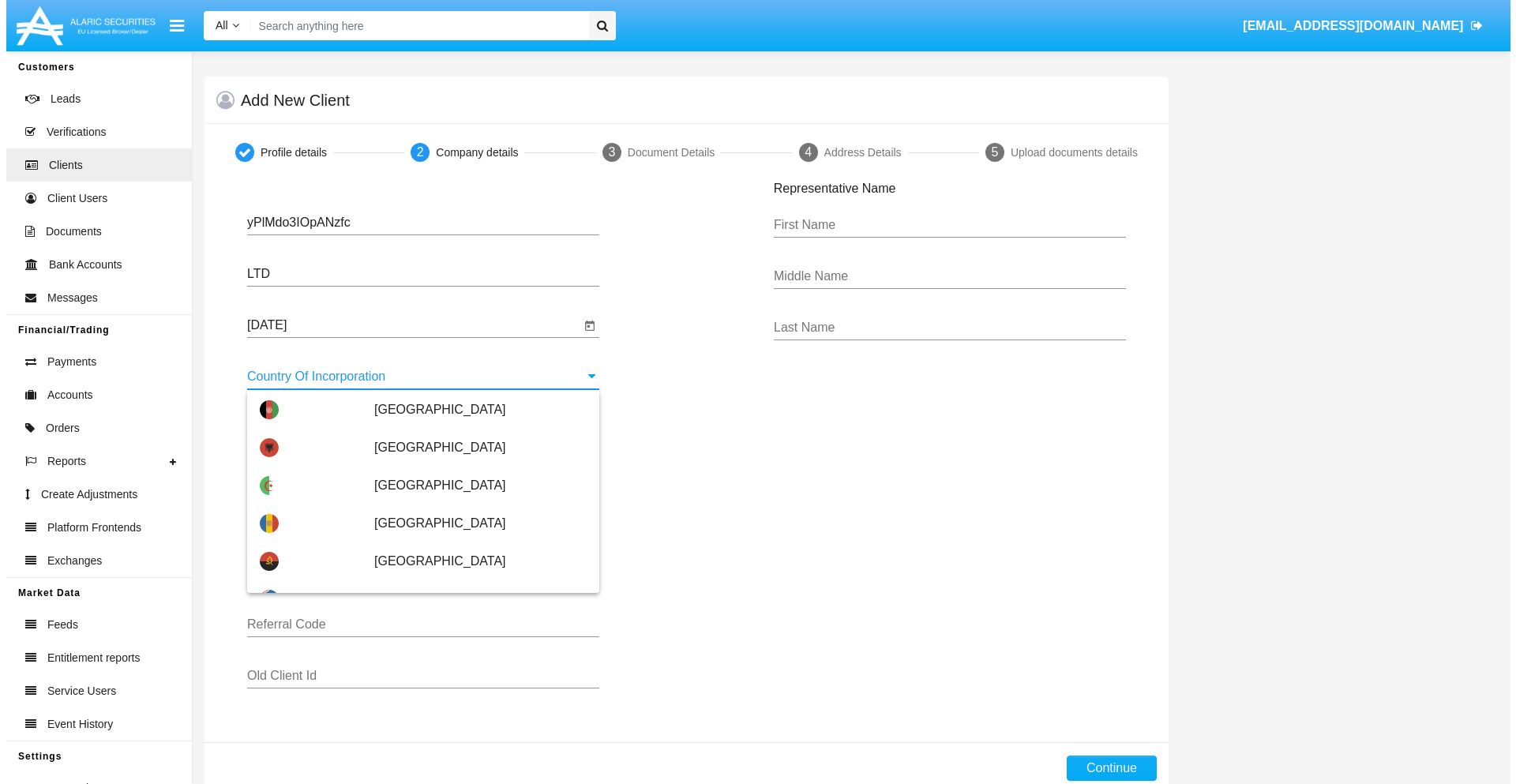
scroll to position [3511, 0]
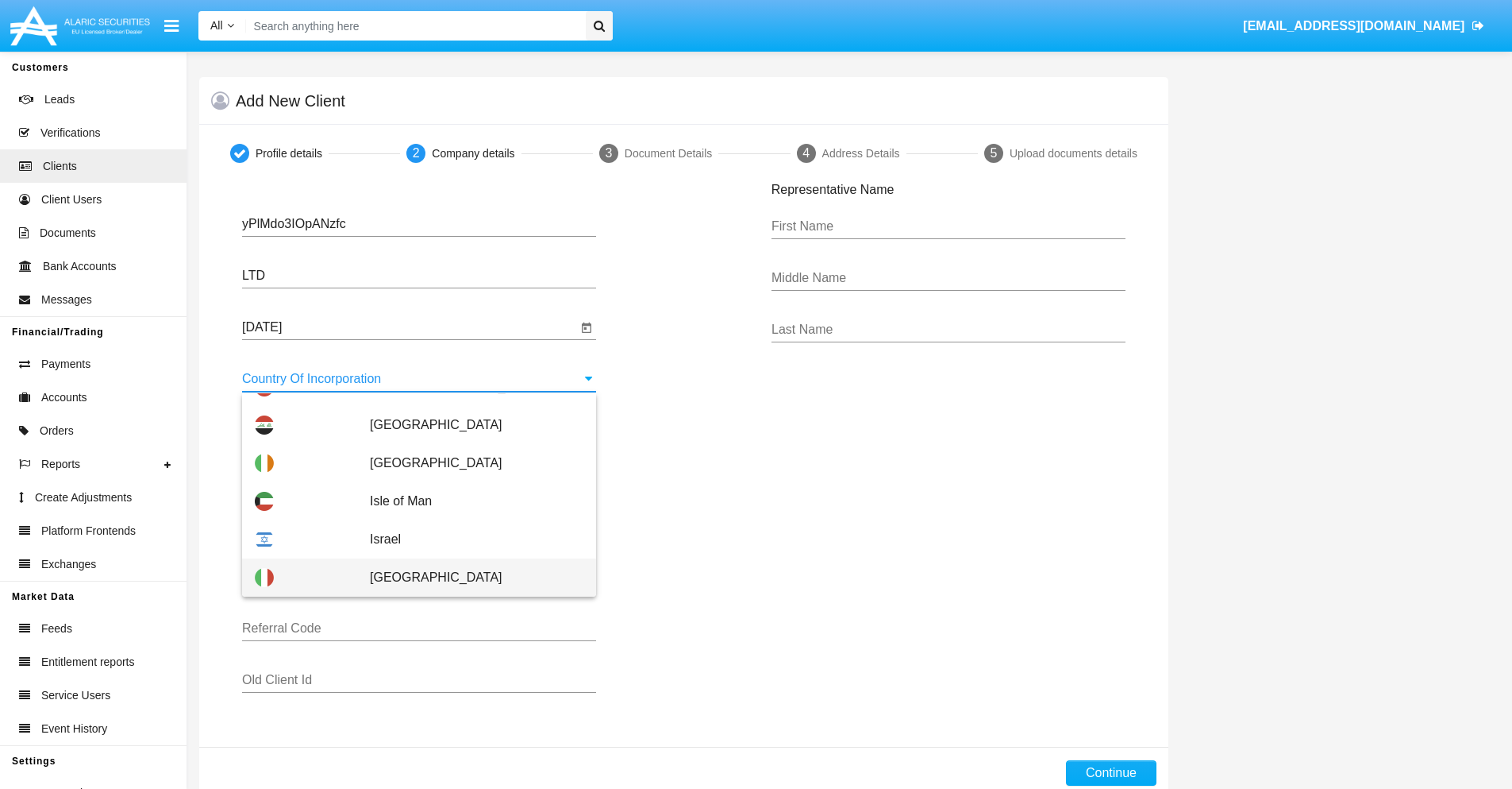
click at [468, 578] on span "[GEOGRAPHIC_DATA]" at bounding box center [477, 577] width 214 height 38
type input "[GEOGRAPHIC_DATA]"
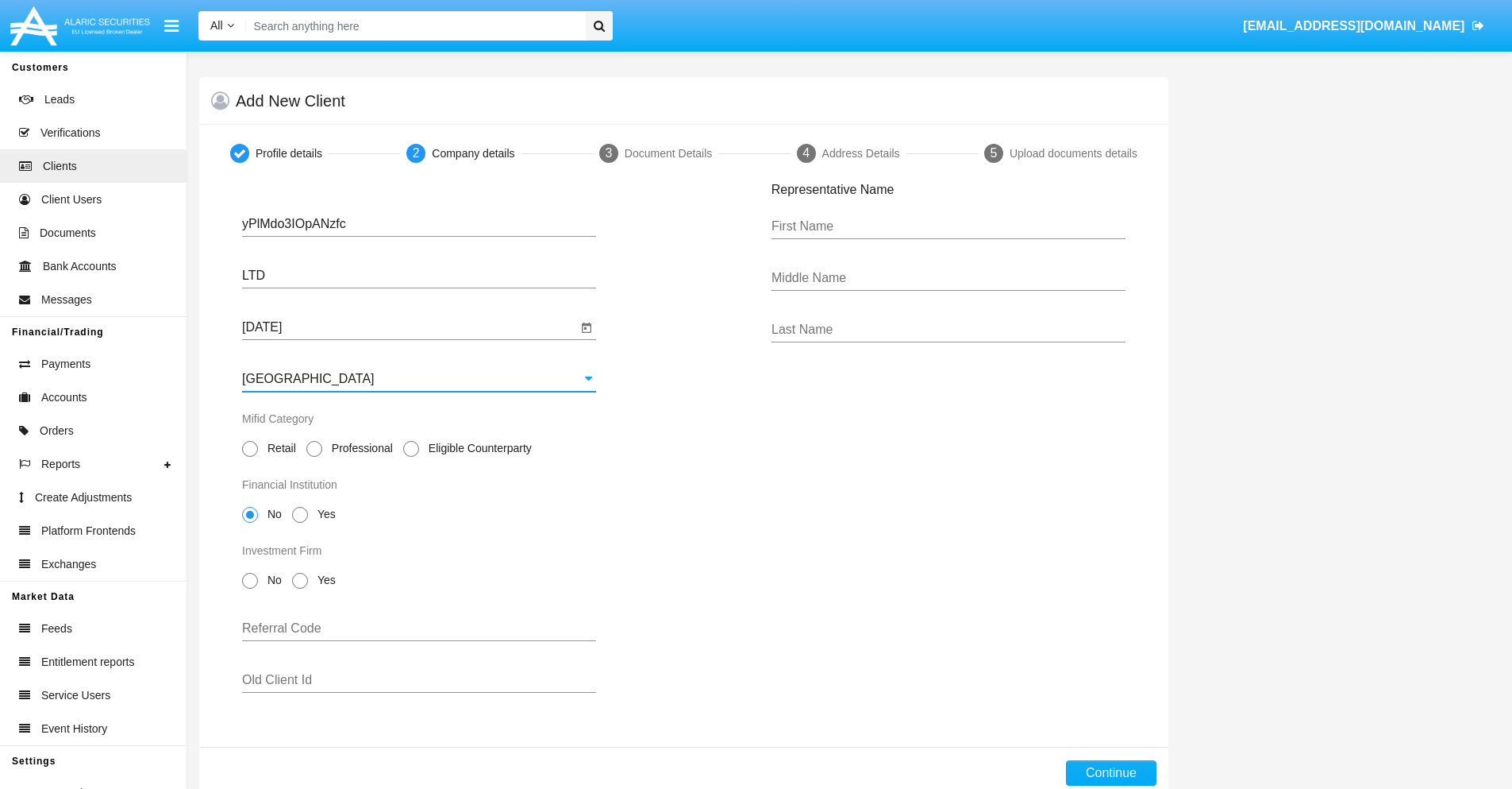
click at [359, 448] on span "Professional" at bounding box center [360, 448] width 75 height 16
click at [314, 457] on input "Professional" at bounding box center [314, 457] width 1 height 1
radio input "true"
click at [272, 514] on span "No" at bounding box center [272, 514] width 28 height 16
click at [250, 523] on input "No" at bounding box center [250, 523] width 1 height 1
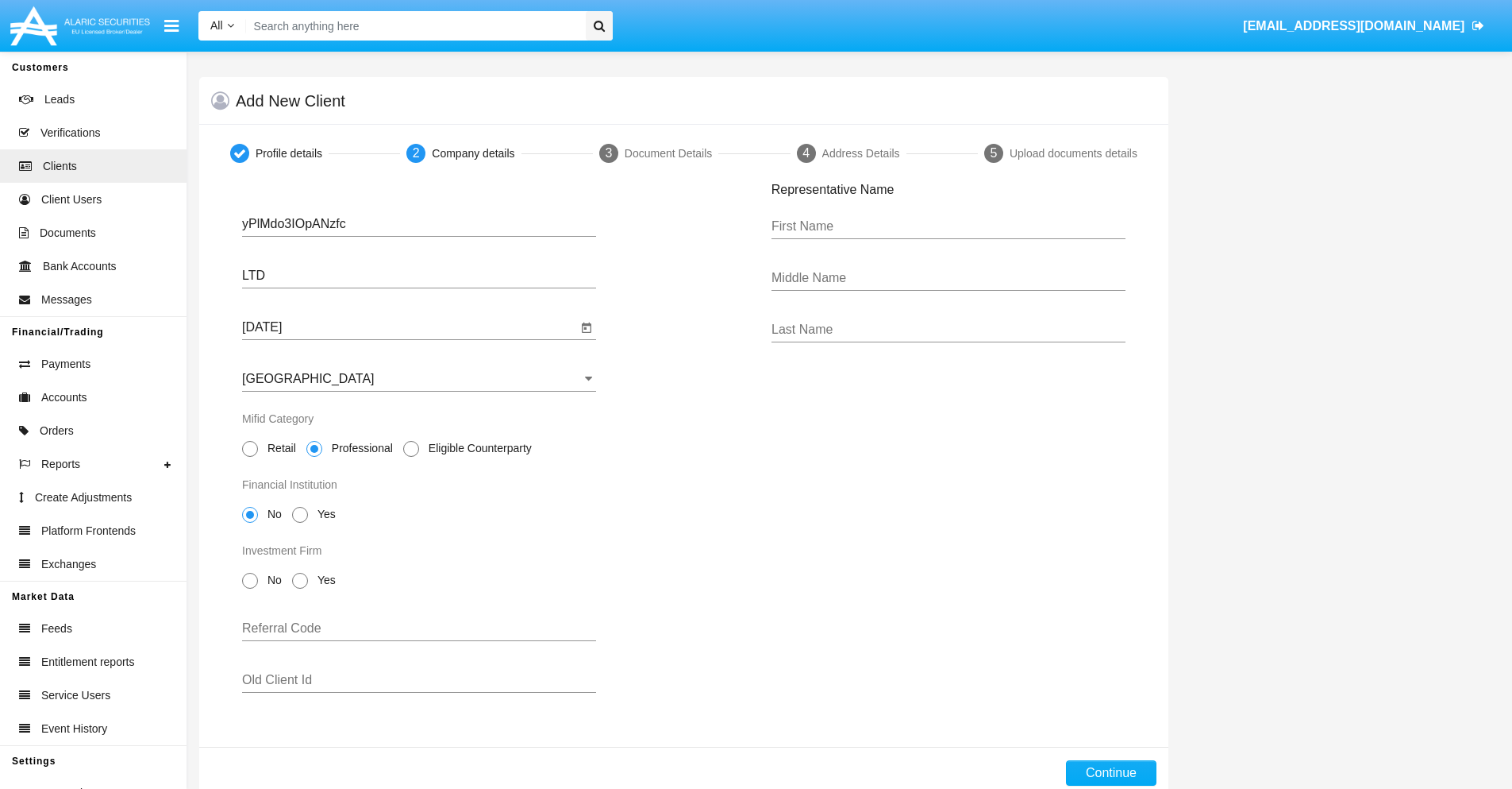
click at [272, 580] on span "No" at bounding box center [272, 580] width 28 height 16
click at [250, 588] on input "No" at bounding box center [250, 588] width 1 height 1
radio input "true"
type input "RNfEEoNMOcNYEAy"
type input "CdUciACwGcbfAoe"
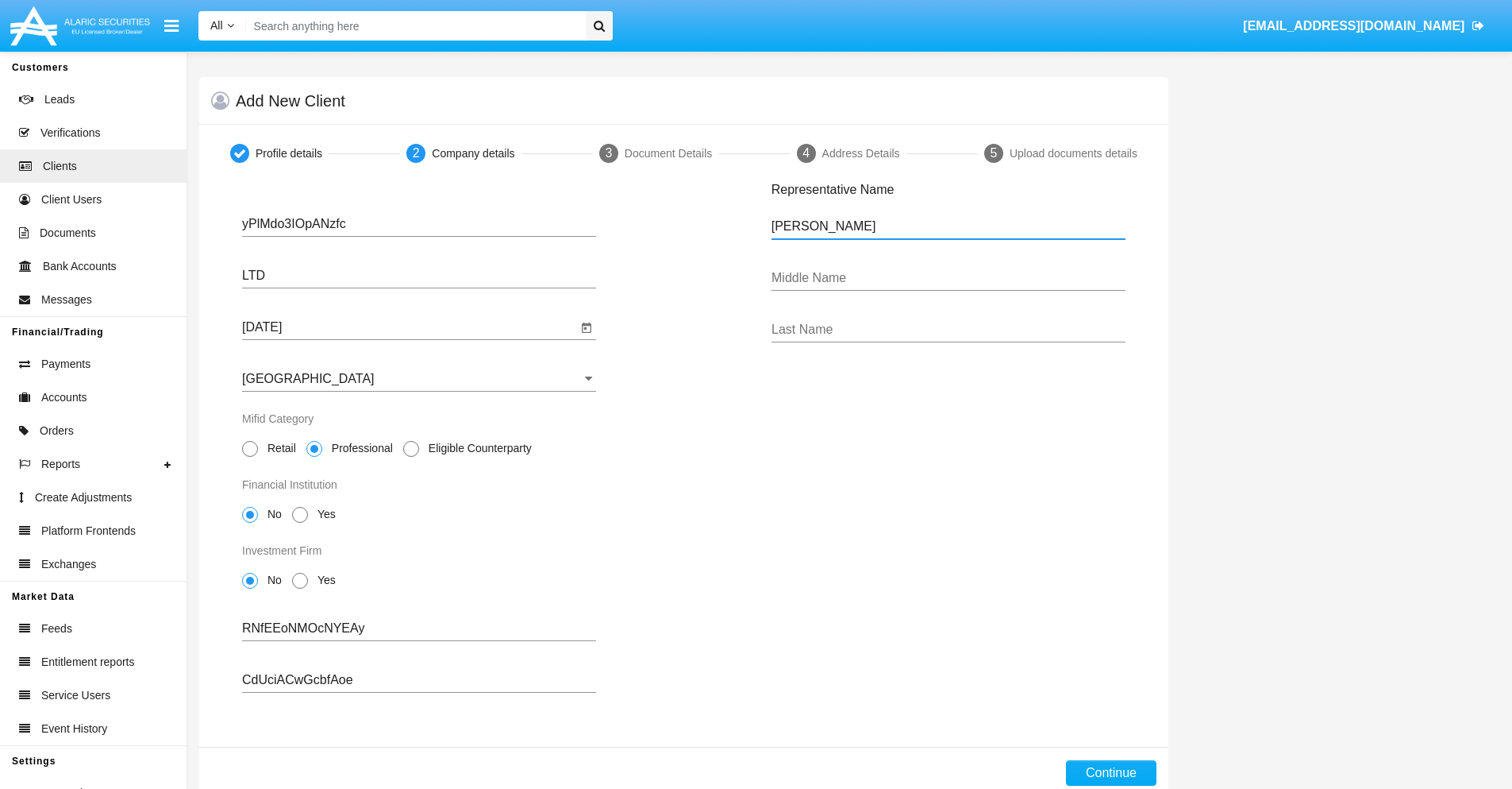
type input "Shelby"
type input "Meryl"
type input "Auer"
click at [1111, 773] on button "Continue" at bounding box center [1111, 773] width 91 height 25
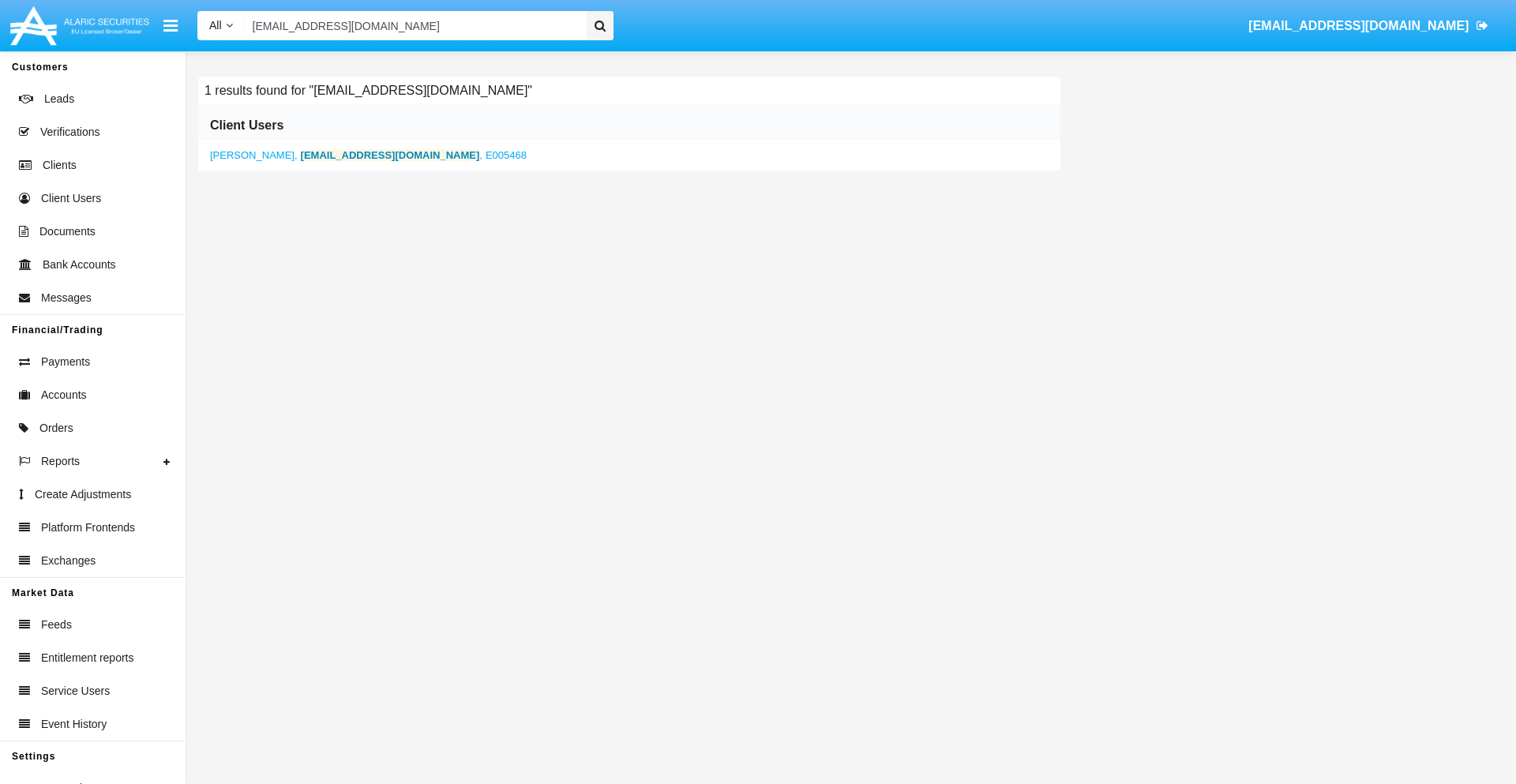
type input "0el-e5gb@zjoz5xo7l.jp"
click at [326, 155] on b "0el-e5gb@zjoz5xo7l.jp" at bounding box center [390, 155] width 179 height 12
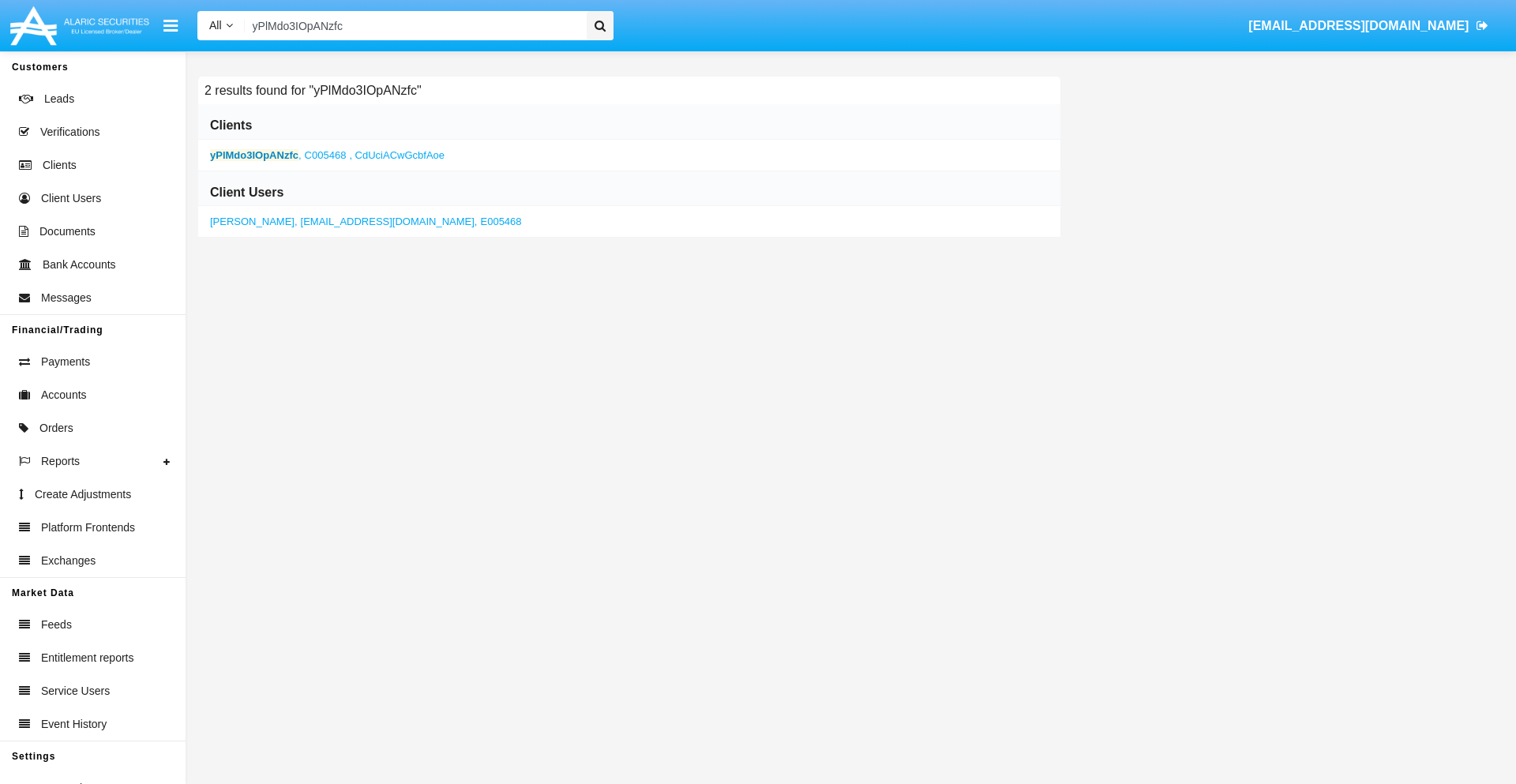
type input "yPlMdo3IOpANzfc"
click at [253, 155] on b "yPlMdo3IOpANzfc" at bounding box center [254, 155] width 88 height 12
